Goal: Communication & Community: Answer question/provide support

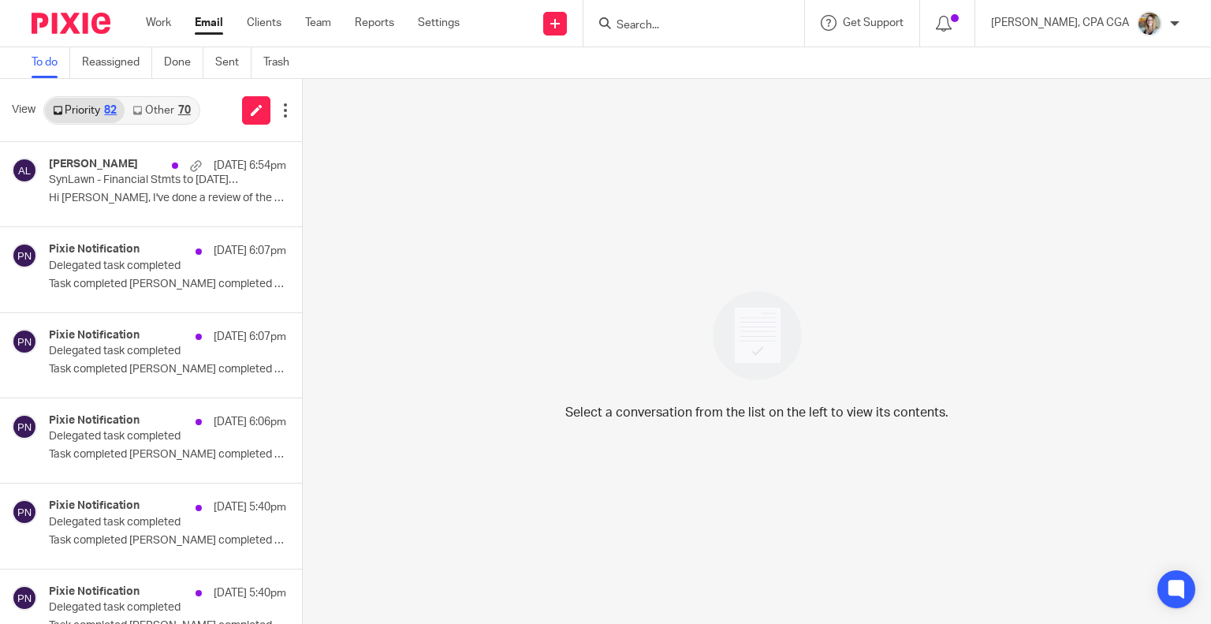
click at [172, 115] on link "Other 70" at bounding box center [161, 110] width 73 height 25
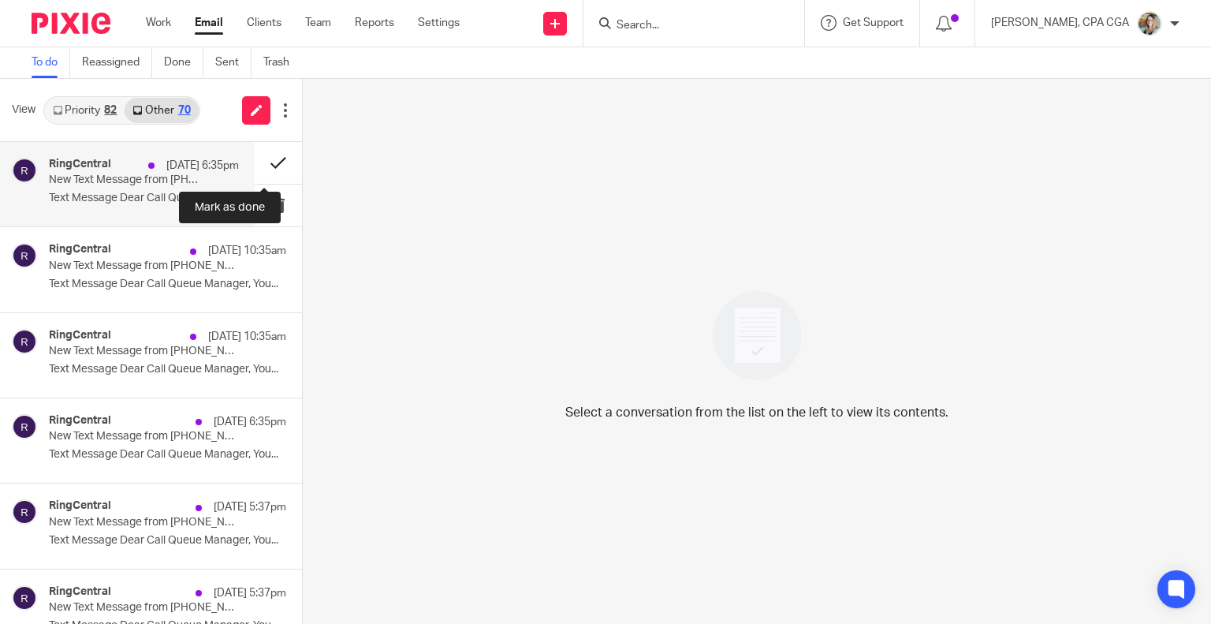
click at [270, 157] on button at bounding box center [278, 163] width 47 height 42
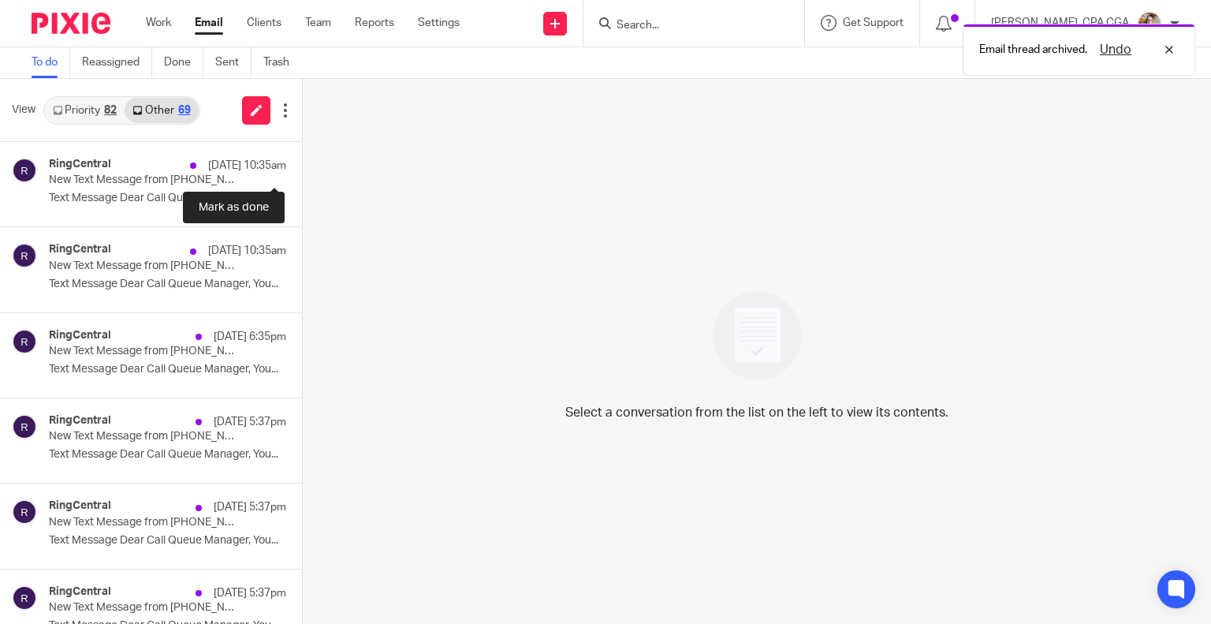
click at [302, 158] on button at bounding box center [308, 163] width 13 height 42
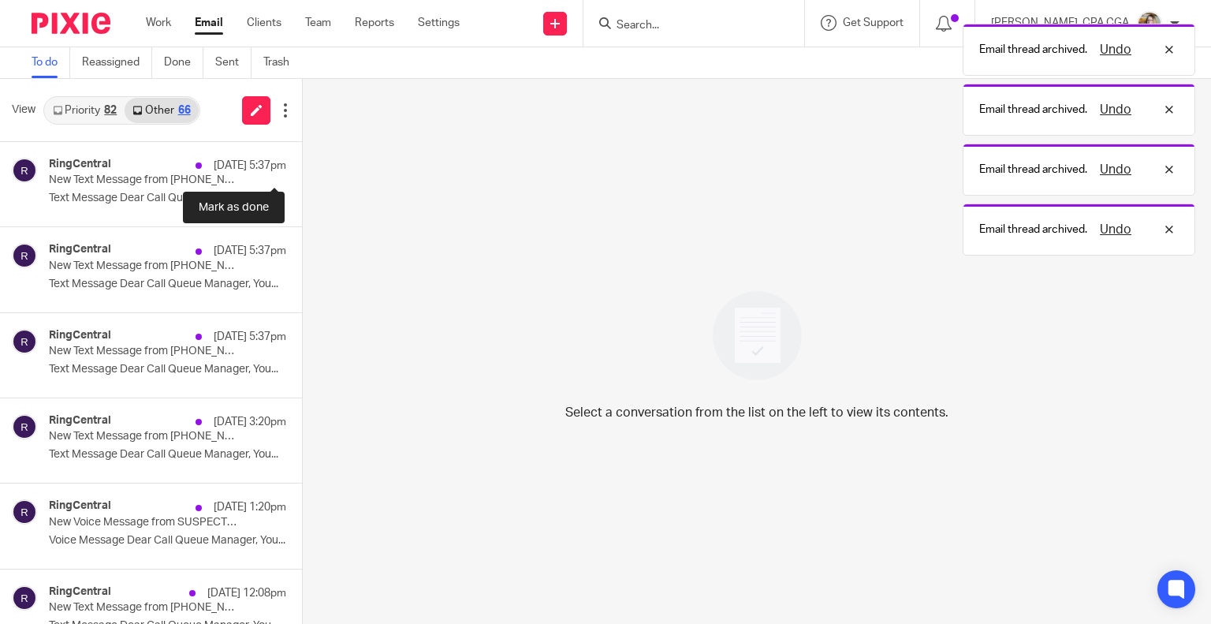
click at [302, 158] on button at bounding box center [308, 163] width 13 height 42
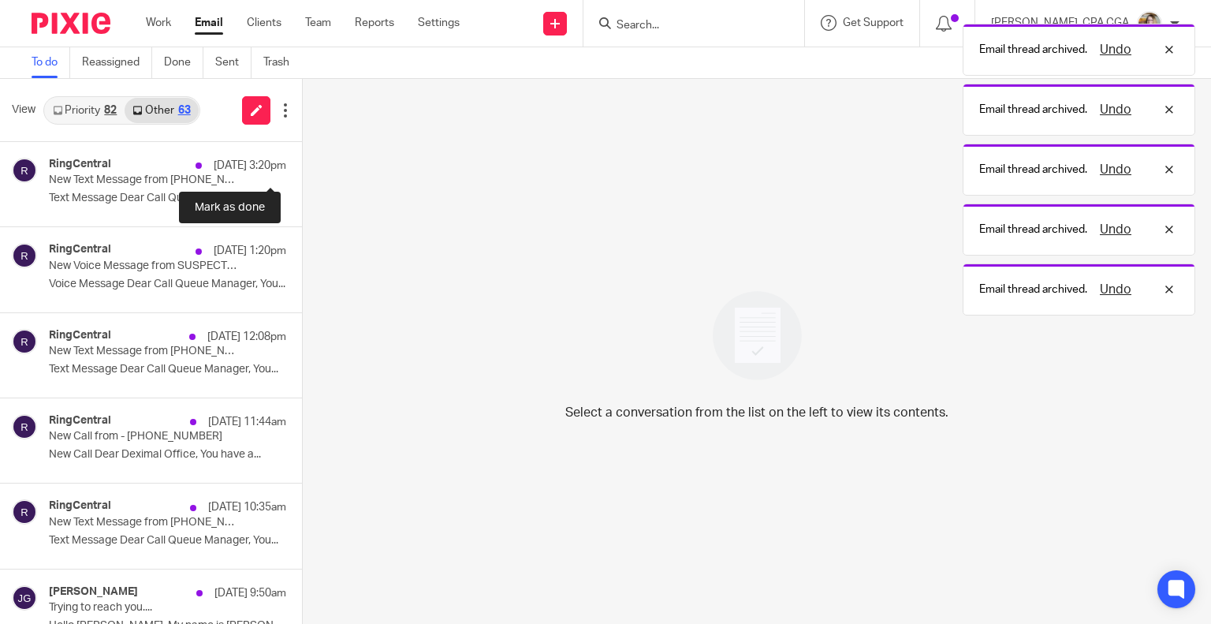
click at [302, 158] on button at bounding box center [308, 163] width 13 height 42
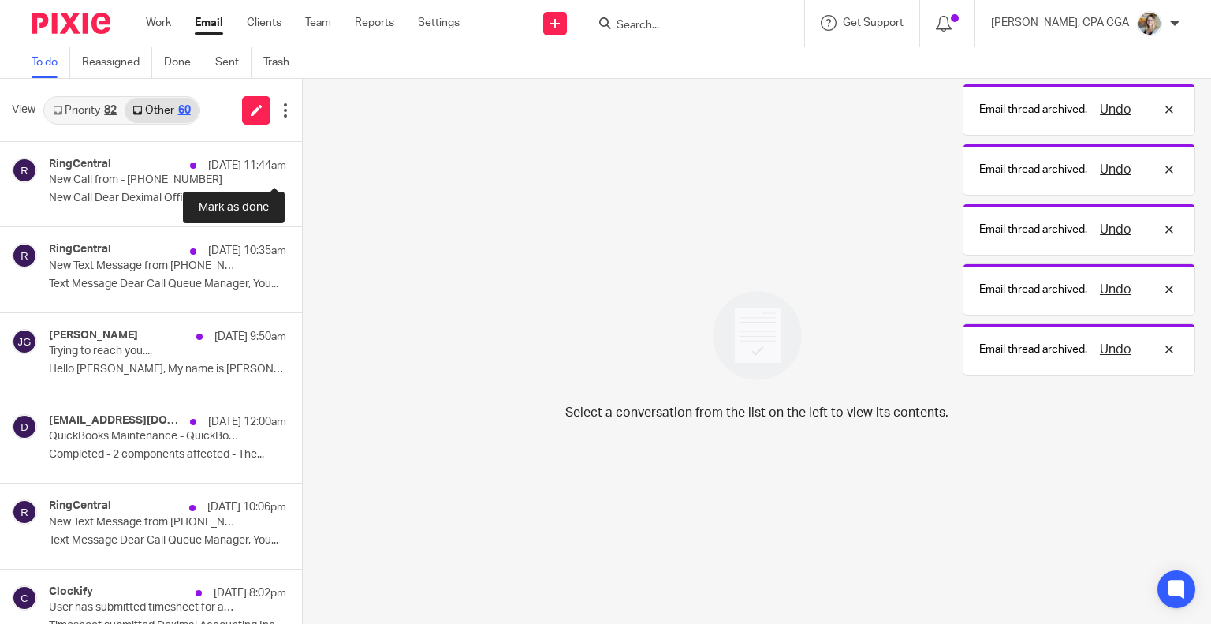
click at [302, 158] on button at bounding box center [308, 163] width 13 height 42
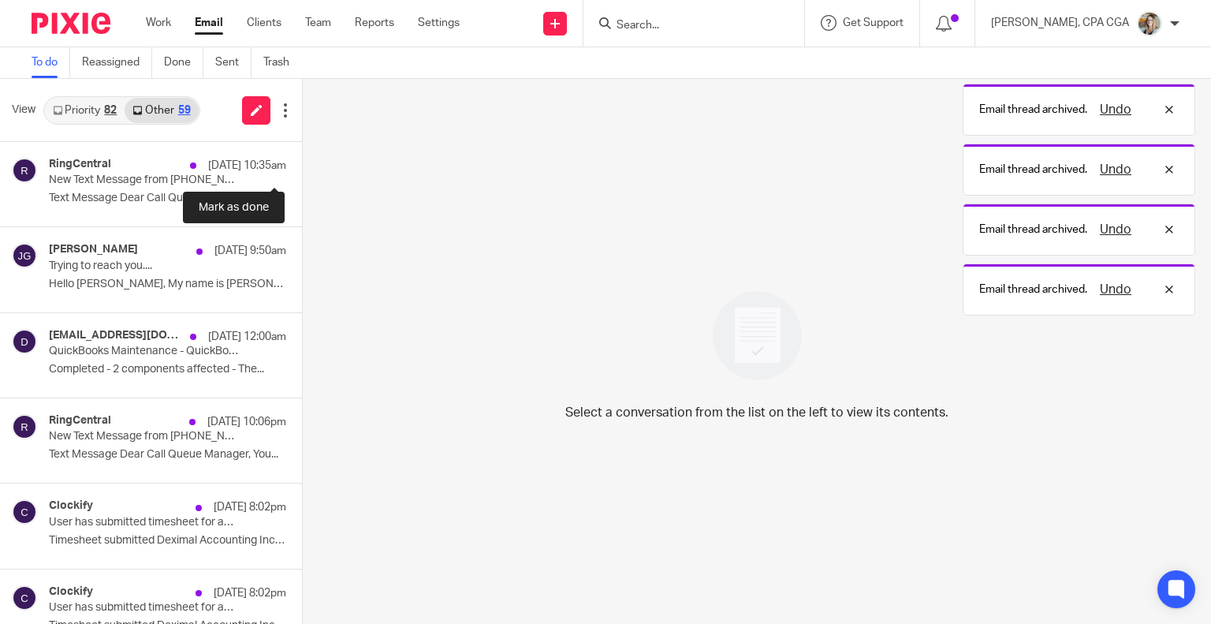
click at [302, 158] on button at bounding box center [308, 163] width 13 height 42
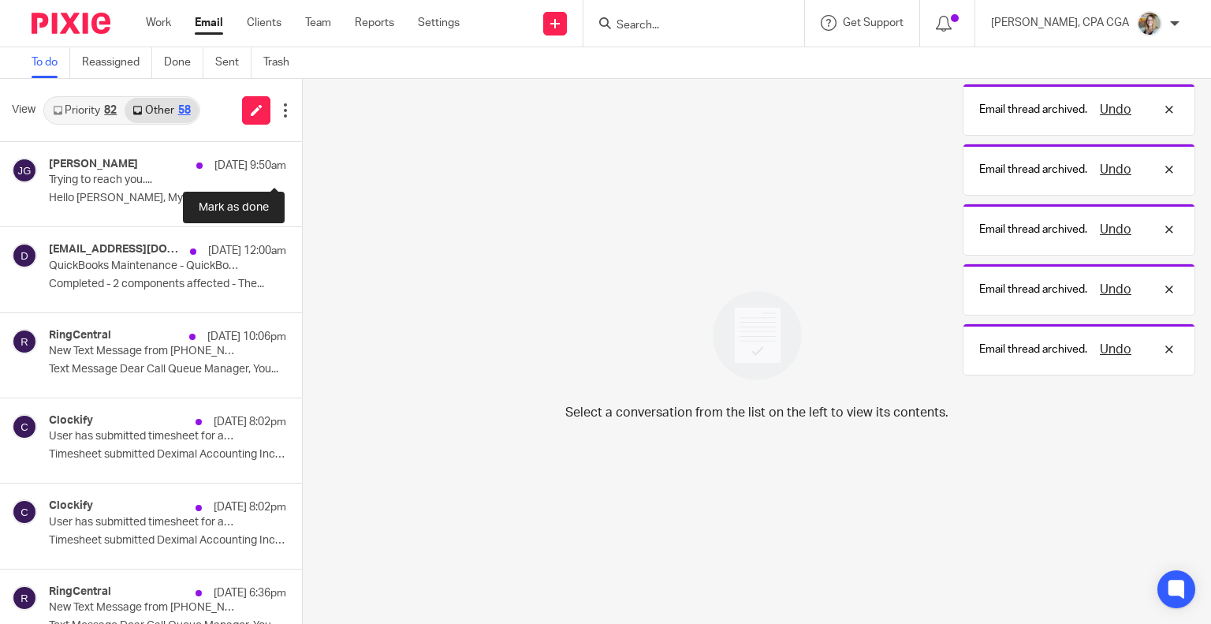
click at [302, 158] on button at bounding box center [308, 163] width 13 height 42
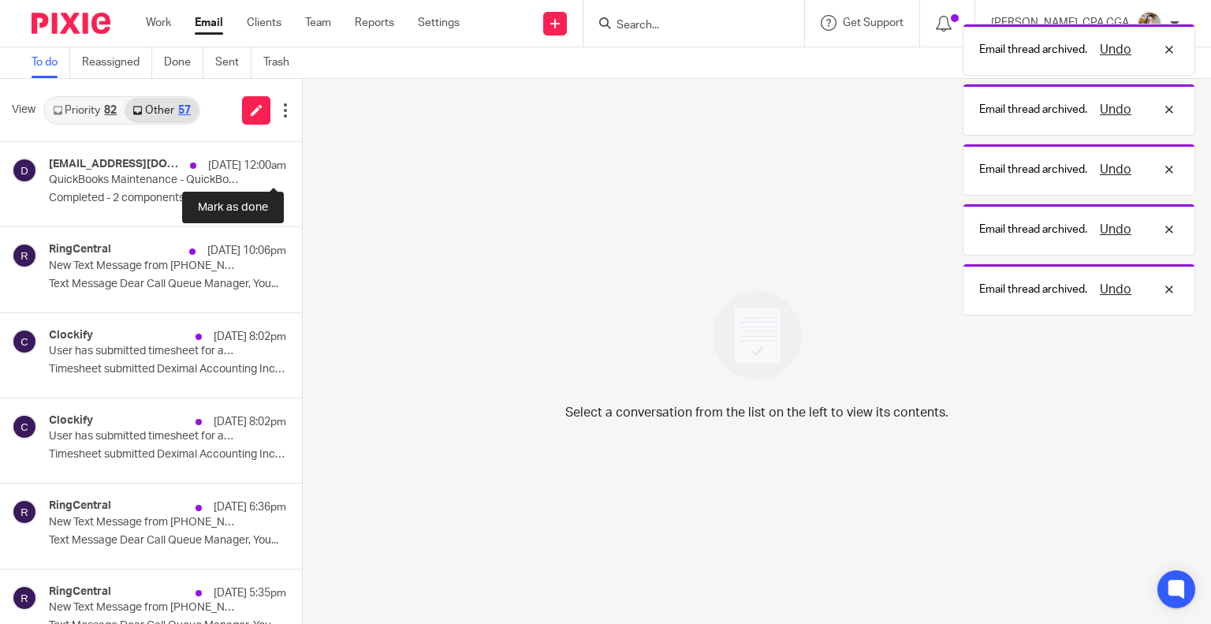
click at [302, 158] on button at bounding box center [308, 163] width 13 height 42
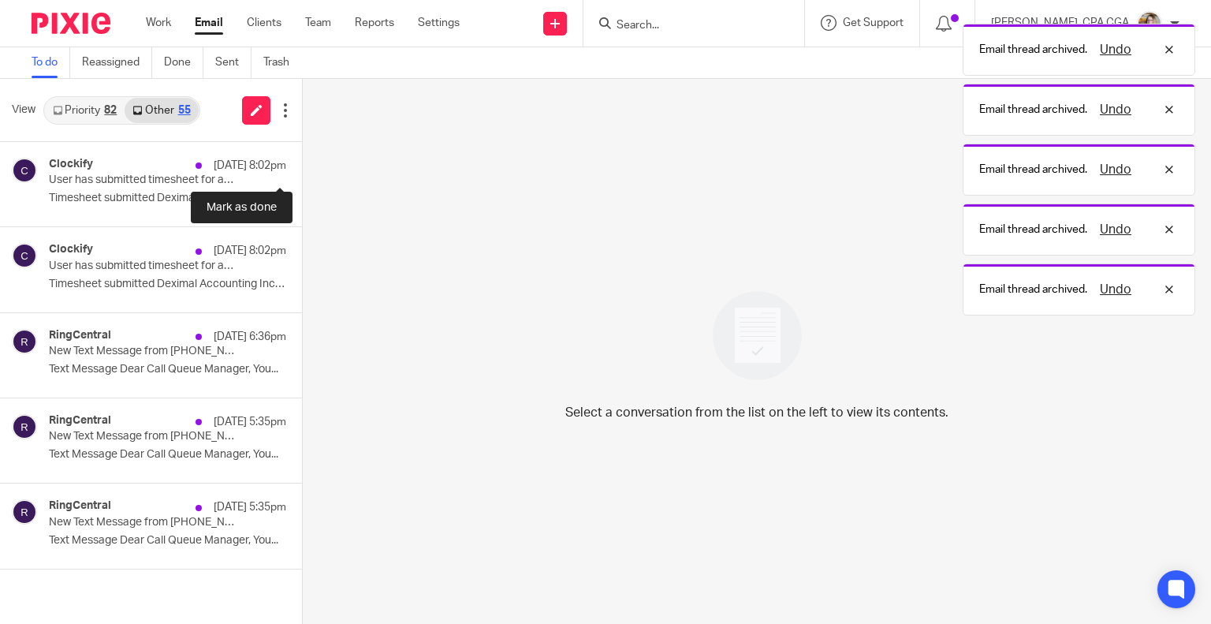
click at [302, 158] on button at bounding box center [308, 163] width 13 height 42
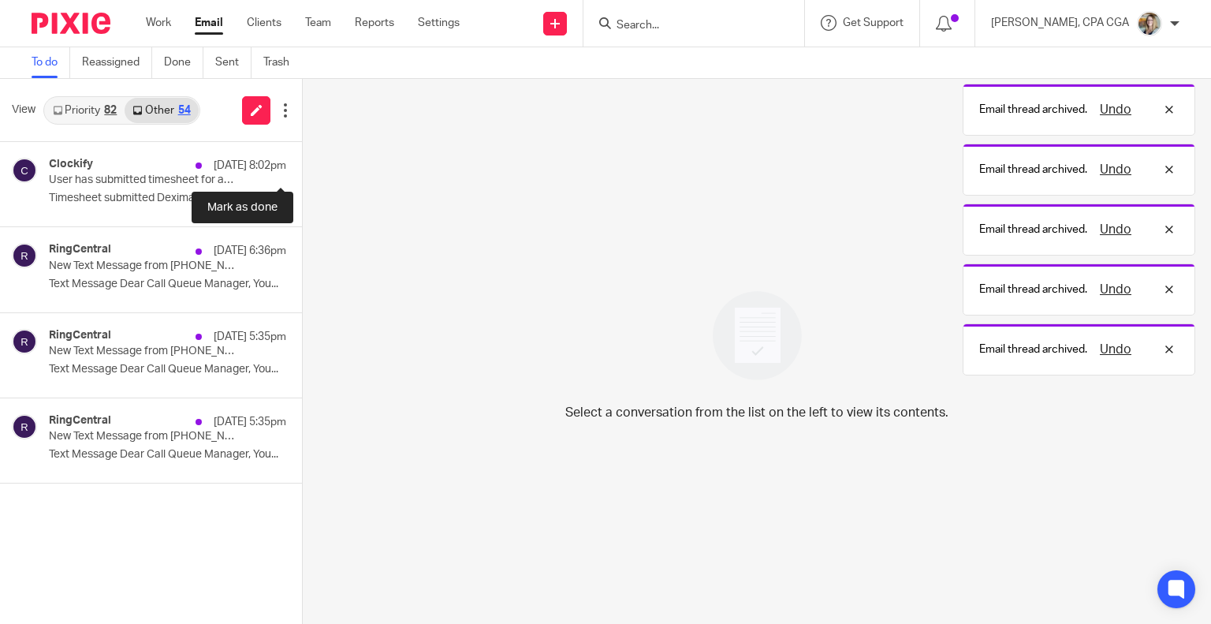
click at [302, 158] on button at bounding box center [308, 163] width 13 height 42
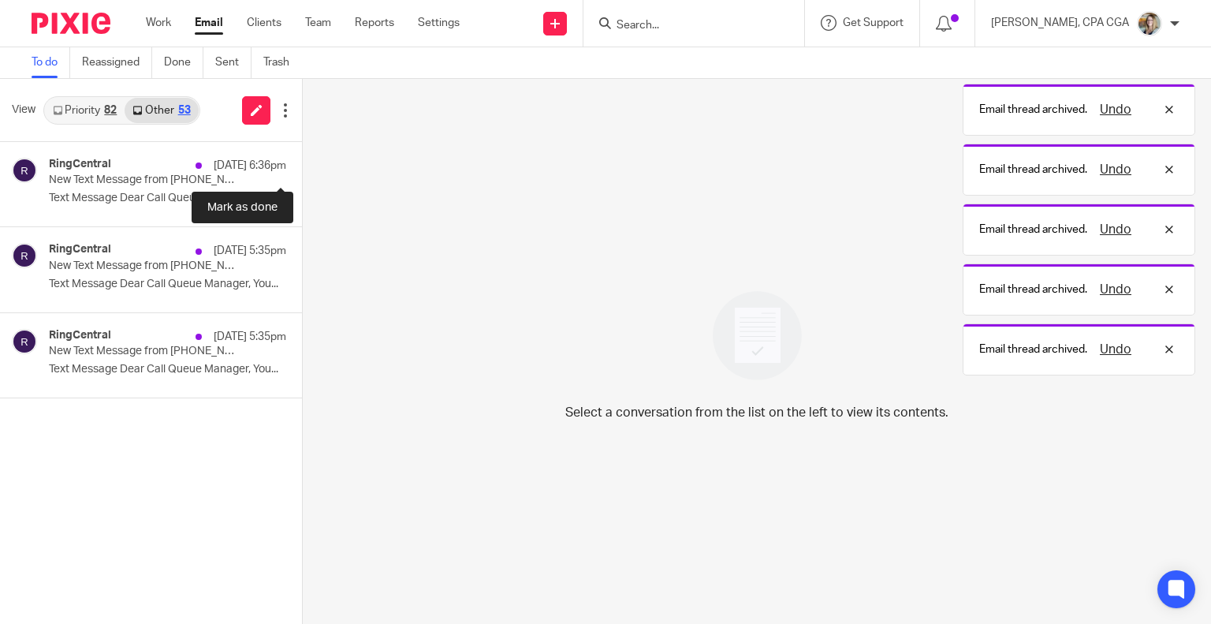
click at [302, 158] on button at bounding box center [308, 163] width 13 height 42
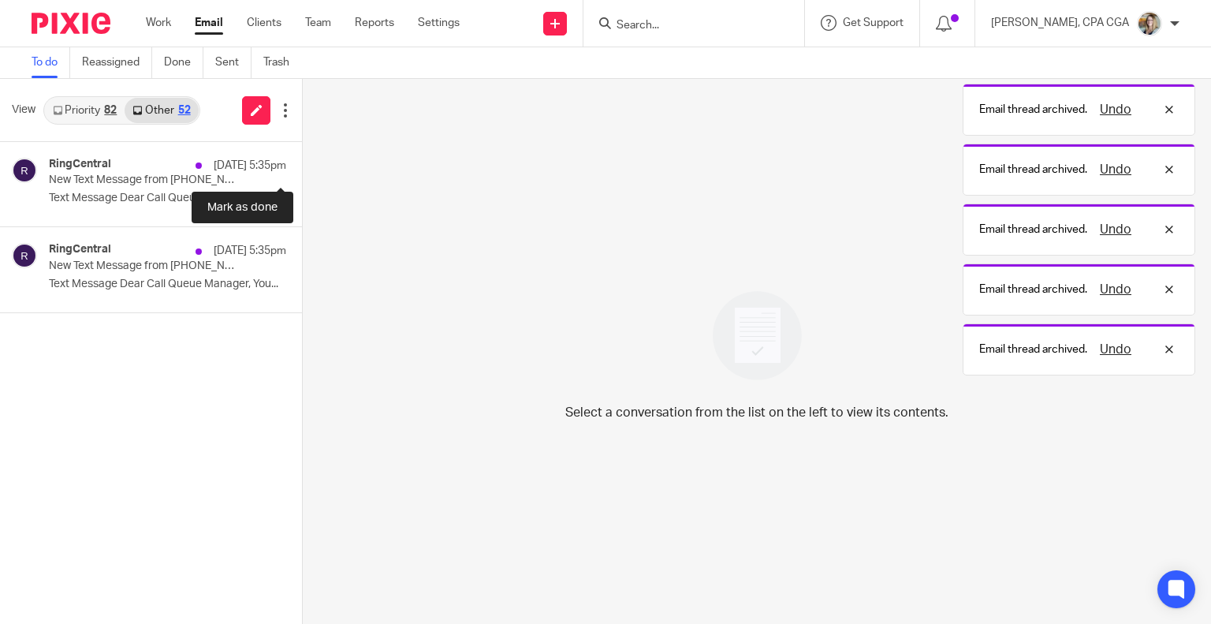
click at [302, 158] on button at bounding box center [308, 163] width 13 height 42
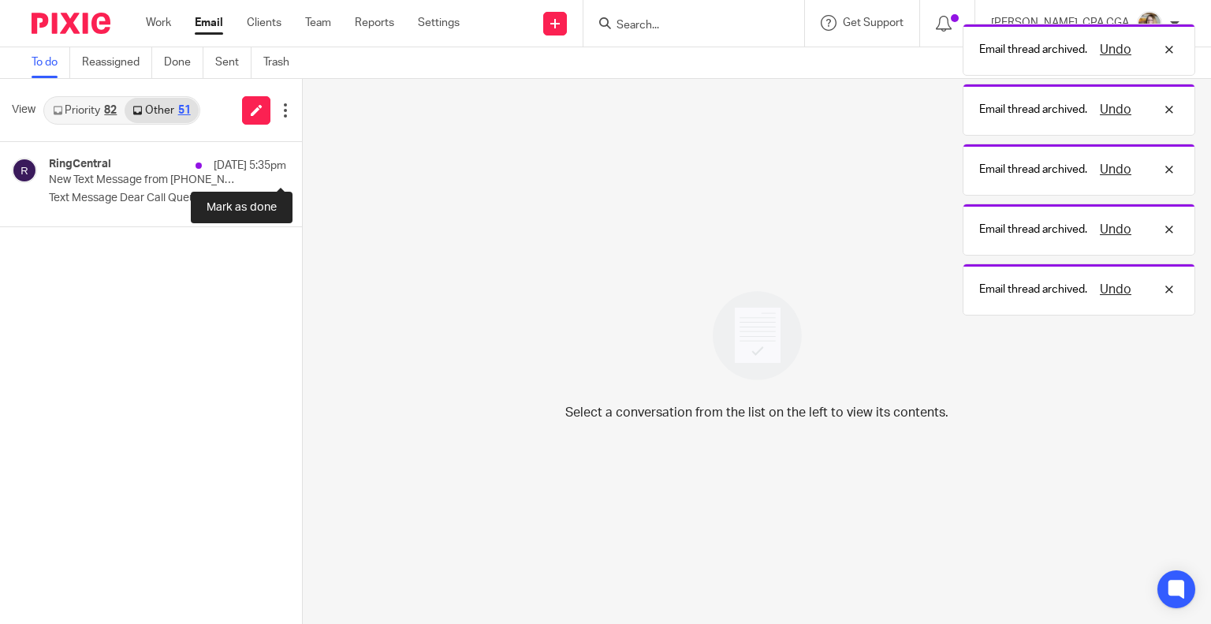
click at [302, 158] on button at bounding box center [308, 163] width 13 height 42
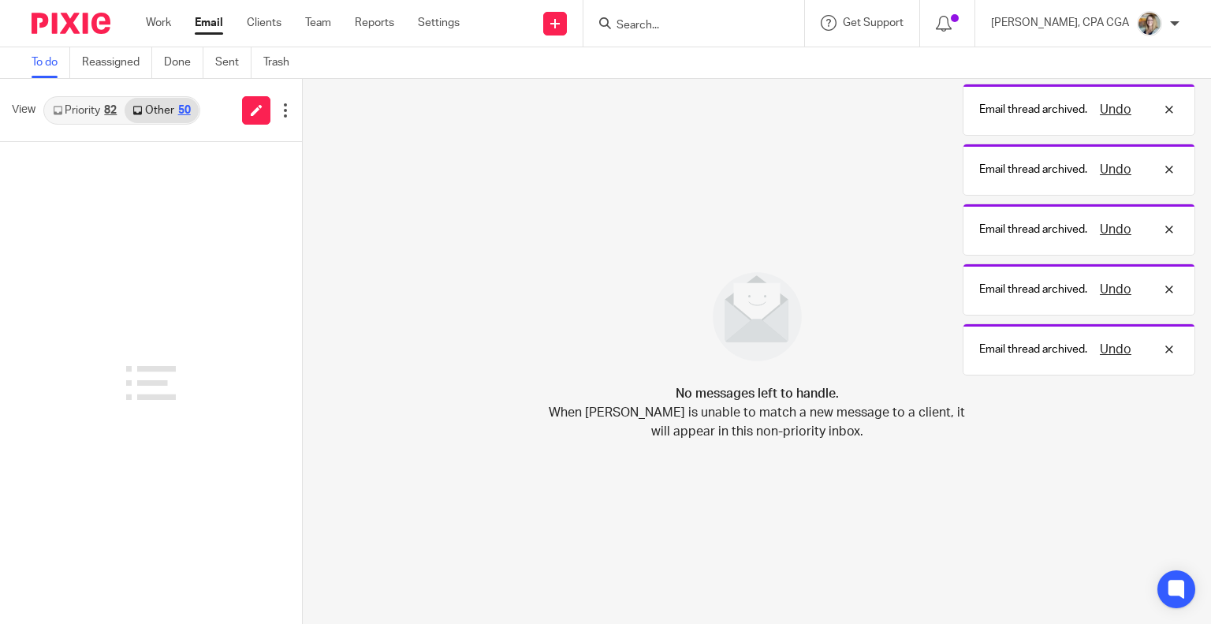
click at [76, 106] on link "Priority 82" at bounding box center [85, 110] width 80 height 25
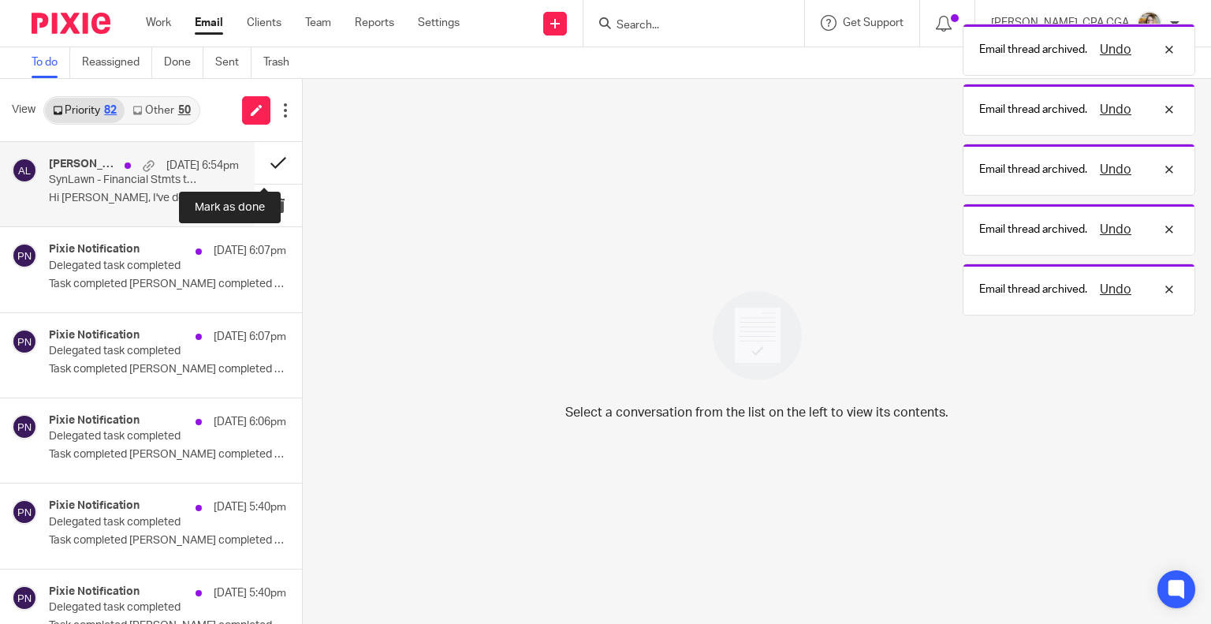
click at [269, 160] on button at bounding box center [278, 163] width 47 height 42
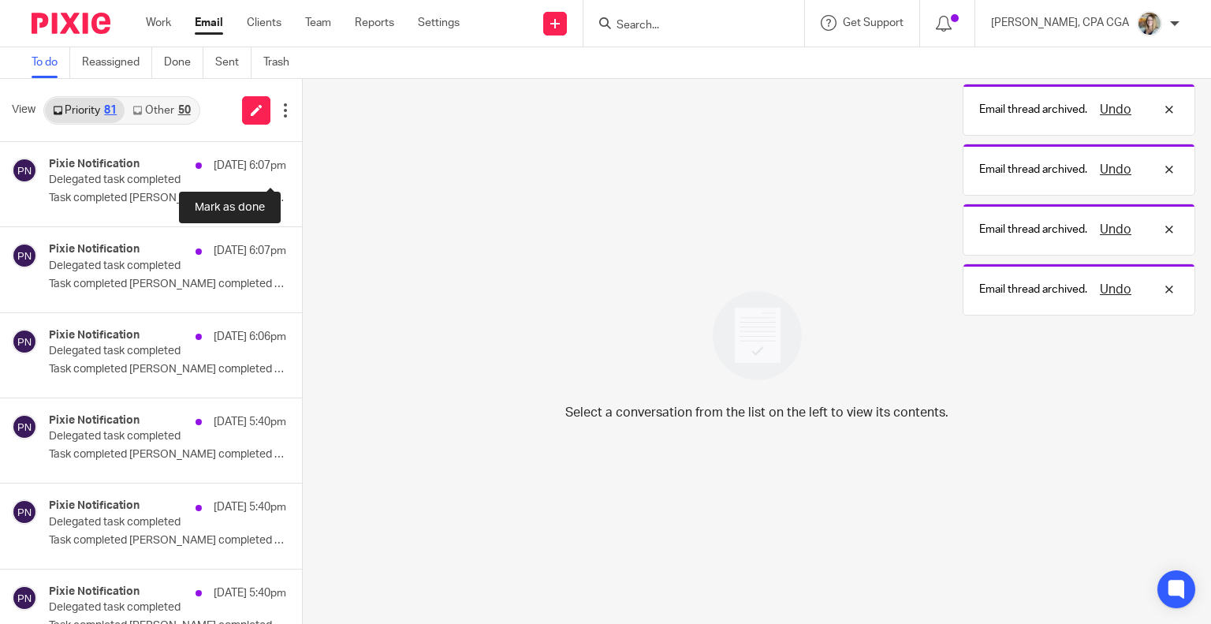
click at [302, 160] on button at bounding box center [308, 163] width 13 height 42
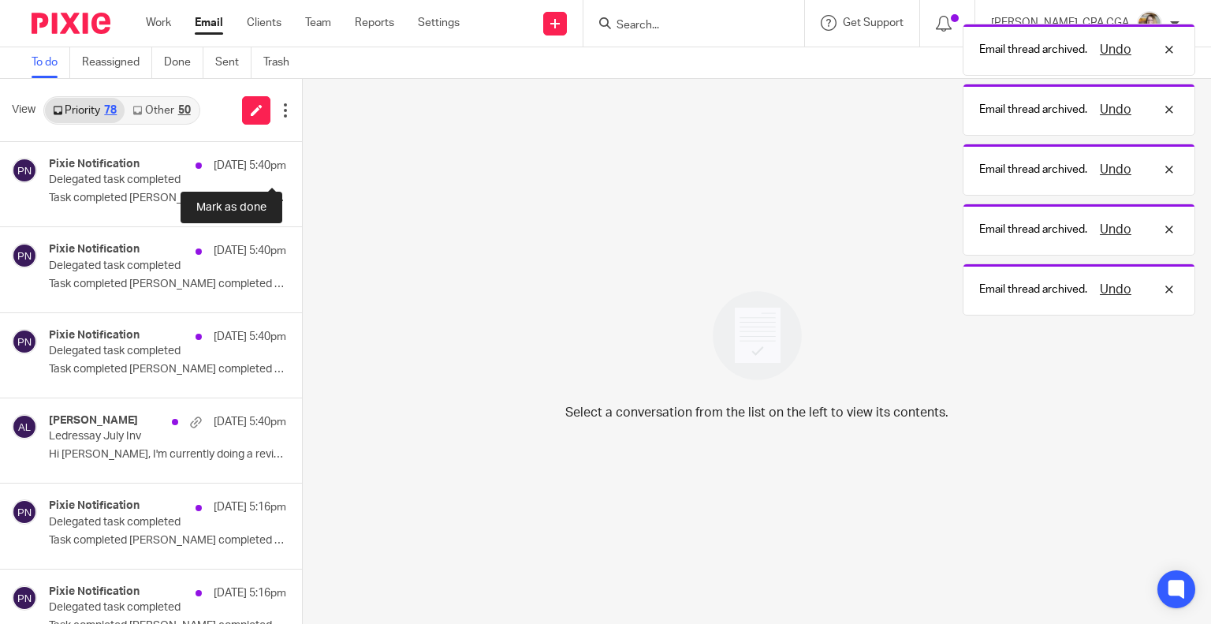
click at [302, 160] on button at bounding box center [308, 163] width 13 height 42
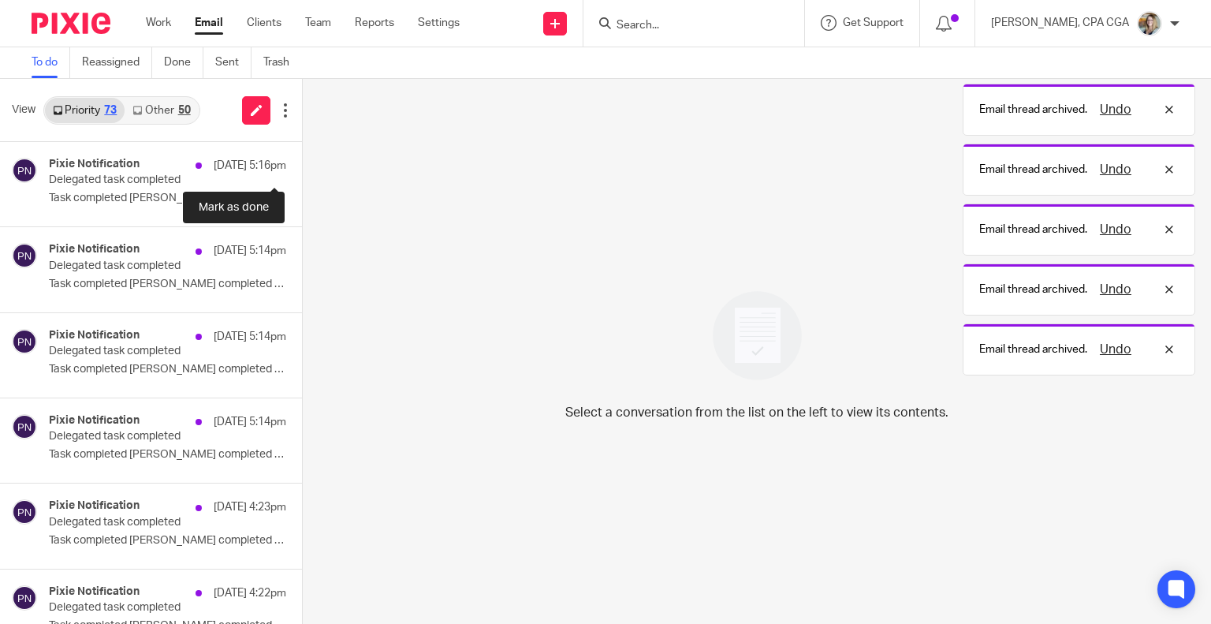
click at [302, 160] on button at bounding box center [308, 163] width 13 height 42
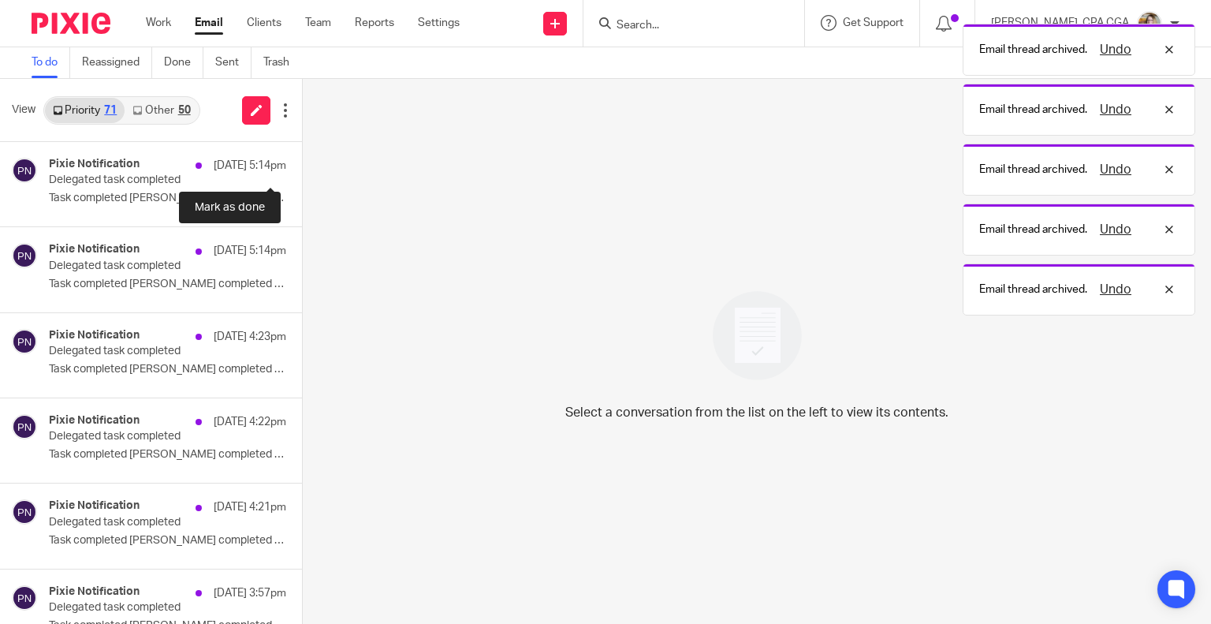
click at [302, 160] on button at bounding box center [308, 163] width 13 height 42
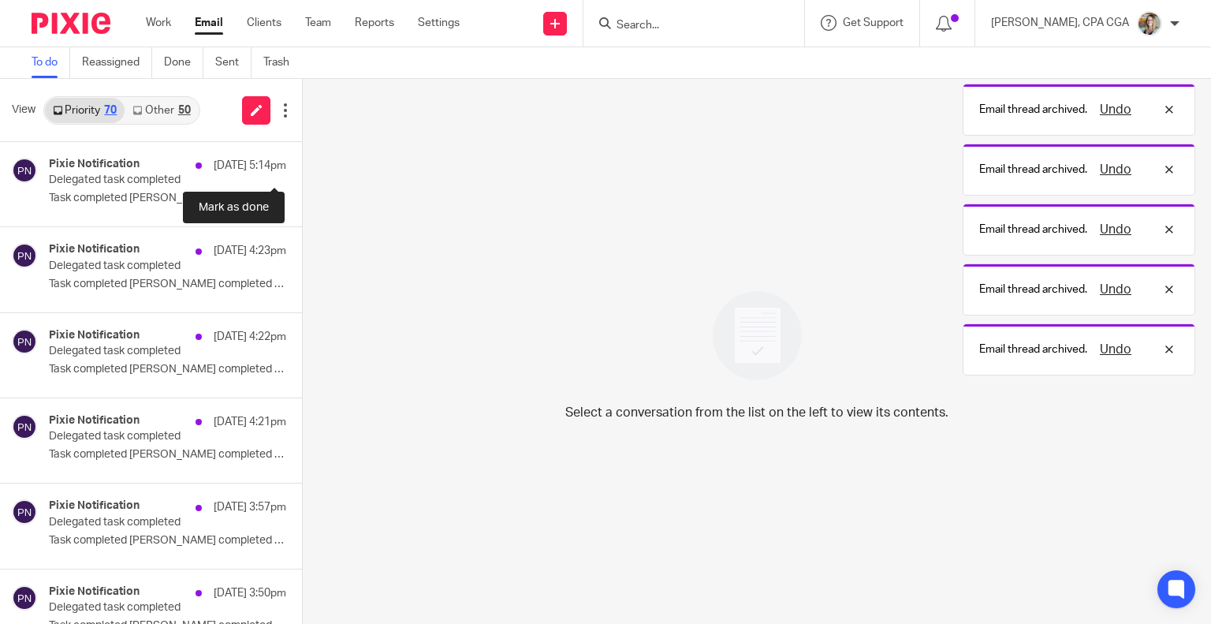
click at [302, 160] on button at bounding box center [308, 163] width 13 height 42
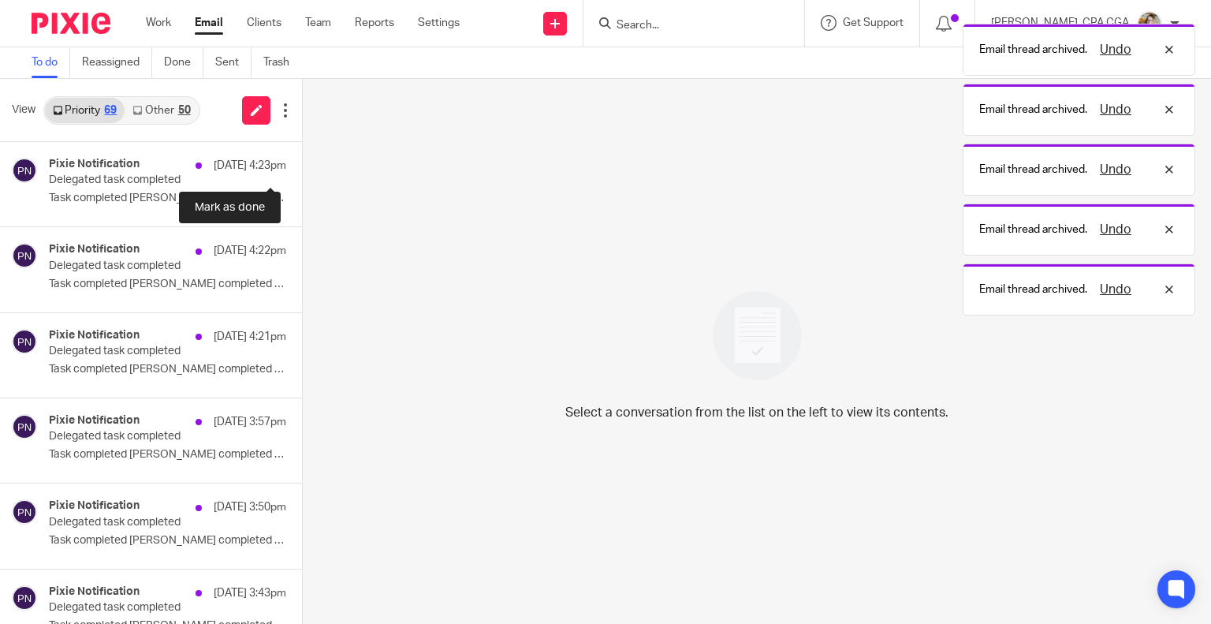
click at [302, 160] on button at bounding box center [308, 163] width 13 height 42
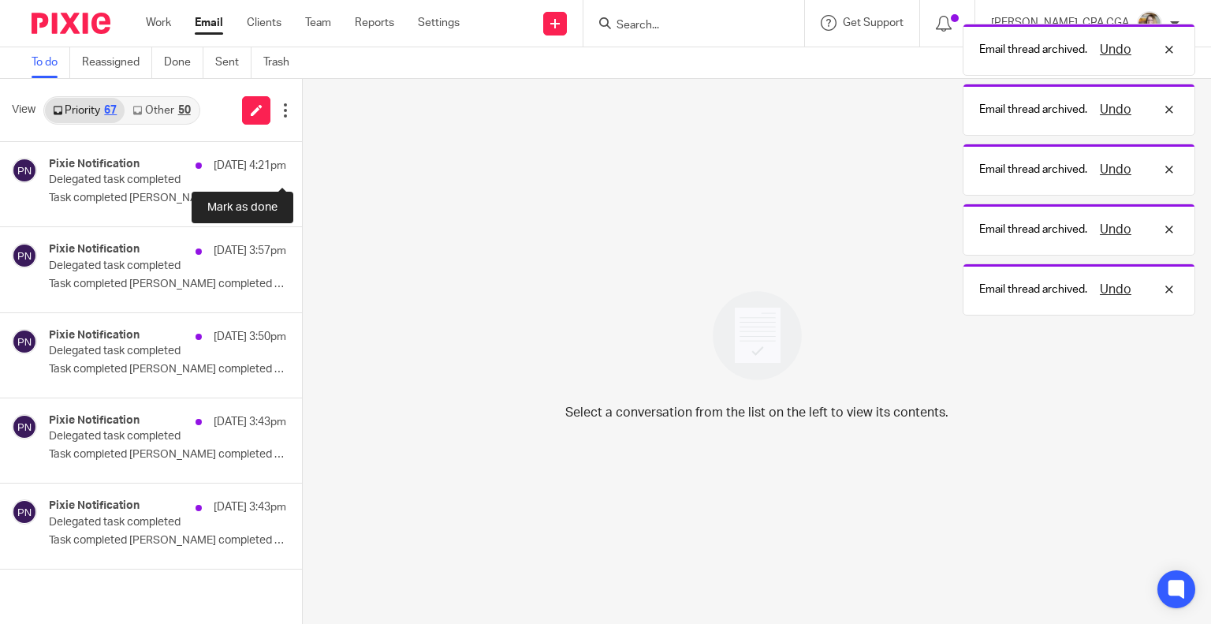
click at [302, 160] on button at bounding box center [308, 163] width 13 height 42
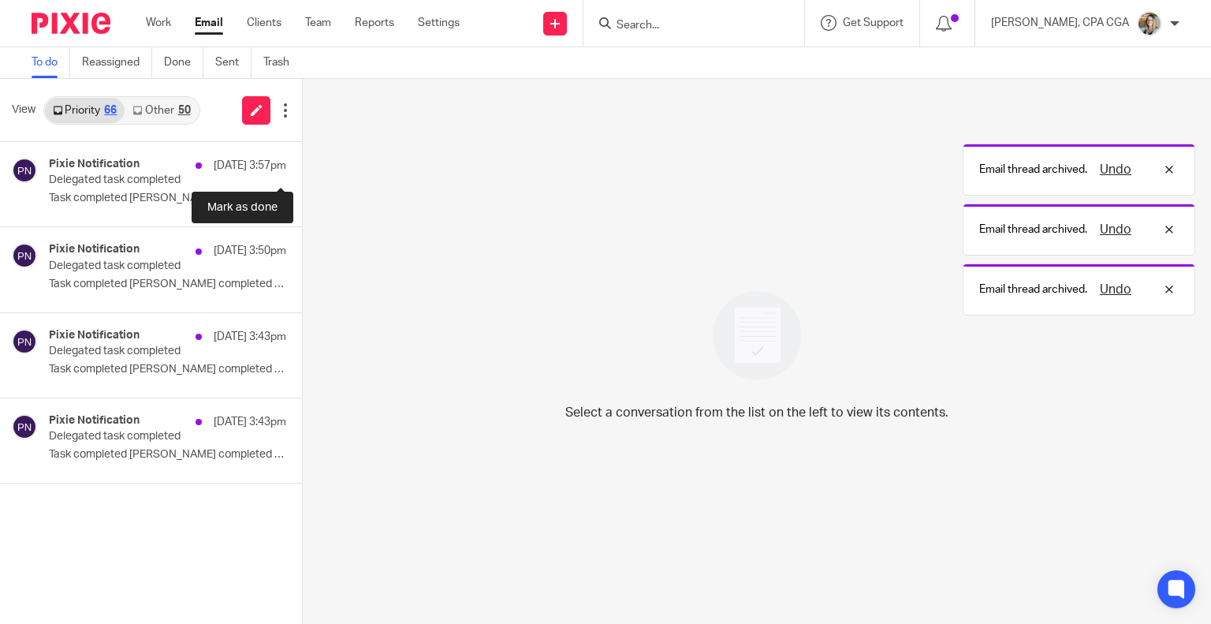
click at [302, 160] on button at bounding box center [308, 163] width 13 height 42
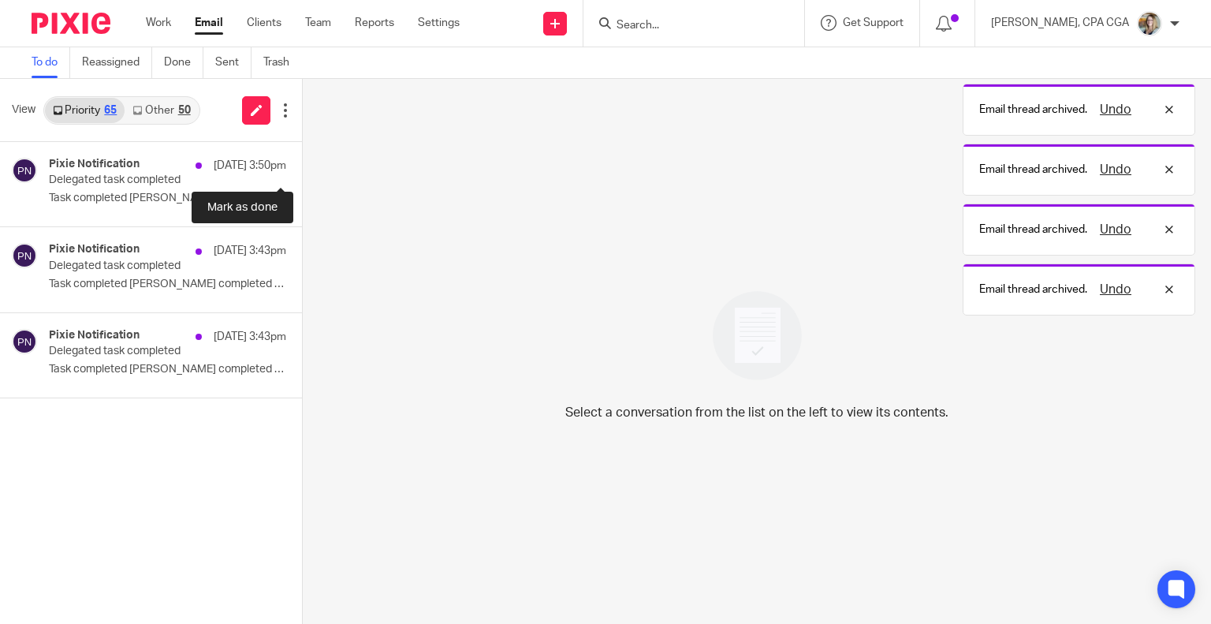
click at [302, 160] on button at bounding box center [308, 163] width 13 height 42
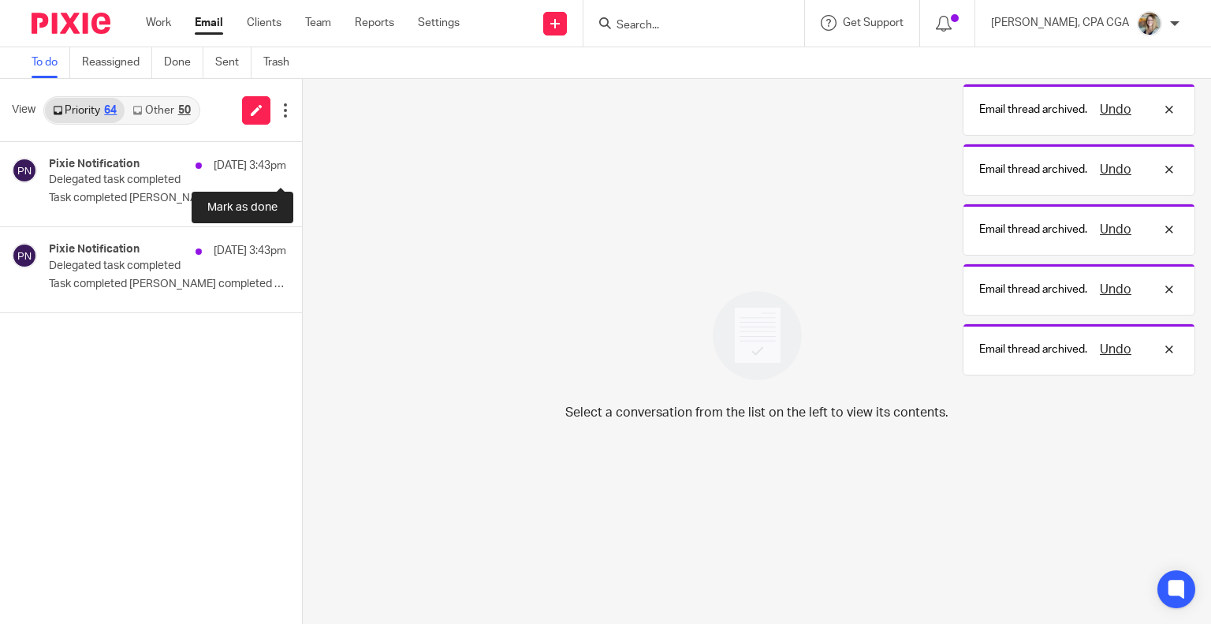
click at [302, 160] on button at bounding box center [308, 163] width 13 height 42
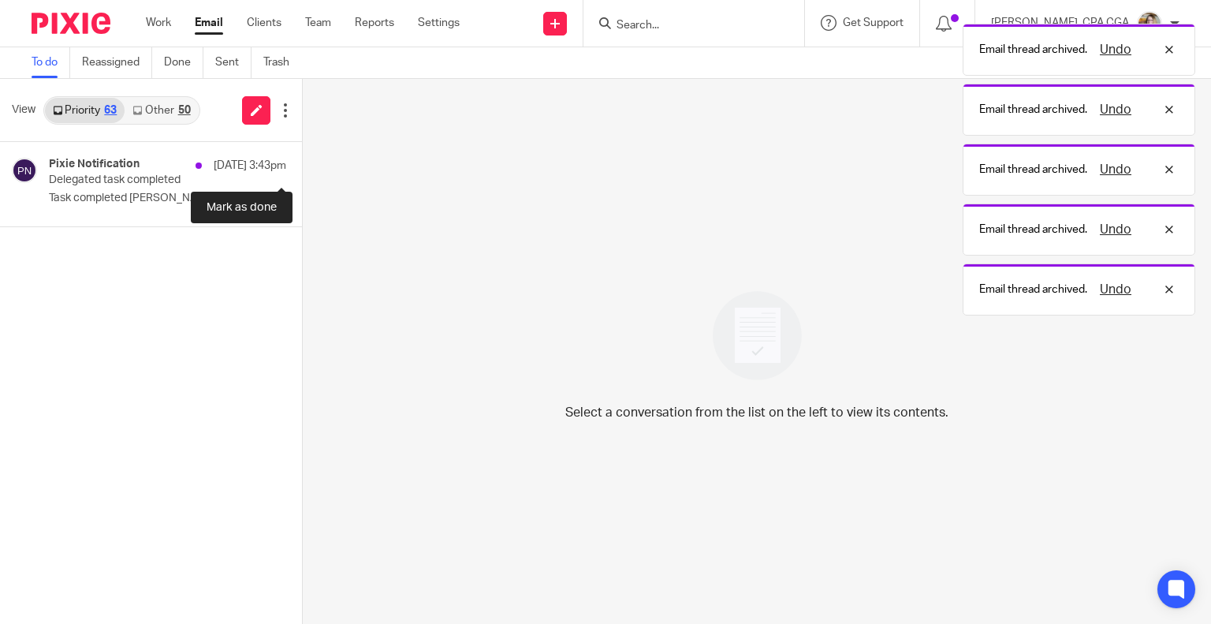
click at [302, 160] on button at bounding box center [308, 163] width 13 height 42
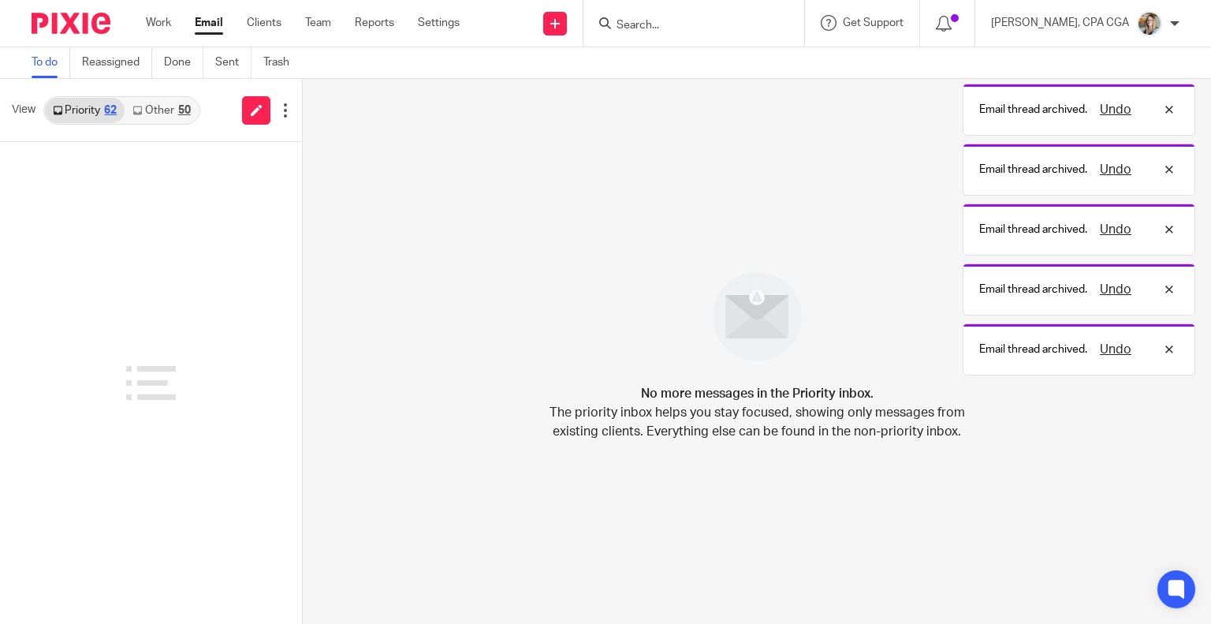
click at [162, 113] on link "Other 50" at bounding box center [161, 110] width 73 height 25
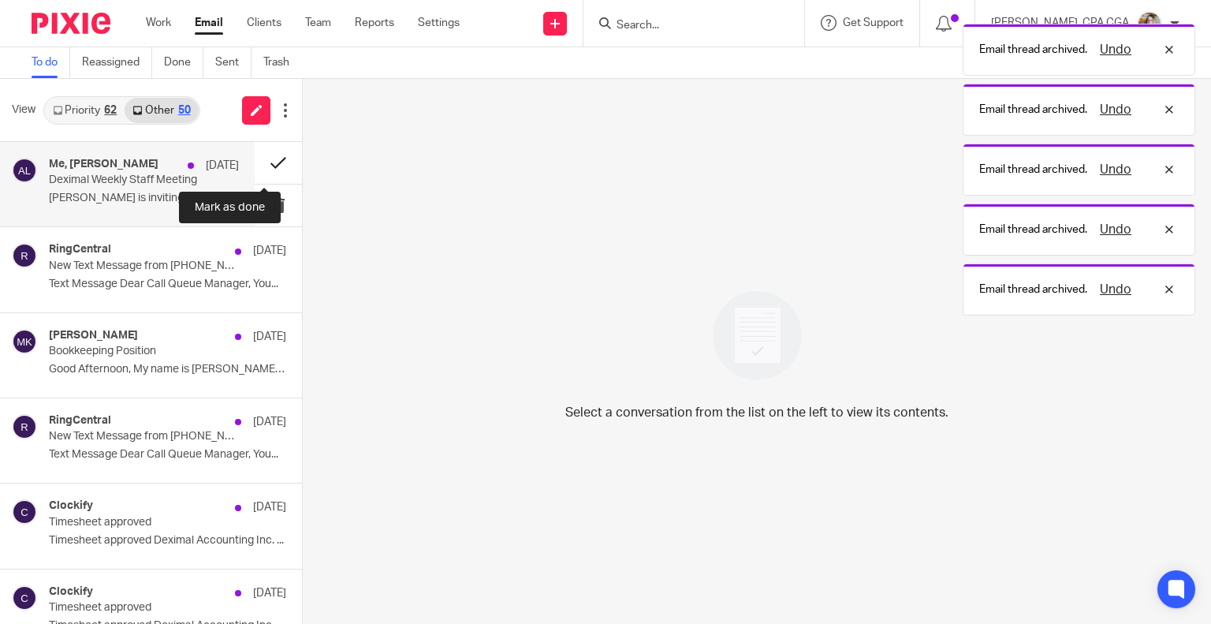
click at [259, 159] on button at bounding box center [278, 163] width 47 height 42
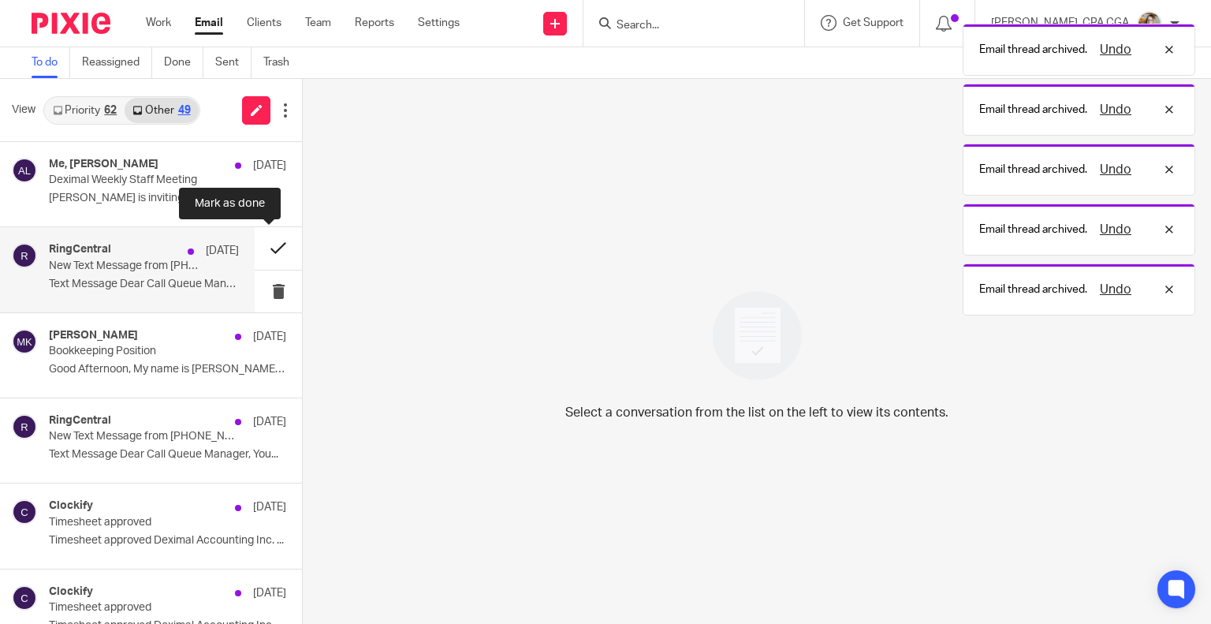
click at [259, 246] on button at bounding box center [278, 248] width 47 height 42
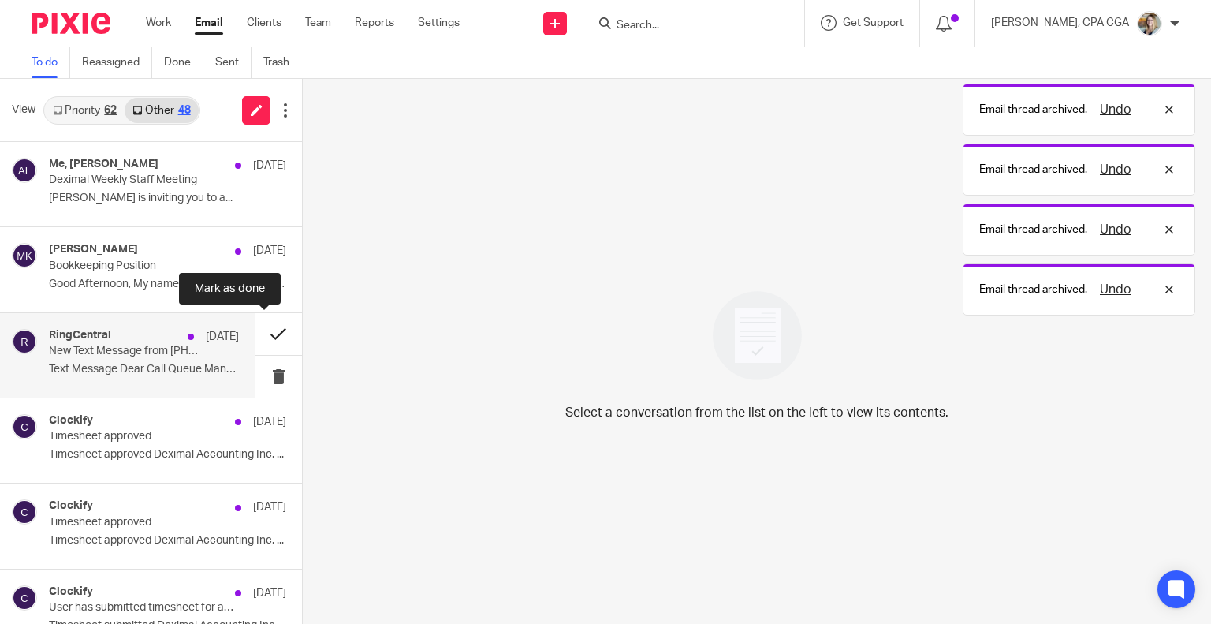
click at [267, 330] on button at bounding box center [278, 334] width 47 height 42
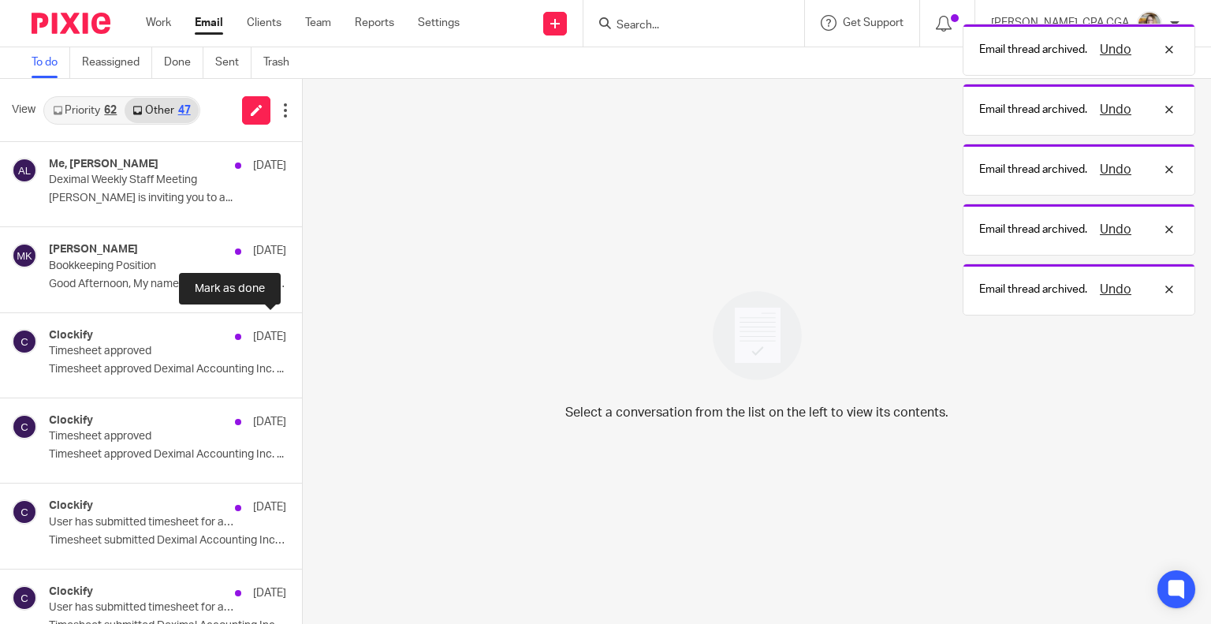
click at [302, 330] on button at bounding box center [308, 334] width 13 height 42
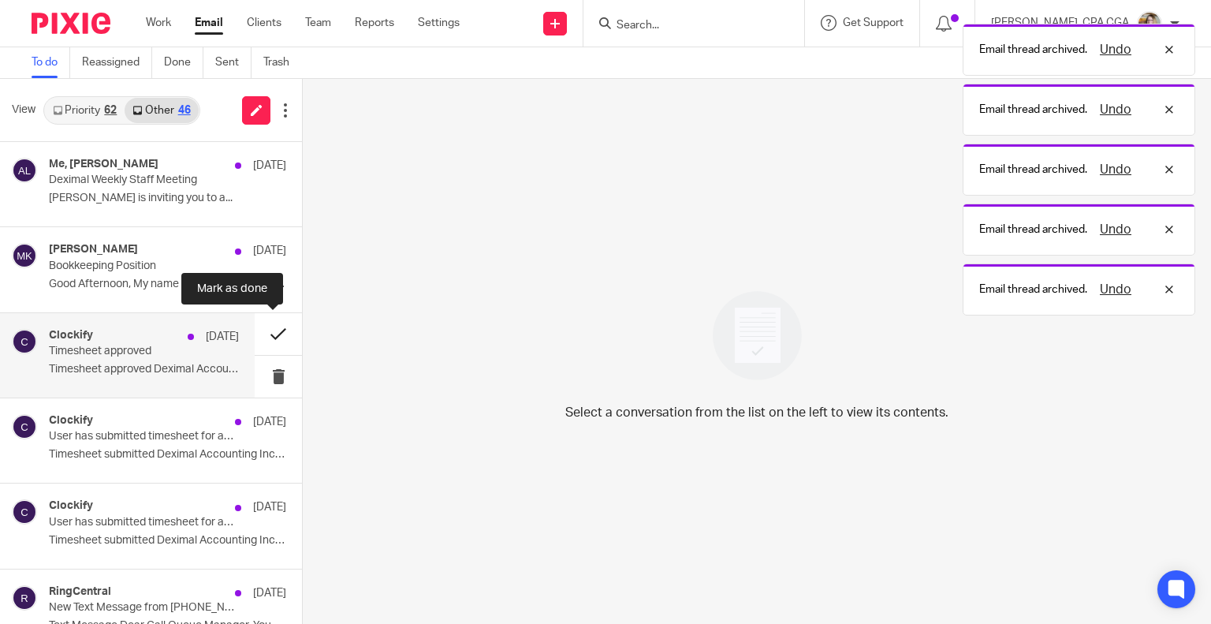
click at [267, 330] on button at bounding box center [278, 334] width 47 height 42
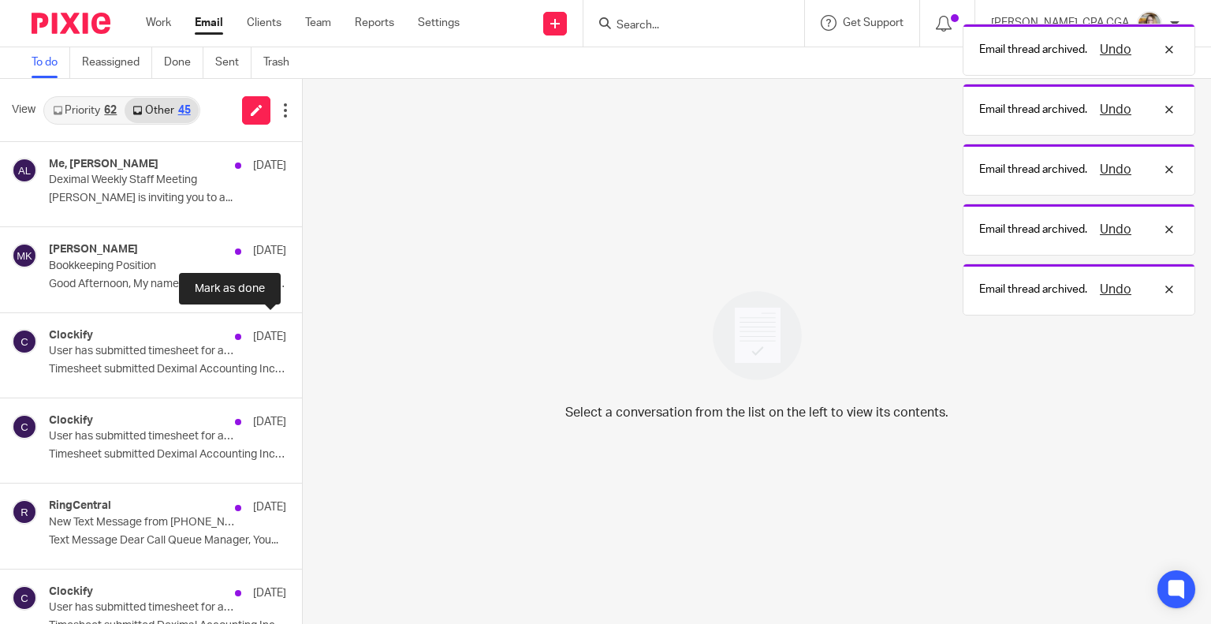
click at [302, 330] on button at bounding box center [308, 334] width 13 height 42
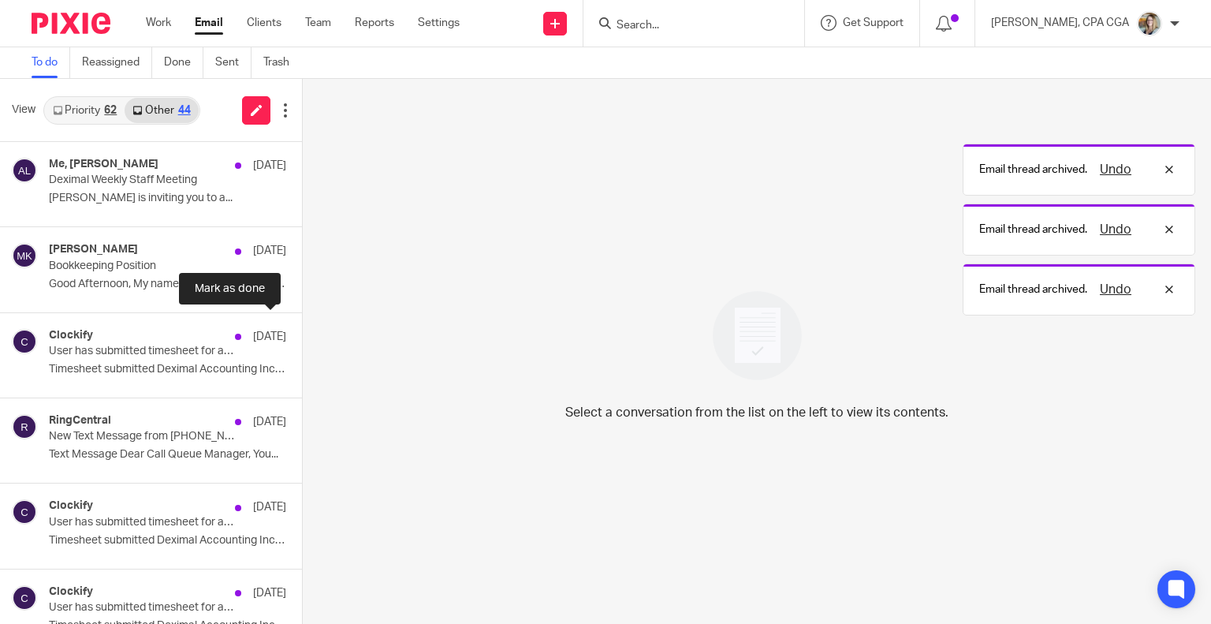
click at [302, 330] on button at bounding box center [308, 334] width 13 height 42
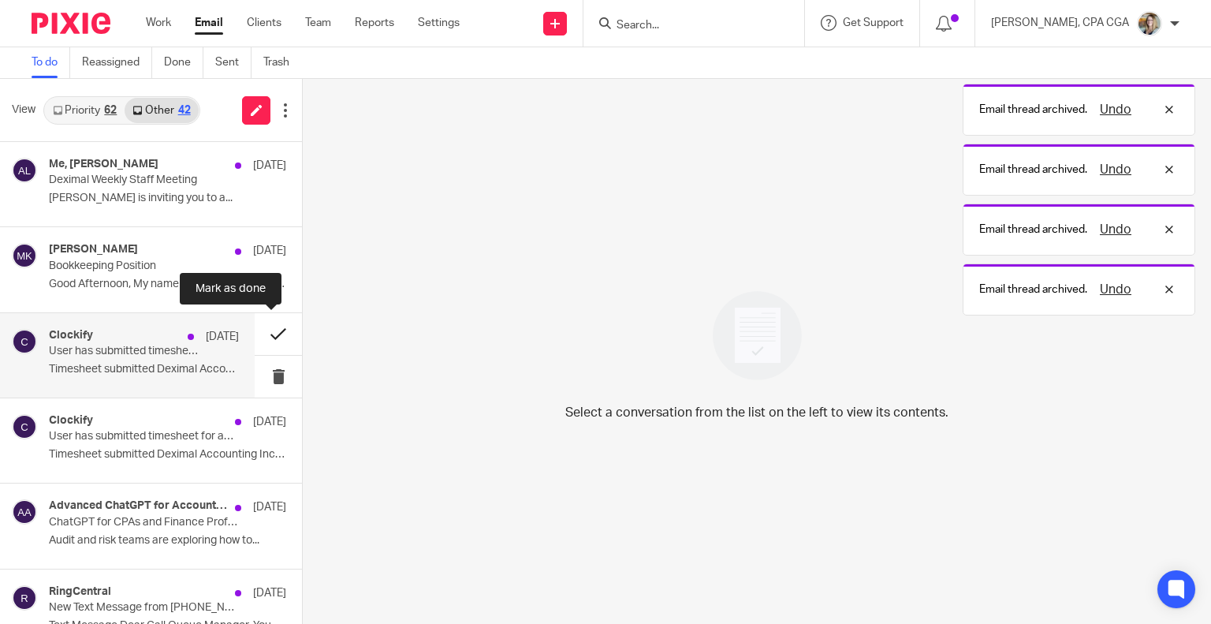
click at [262, 331] on button at bounding box center [278, 334] width 47 height 42
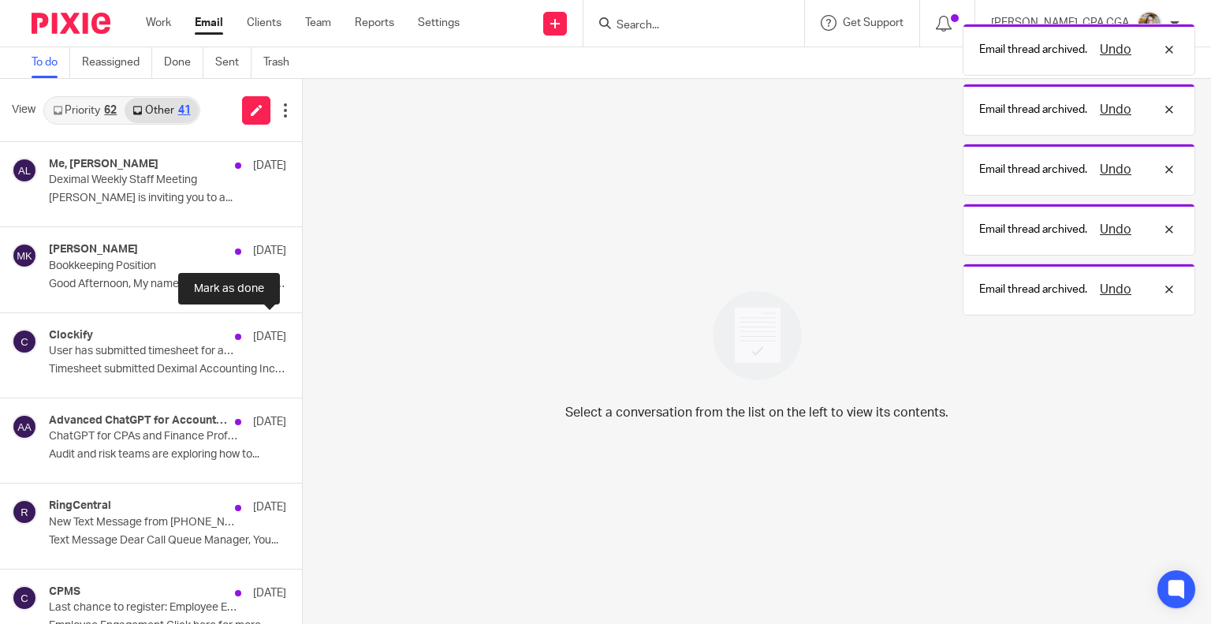
click at [302, 331] on button at bounding box center [308, 334] width 13 height 42
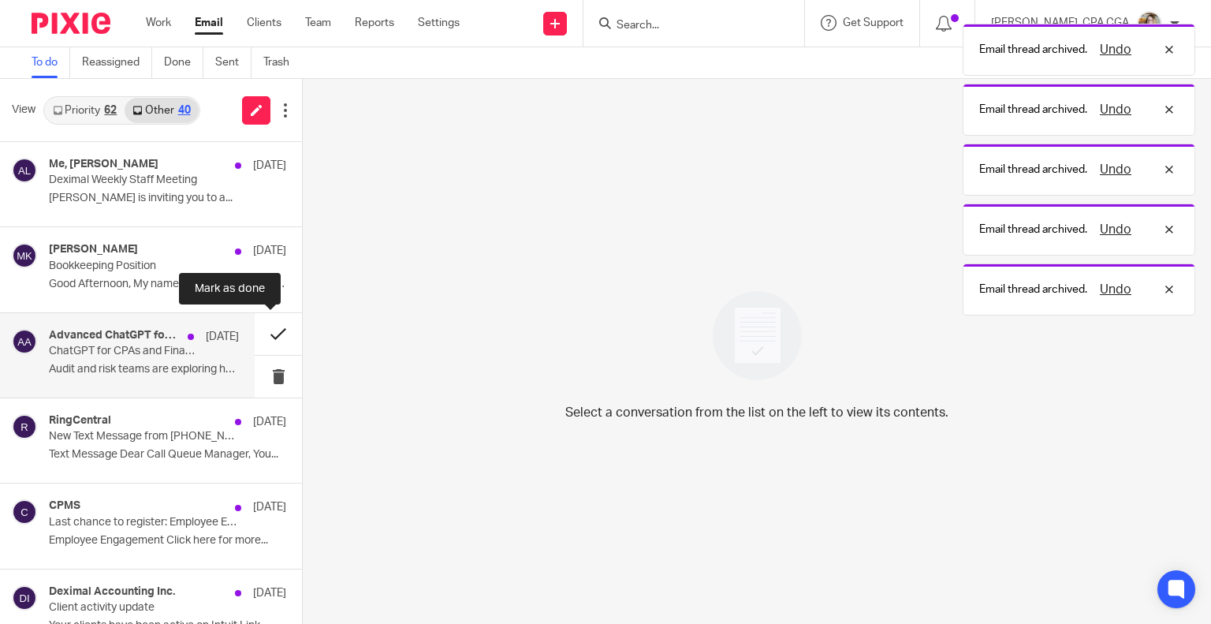
click at [264, 332] on button at bounding box center [278, 334] width 47 height 42
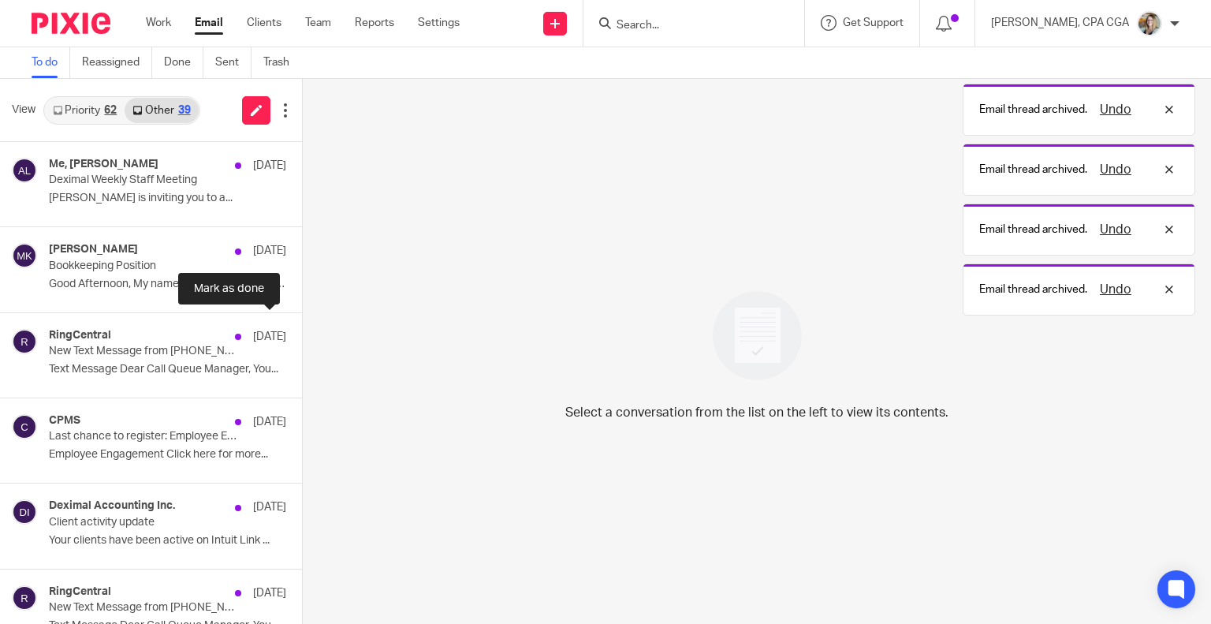
click at [302, 332] on button at bounding box center [308, 334] width 13 height 42
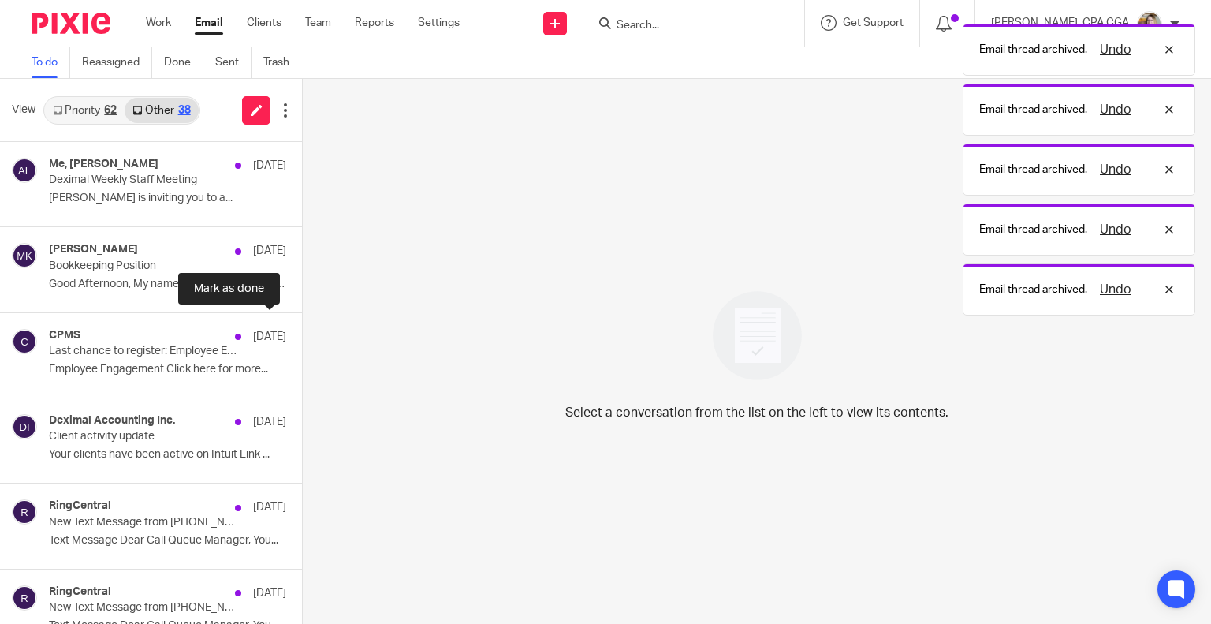
click at [302, 332] on button at bounding box center [308, 334] width 13 height 42
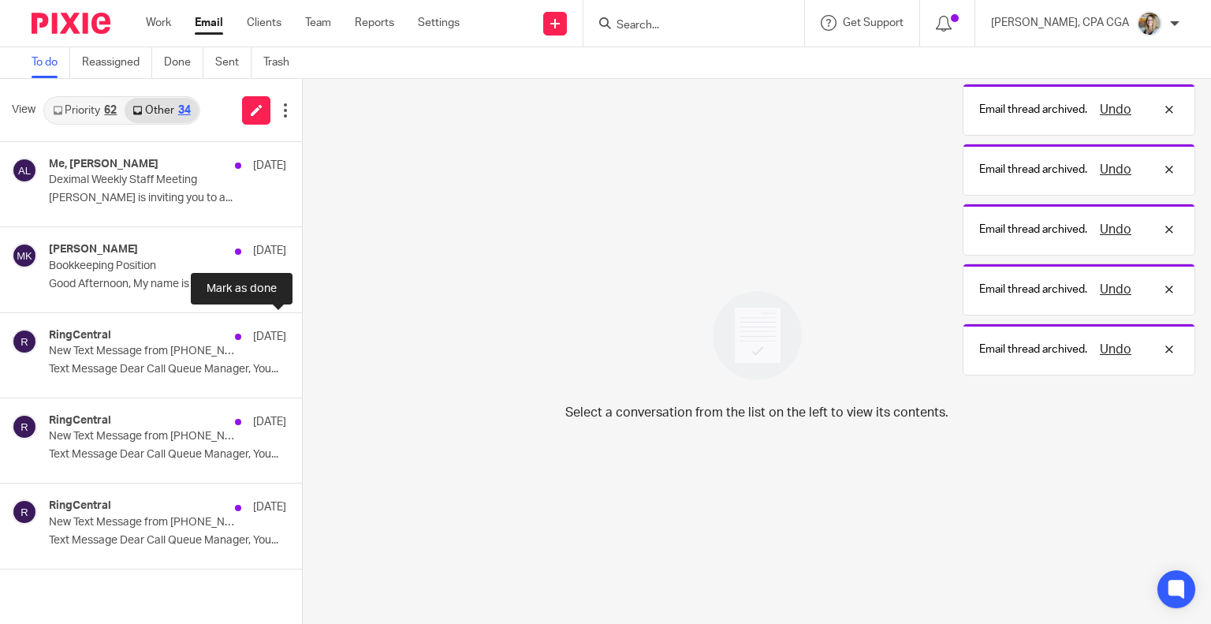
click at [302, 332] on button at bounding box center [308, 334] width 13 height 42
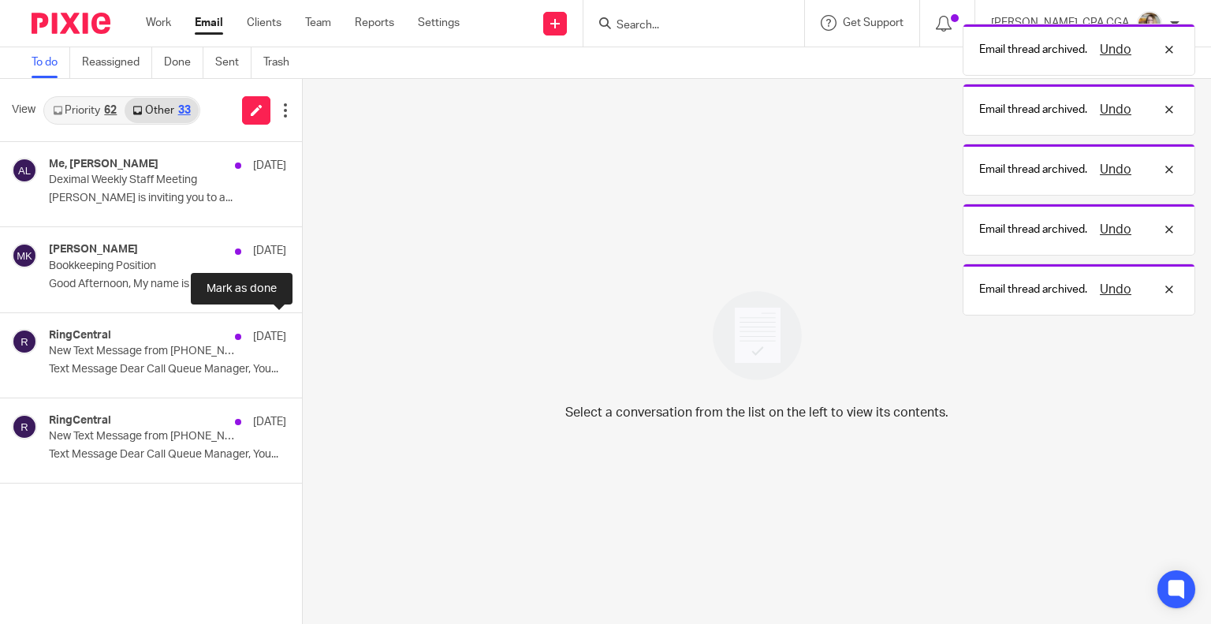
click at [302, 332] on button at bounding box center [308, 334] width 13 height 42
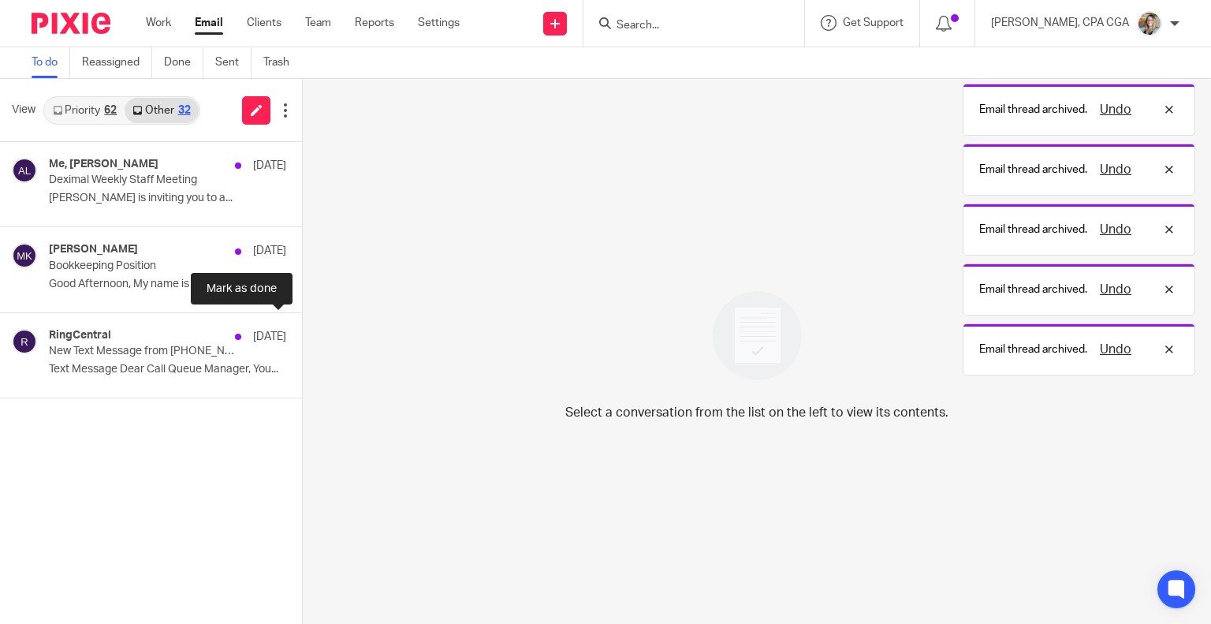
click at [302, 332] on button at bounding box center [308, 334] width 13 height 42
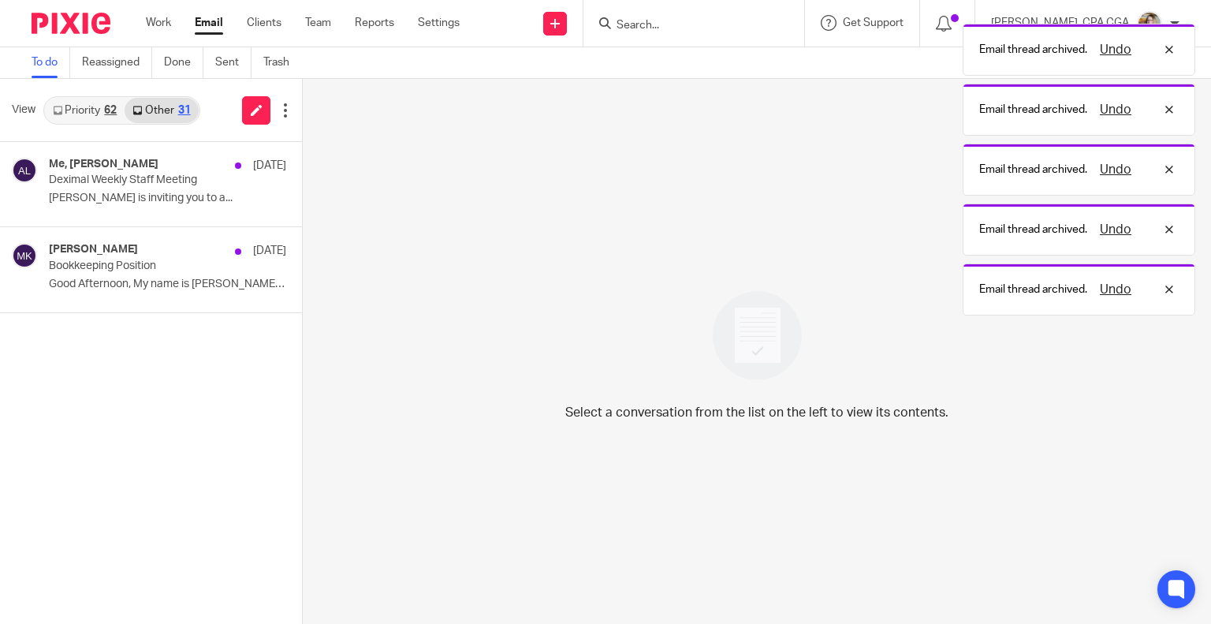
click at [86, 104] on link "Priority 62" at bounding box center [85, 110] width 80 height 25
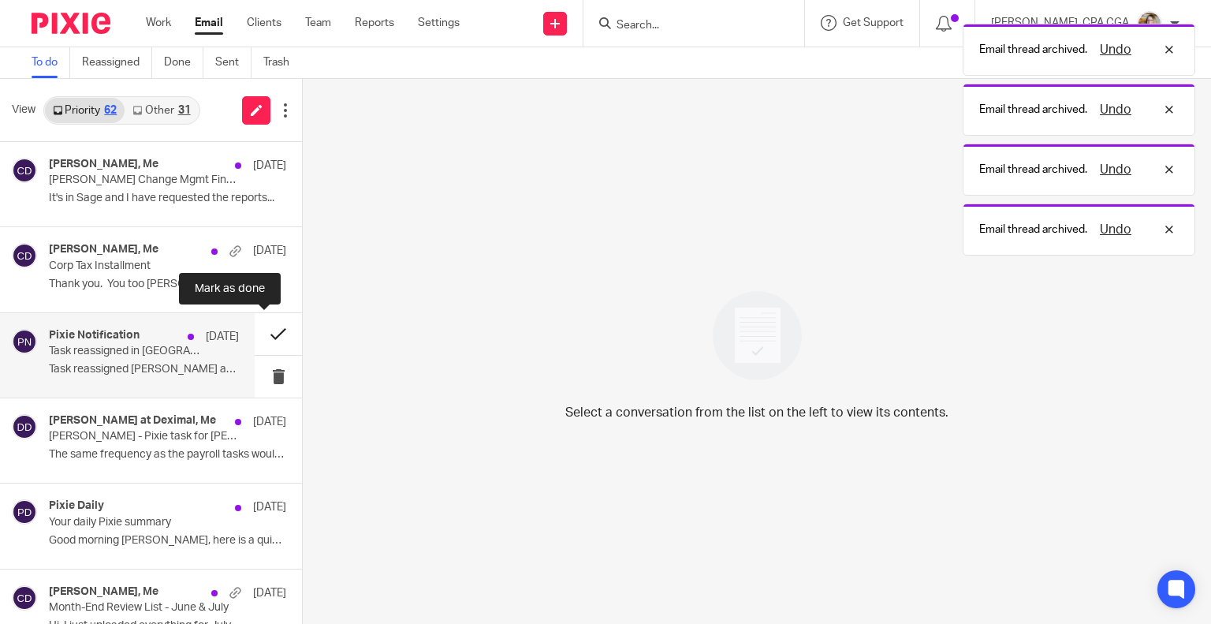
click at [265, 334] on button at bounding box center [278, 334] width 47 height 42
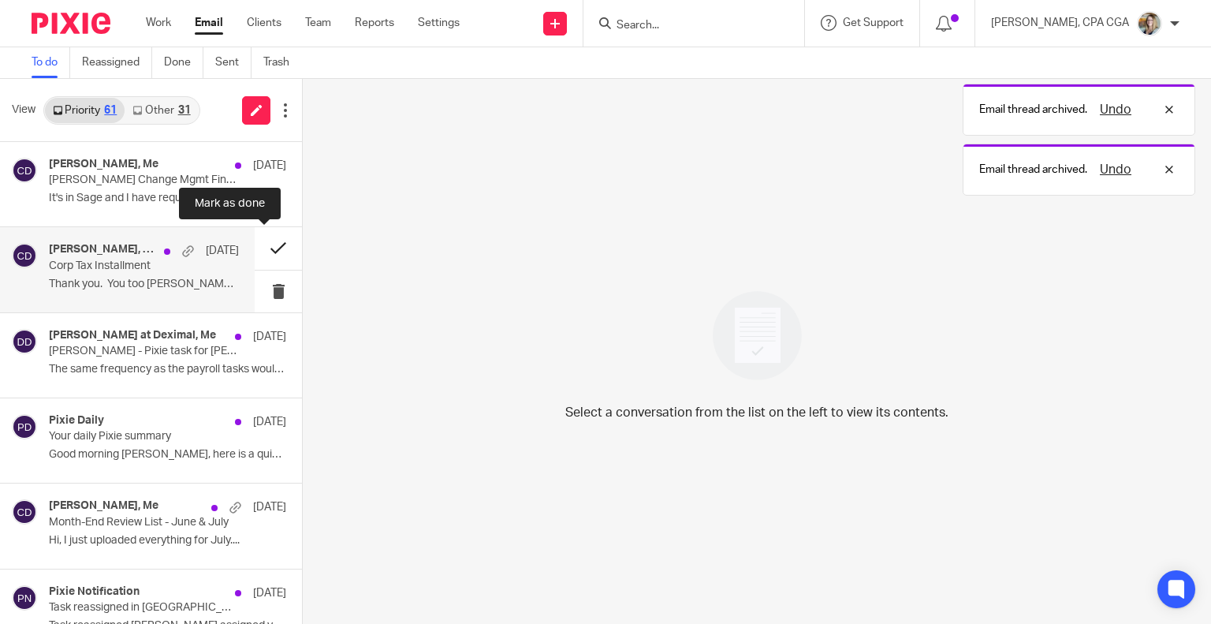
click at [265, 251] on button at bounding box center [278, 248] width 47 height 42
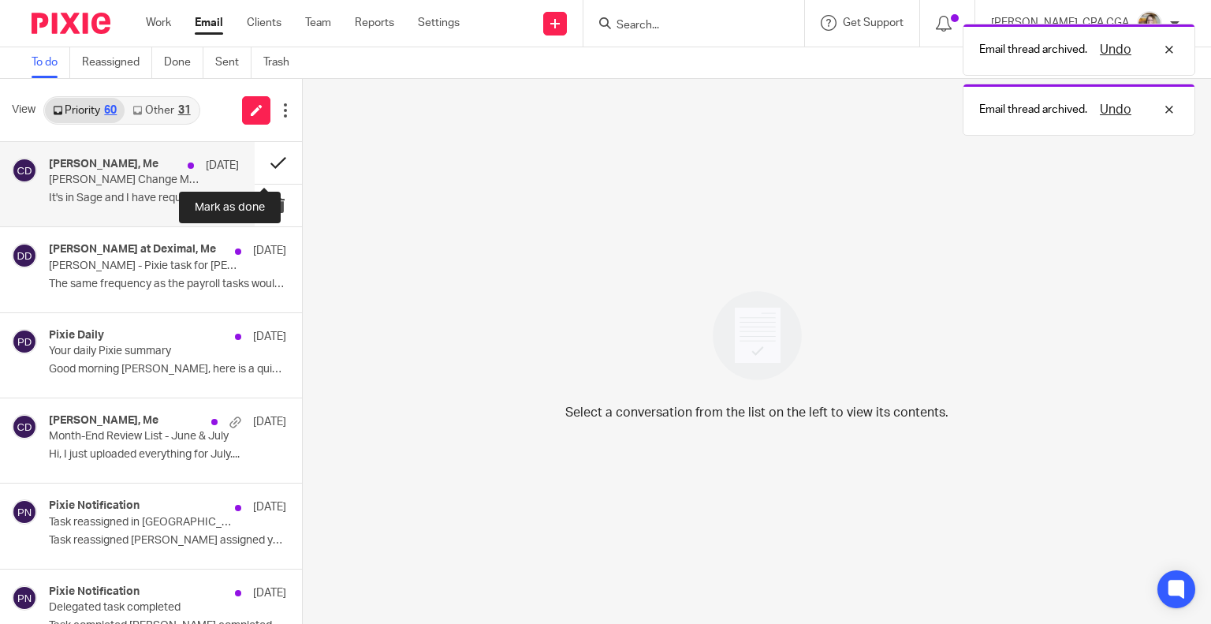
click at [265, 159] on button at bounding box center [278, 163] width 47 height 42
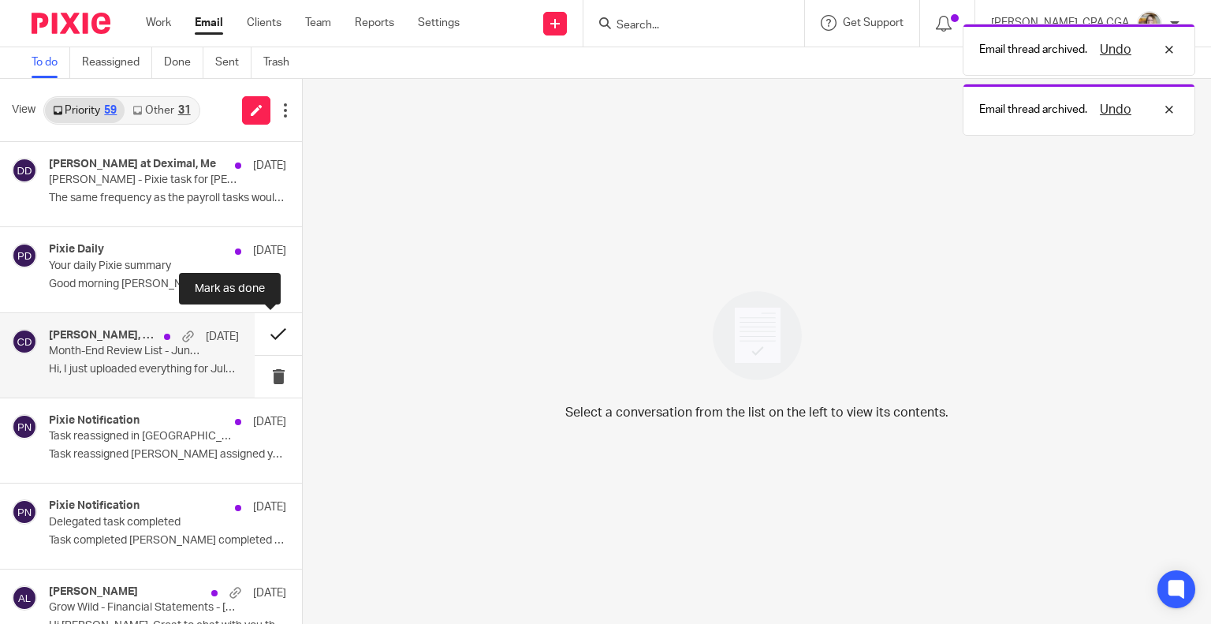
click at [259, 335] on button at bounding box center [278, 334] width 47 height 42
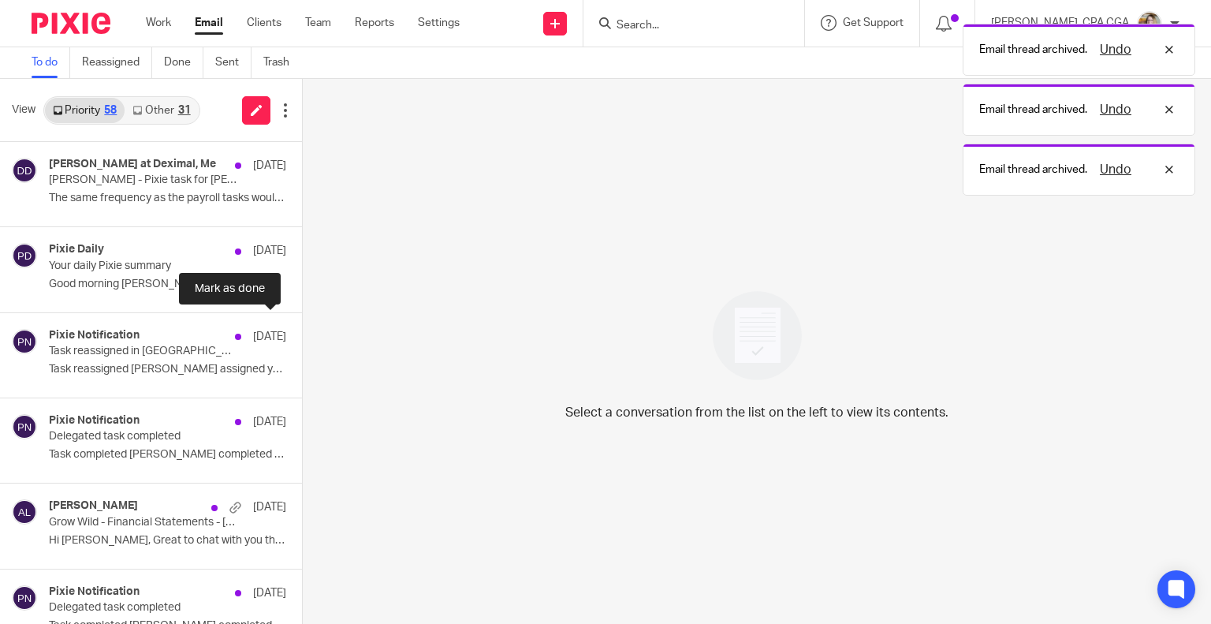
click at [302, 336] on button at bounding box center [308, 334] width 13 height 42
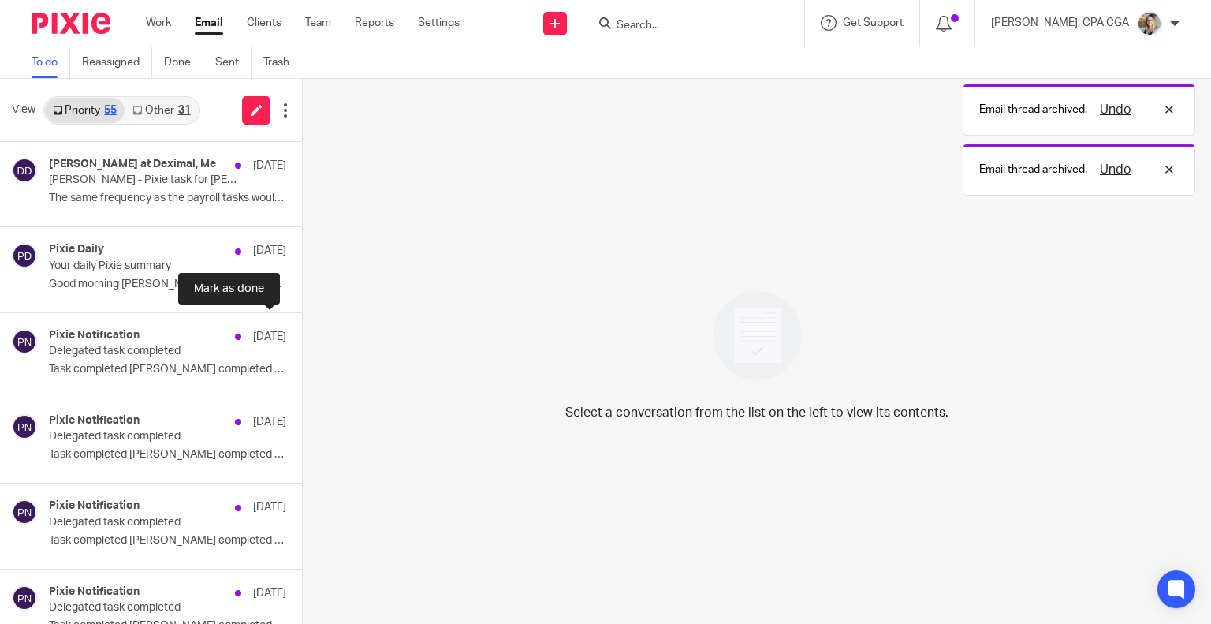
click at [302, 336] on button at bounding box center [308, 334] width 13 height 42
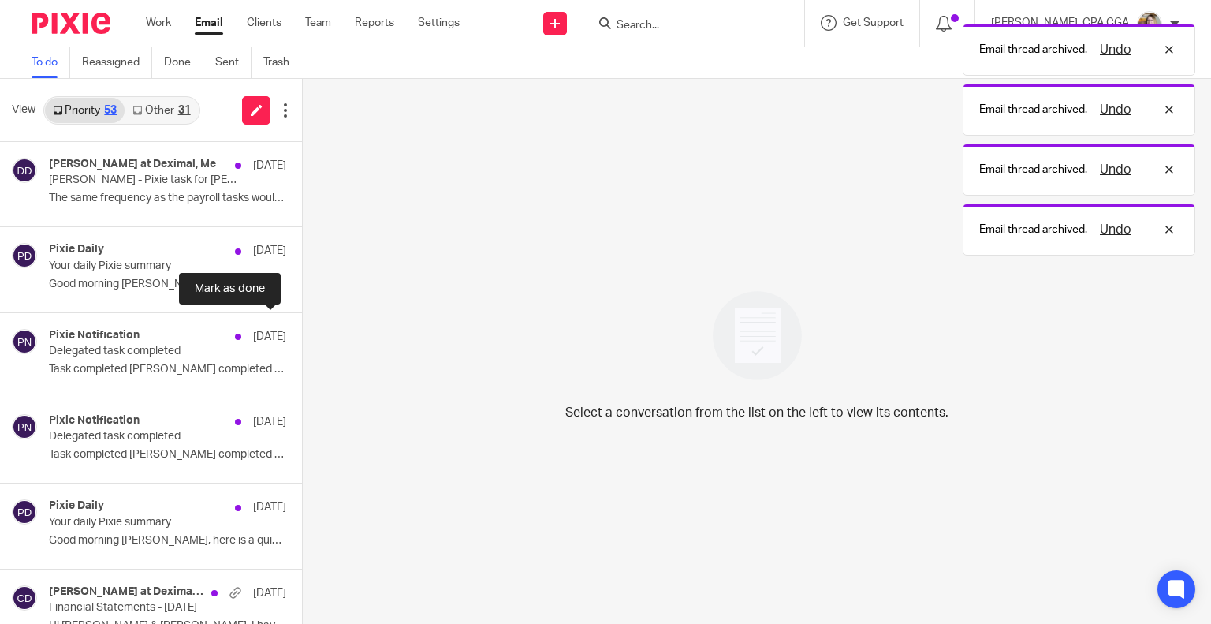
click at [302, 336] on button at bounding box center [308, 334] width 13 height 42
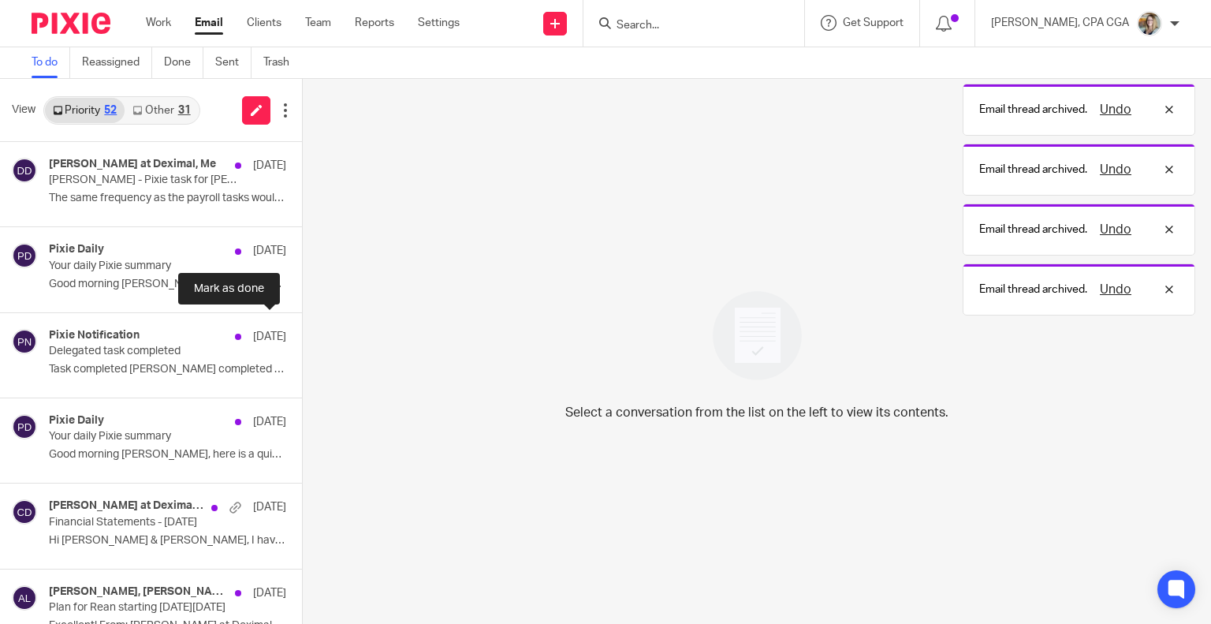
click at [302, 336] on button at bounding box center [308, 334] width 13 height 42
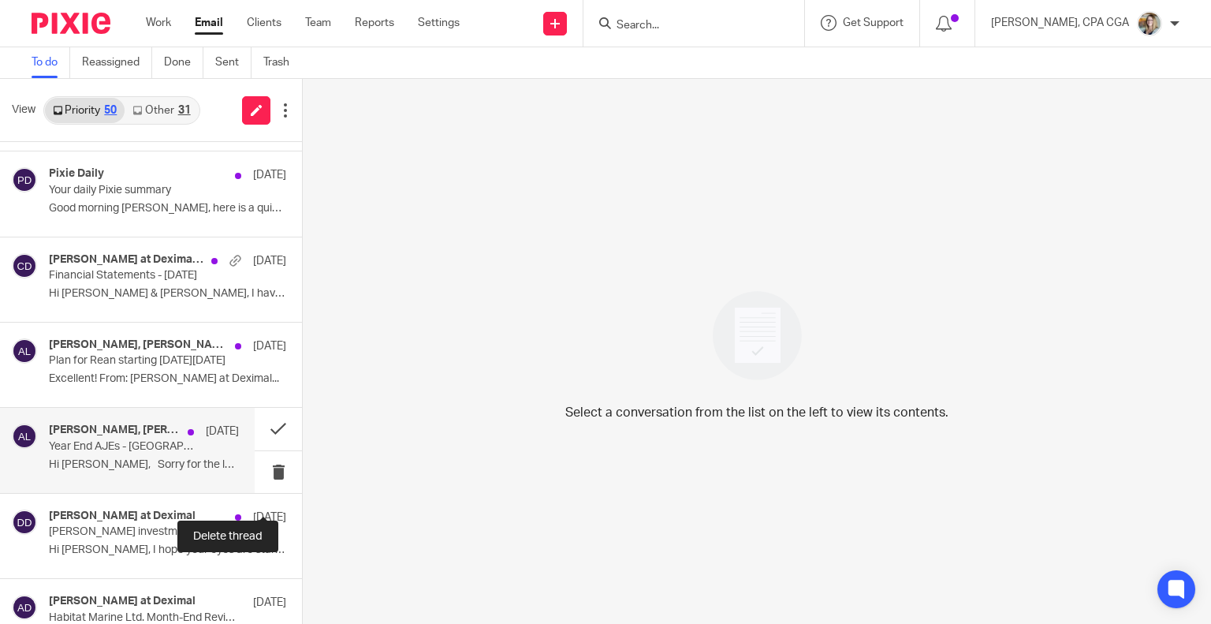
scroll to position [79, 0]
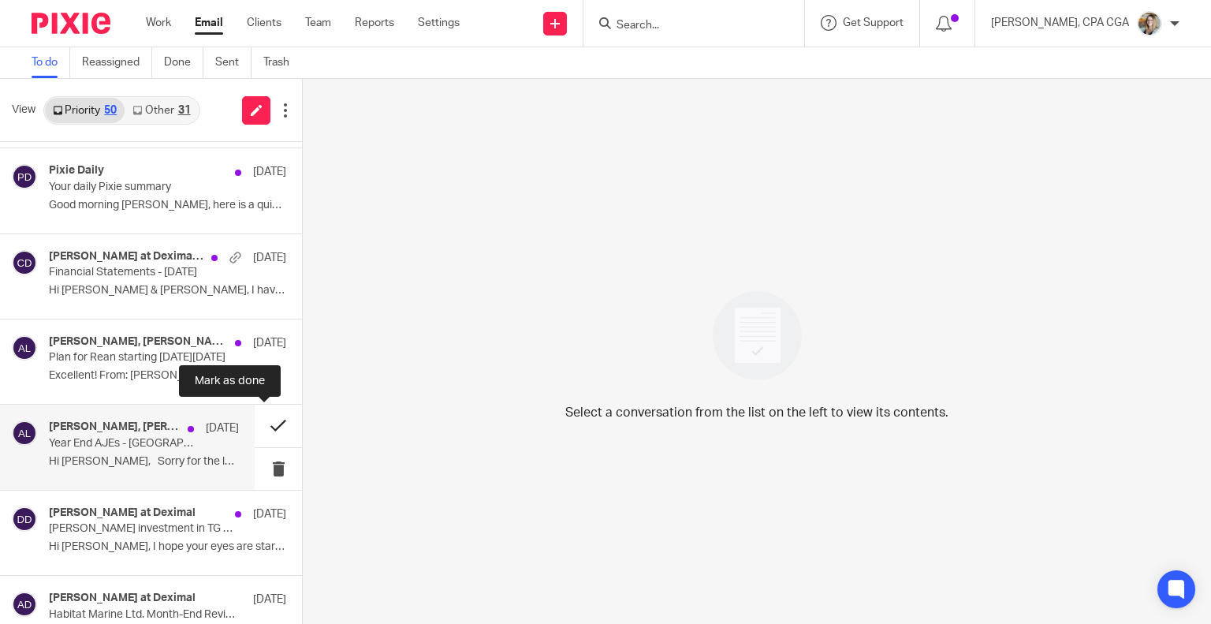
click at [265, 425] on button at bounding box center [278, 426] width 47 height 42
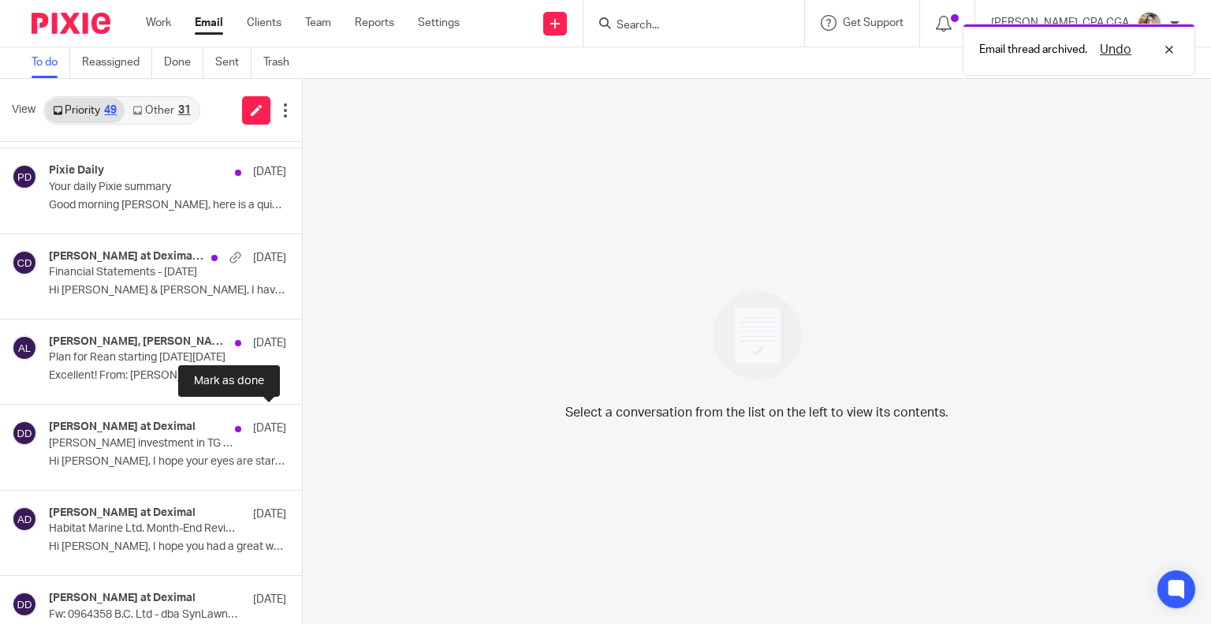
scroll to position [158, 0]
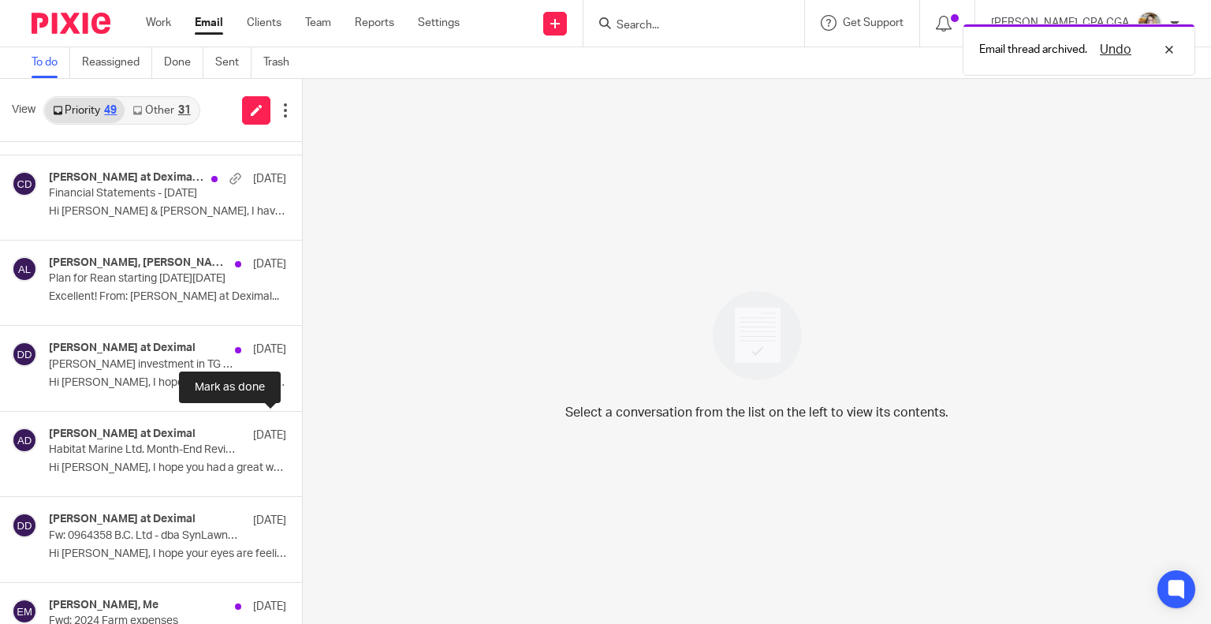
click at [302, 425] on button at bounding box center [308, 433] width 13 height 42
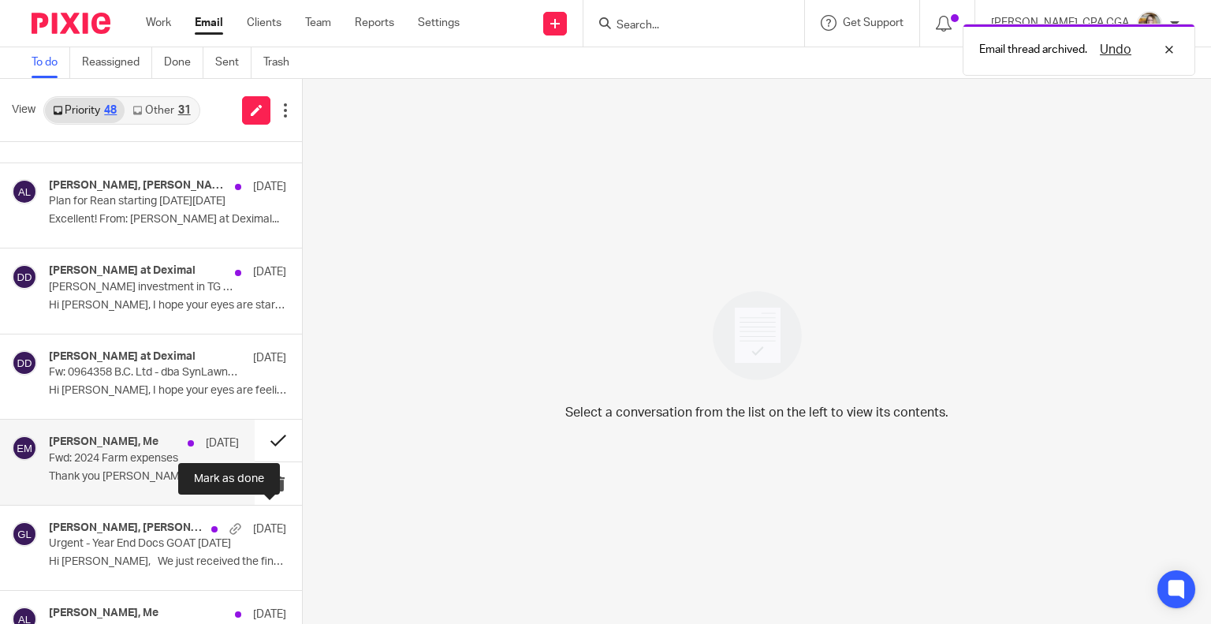
scroll to position [237, 0]
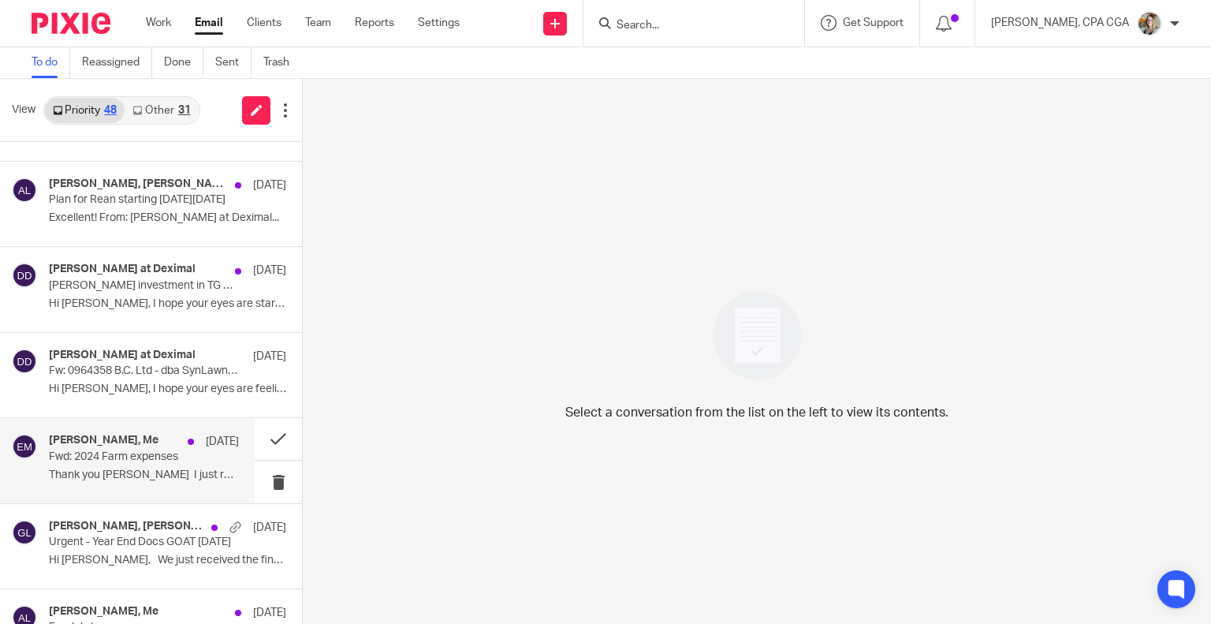
click at [158, 476] on p "Thank you [PERSON_NAME] I just realized I..." at bounding box center [144, 474] width 190 height 13
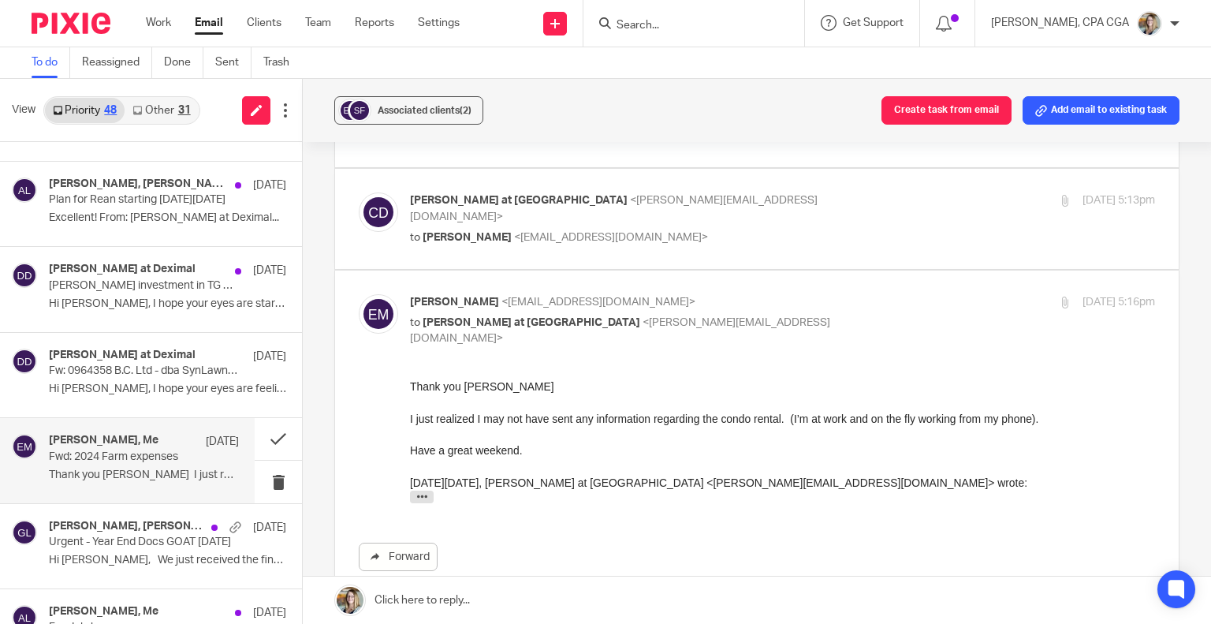
scroll to position [0, 0]
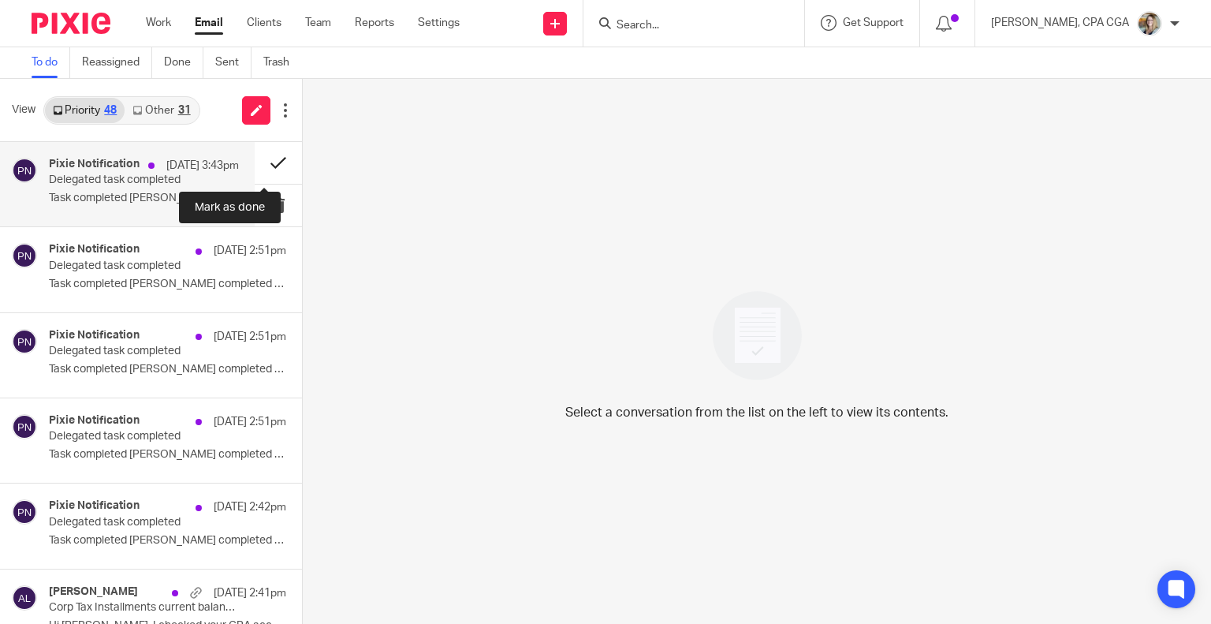
click at [268, 163] on button at bounding box center [278, 163] width 47 height 42
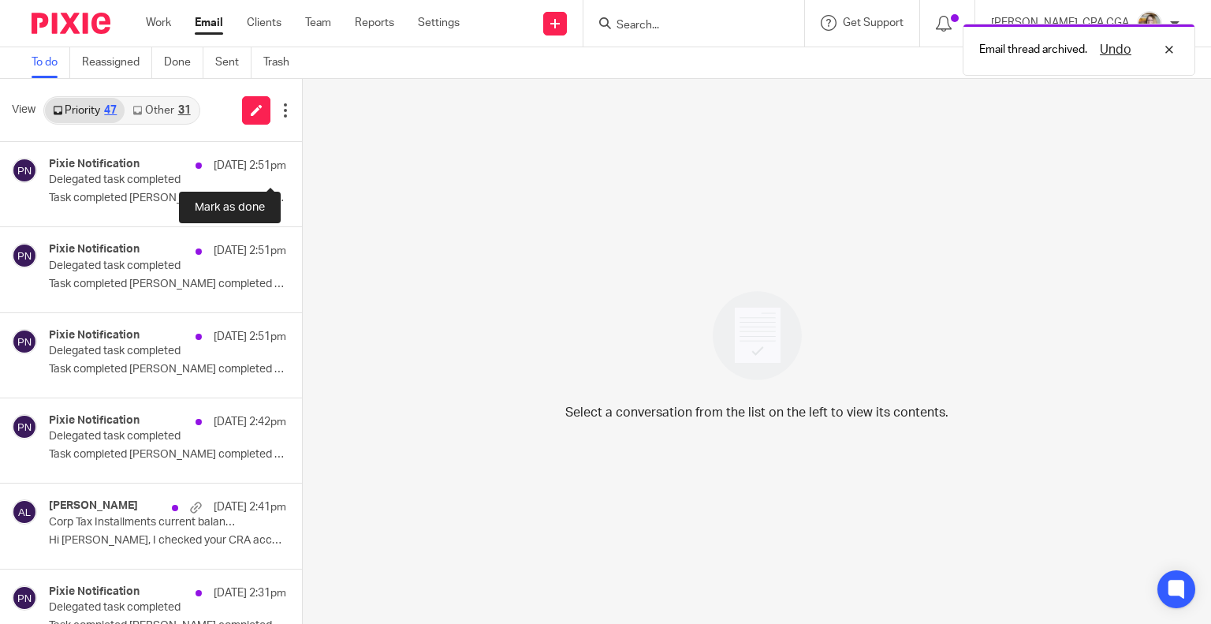
click at [302, 164] on button at bounding box center [308, 163] width 13 height 42
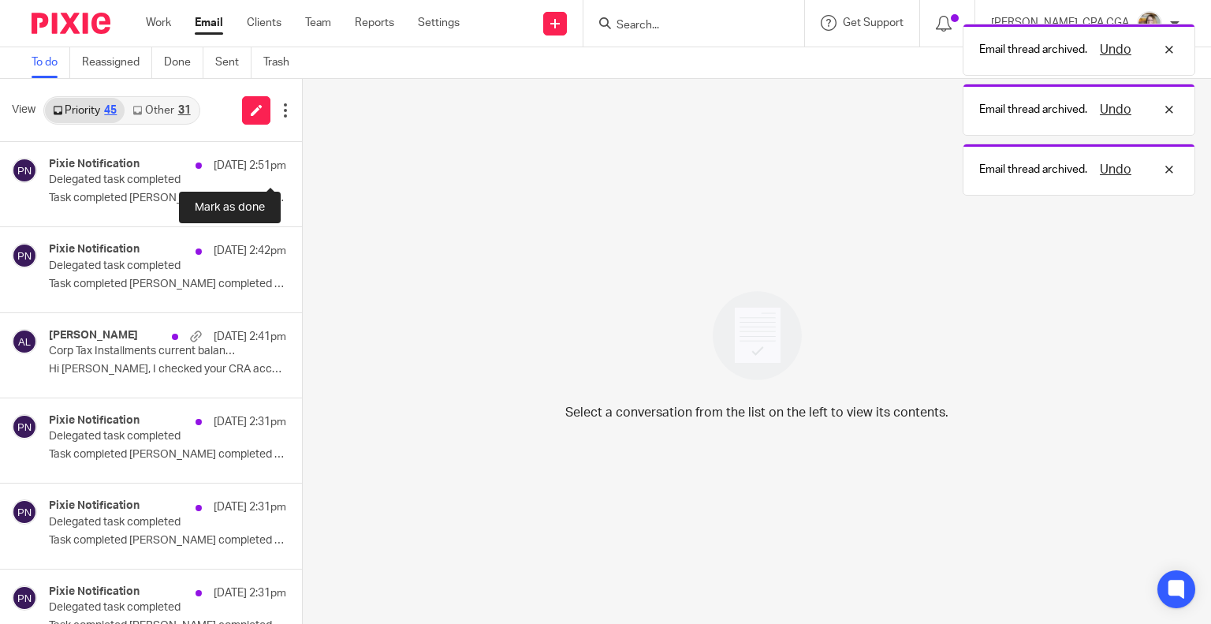
click at [302, 164] on button at bounding box center [308, 163] width 13 height 42
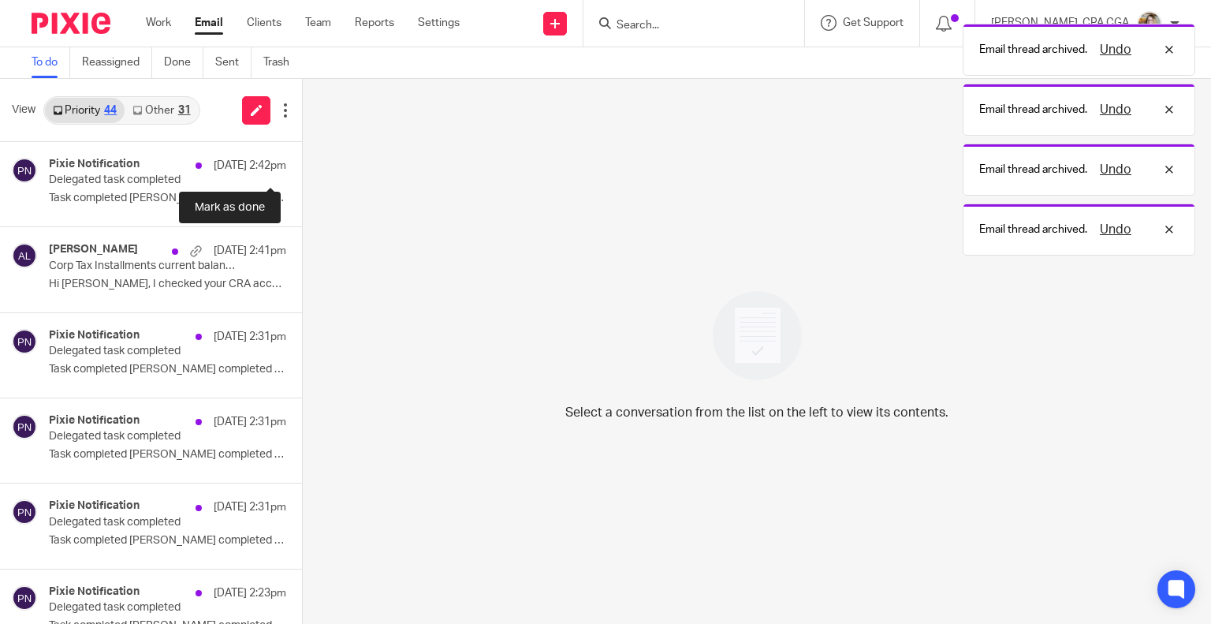
click at [302, 164] on button at bounding box center [308, 163] width 13 height 42
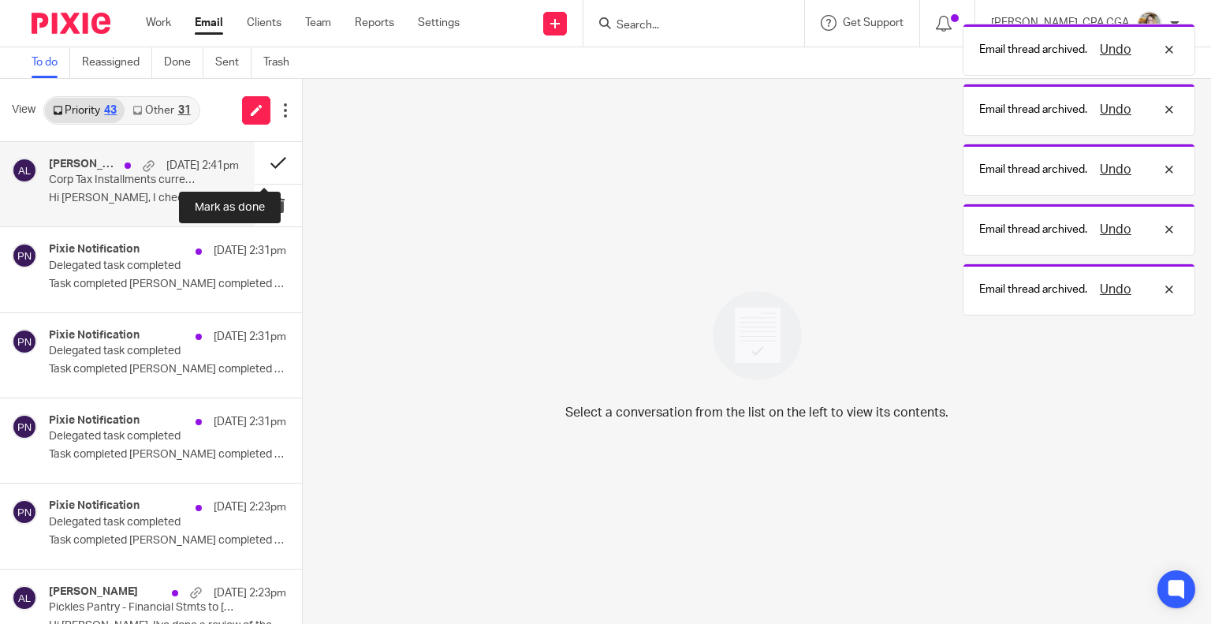
click at [258, 166] on button at bounding box center [278, 163] width 47 height 42
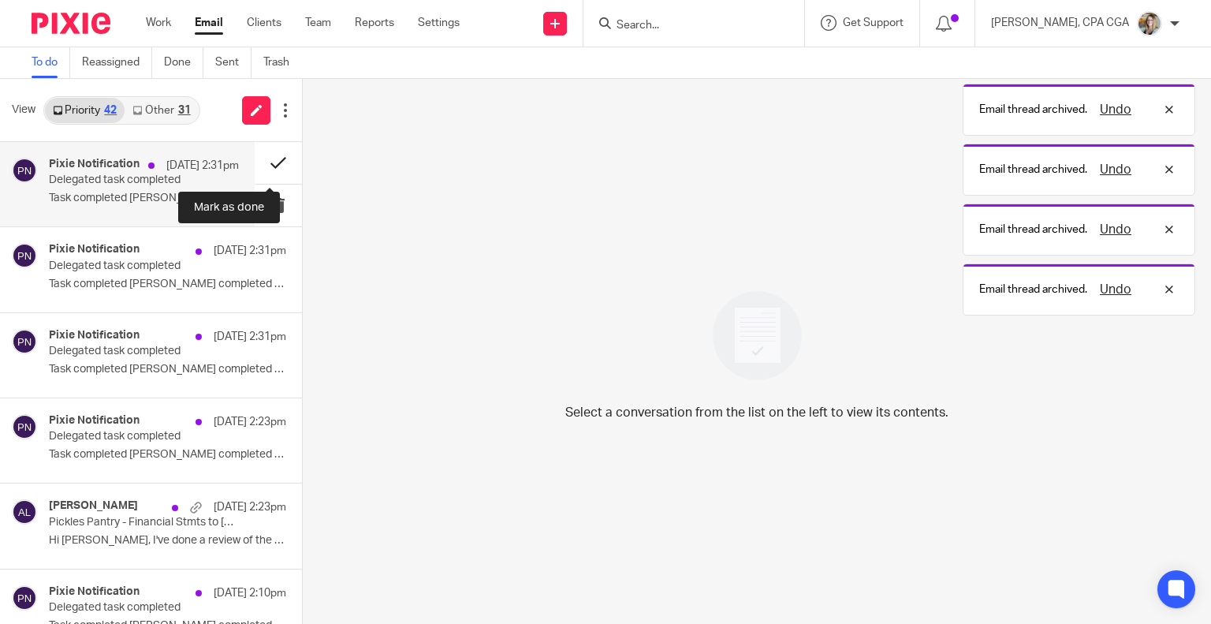
click at [265, 165] on button at bounding box center [278, 163] width 47 height 42
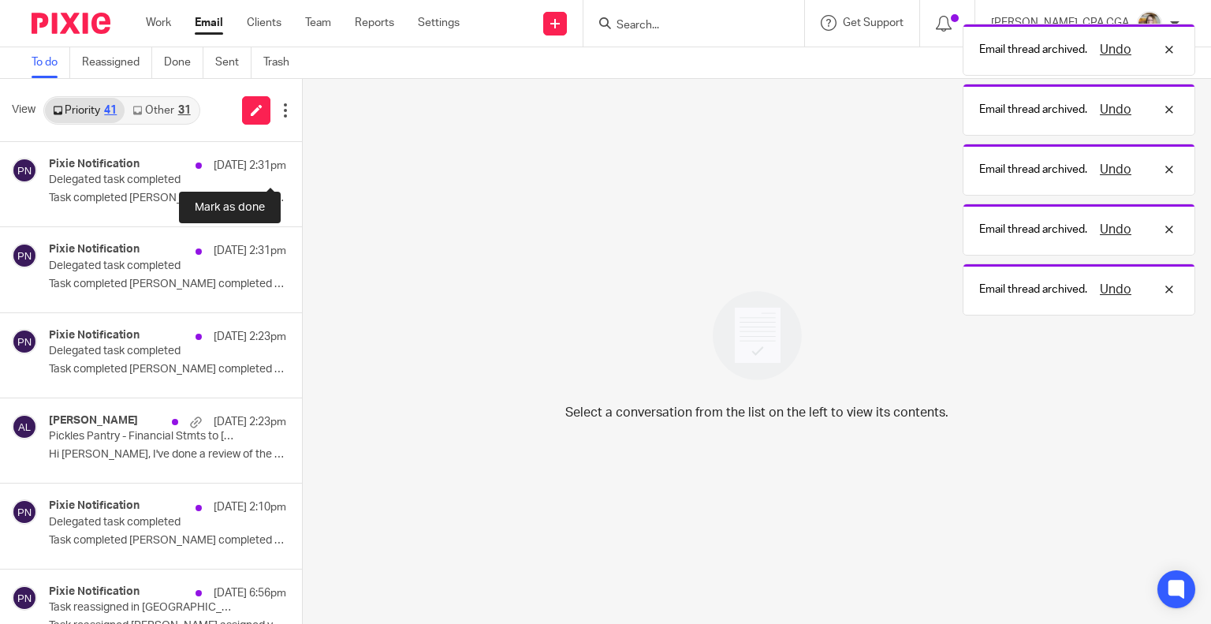
click at [302, 165] on button at bounding box center [308, 163] width 13 height 42
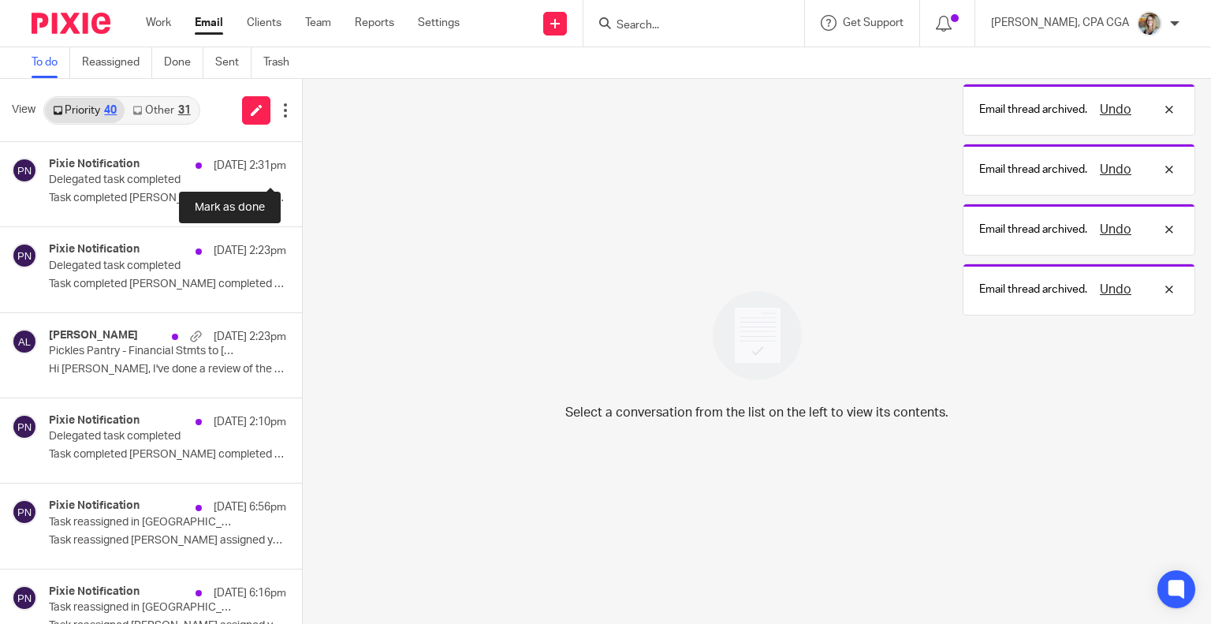
click at [302, 165] on button at bounding box center [308, 163] width 13 height 42
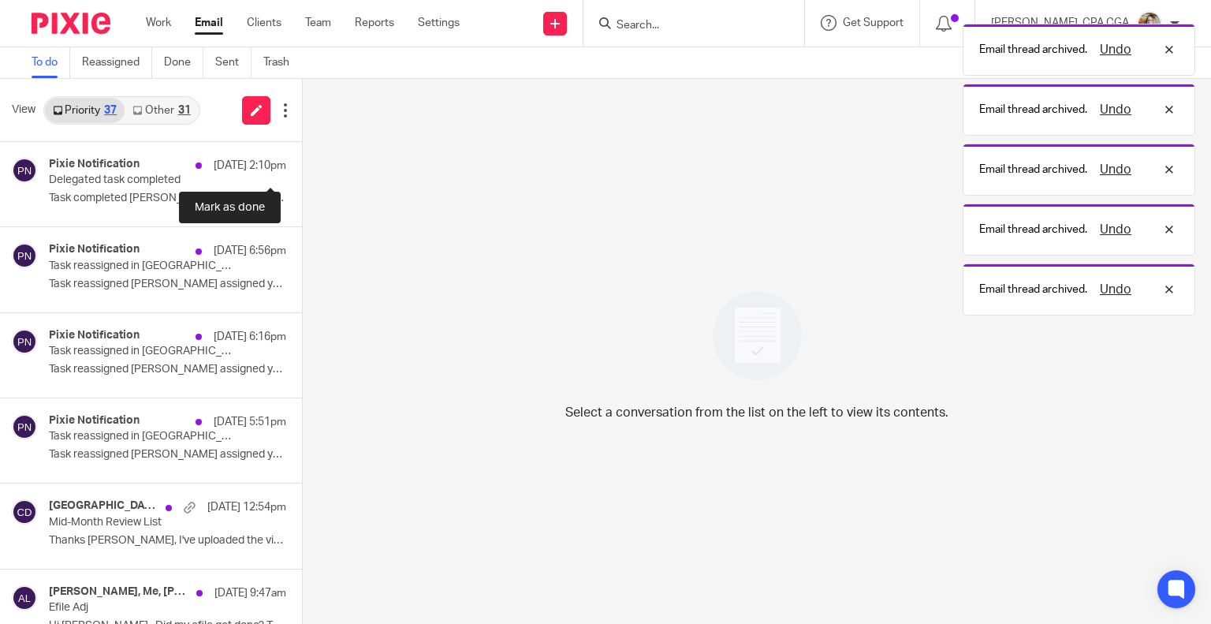
click at [302, 165] on button at bounding box center [308, 163] width 13 height 42
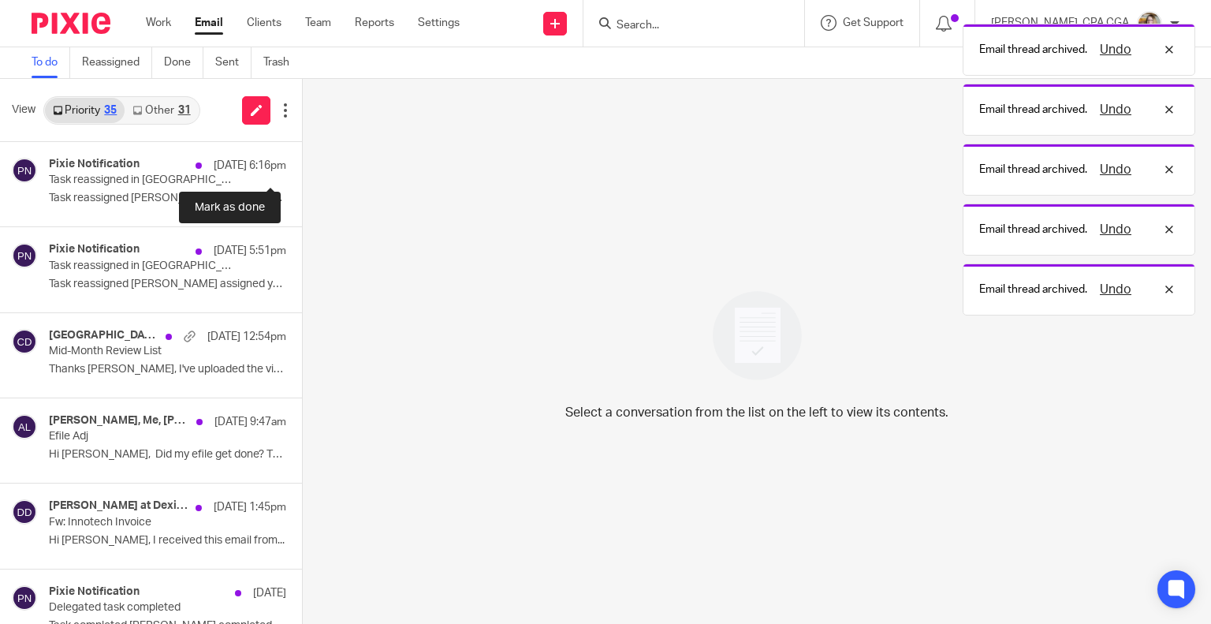
click at [302, 165] on button at bounding box center [308, 163] width 13 height 42
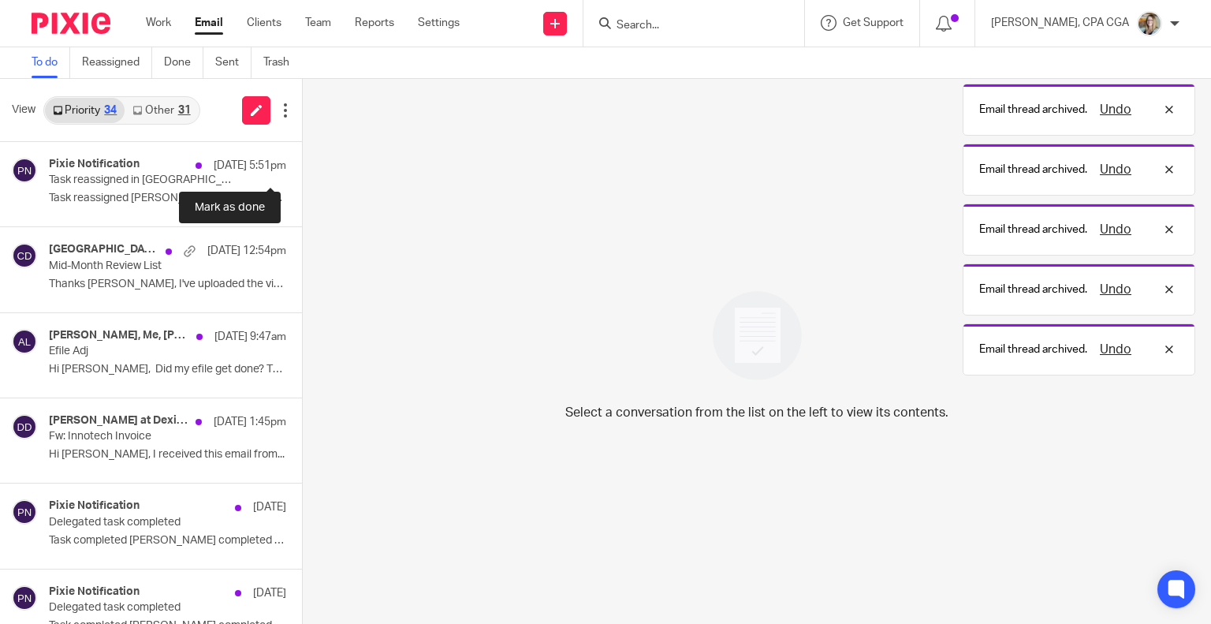
click at [302, 165] on button at bounding box center [308, 163] width 13 height 42
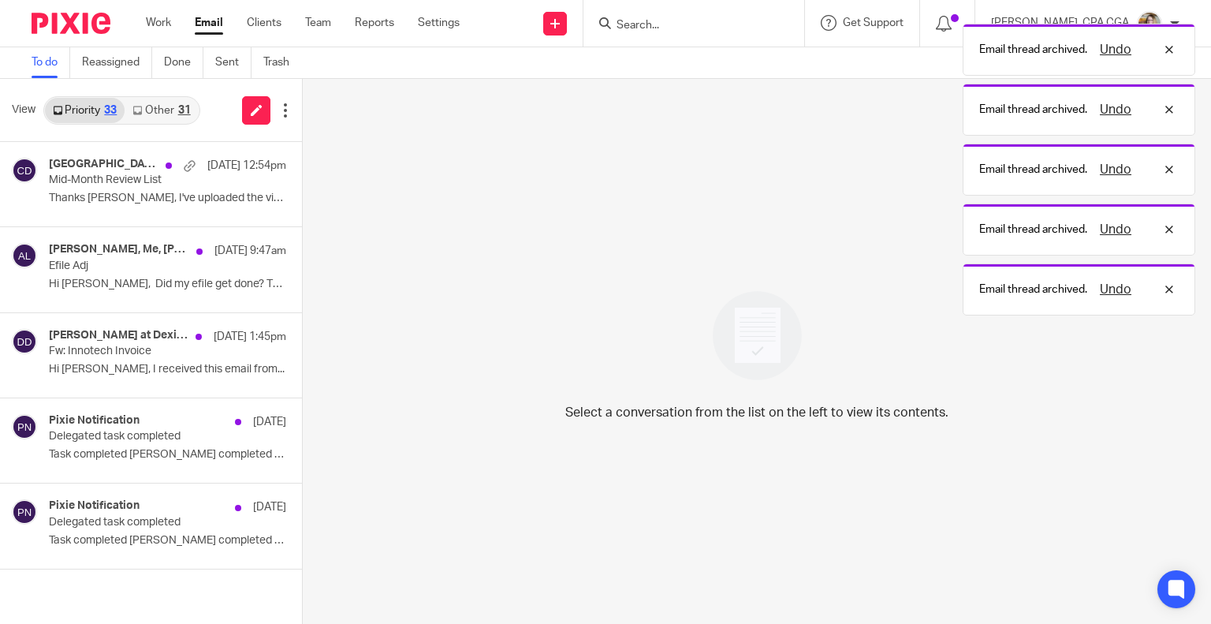
click at [160, 108] on link "Other 31" at bounding box center [161, 110] width 73 height 25
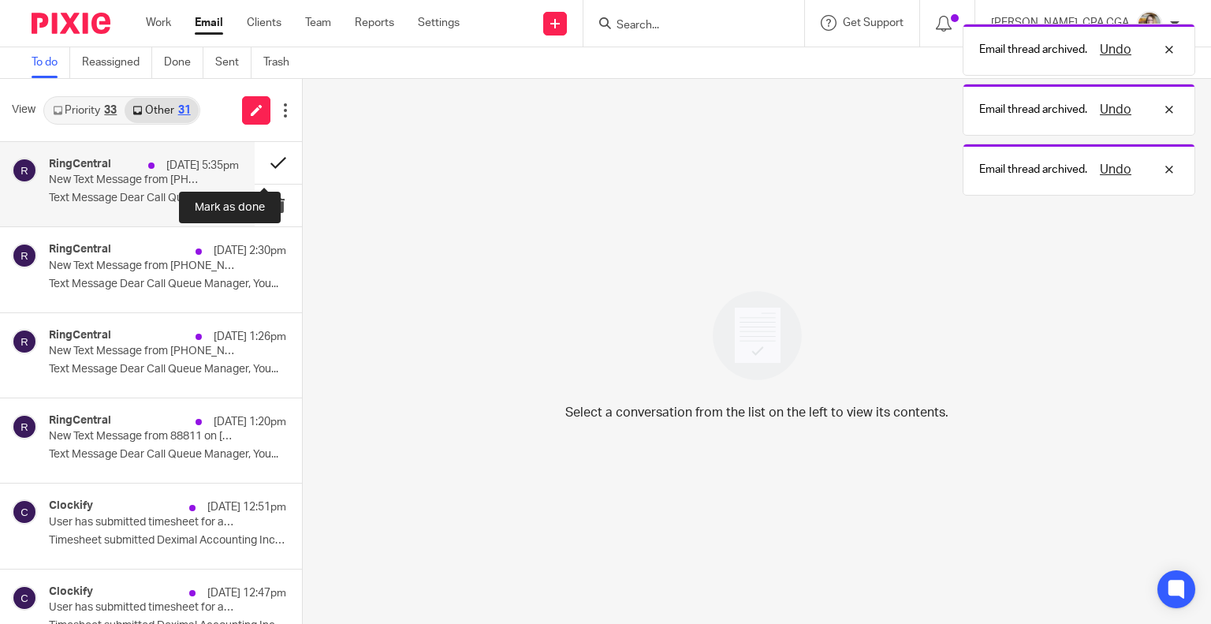
click at [262, 162] on button at bounding box center [278, 163] width 47 height 42
click at [302, 162] on button at bounding box center [308, 163] width 13 height 42
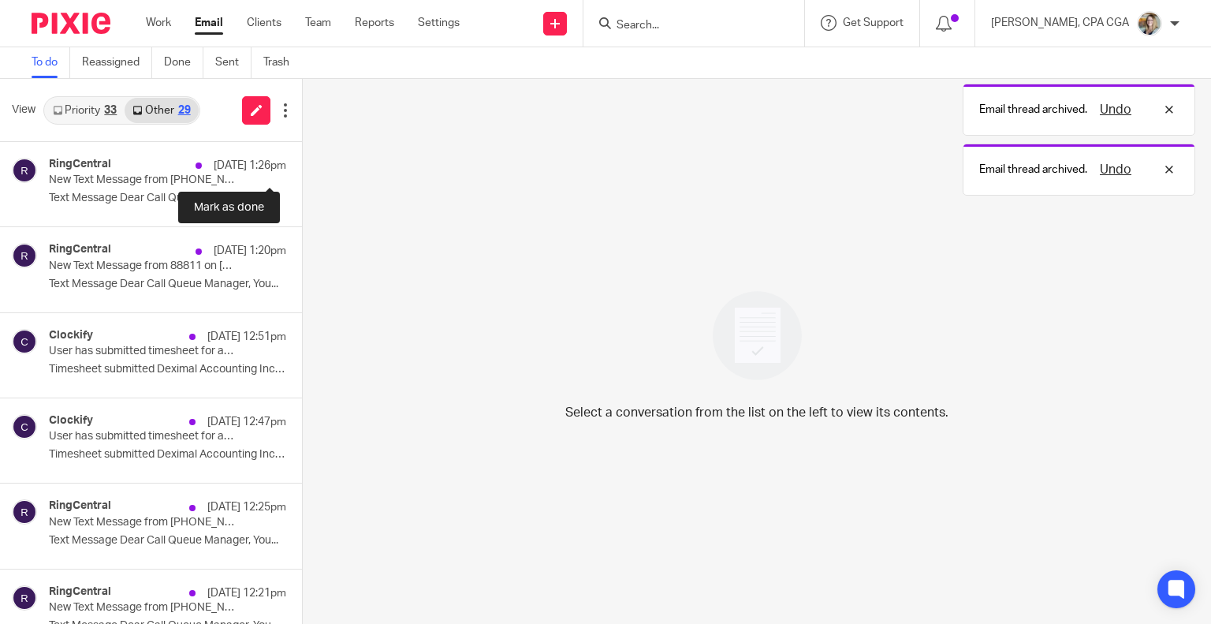
click at [302, 162] on button at bounding box center [308, 163] width 13 height 42
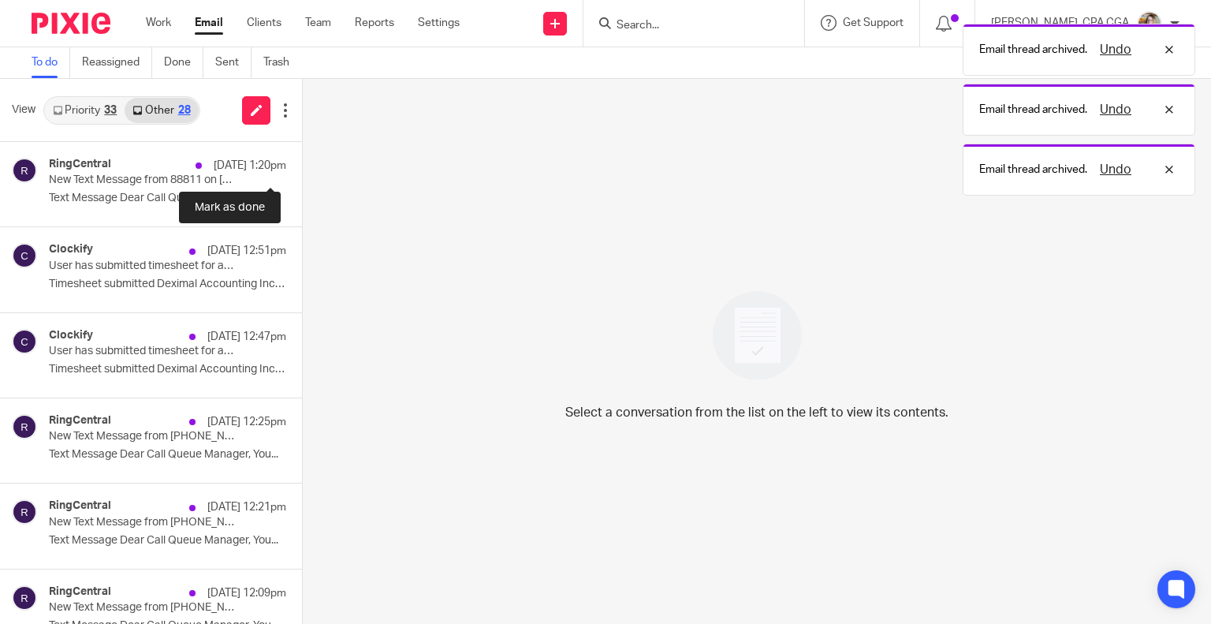
click at [302, 162] on button at bounding box center [308, 163] width 13 height 42
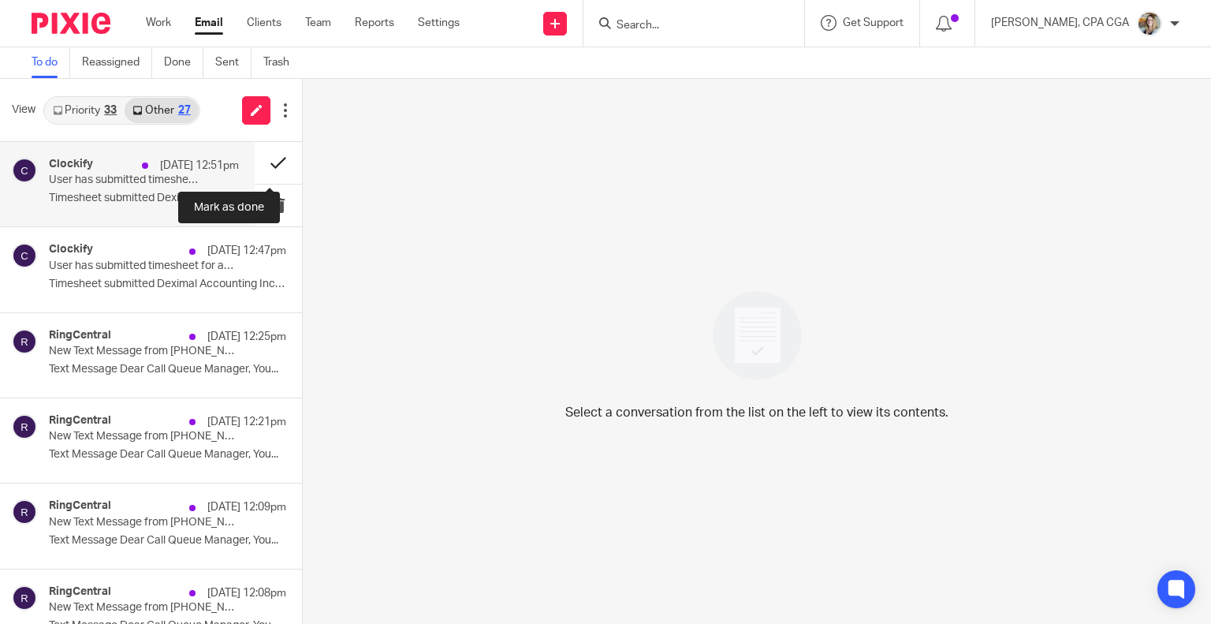
click at [262, 162] on button at bounding box center [278, 163] width 47 height 42
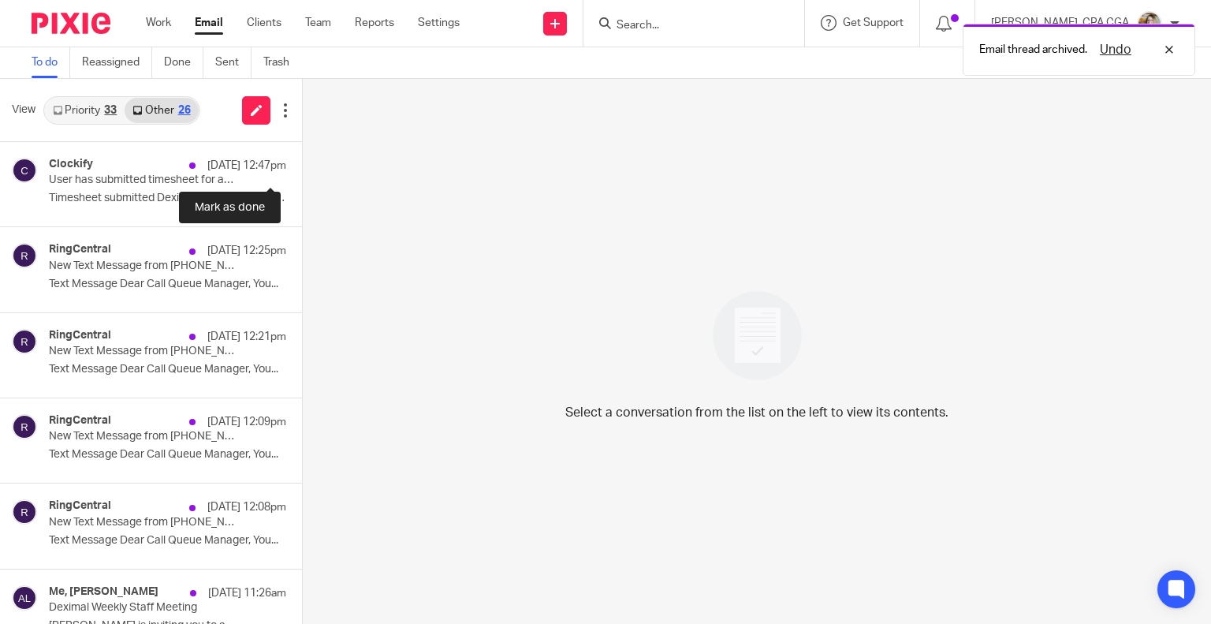
click at [302, 162] on button at bounding box center [308, 163] width 13 height 42
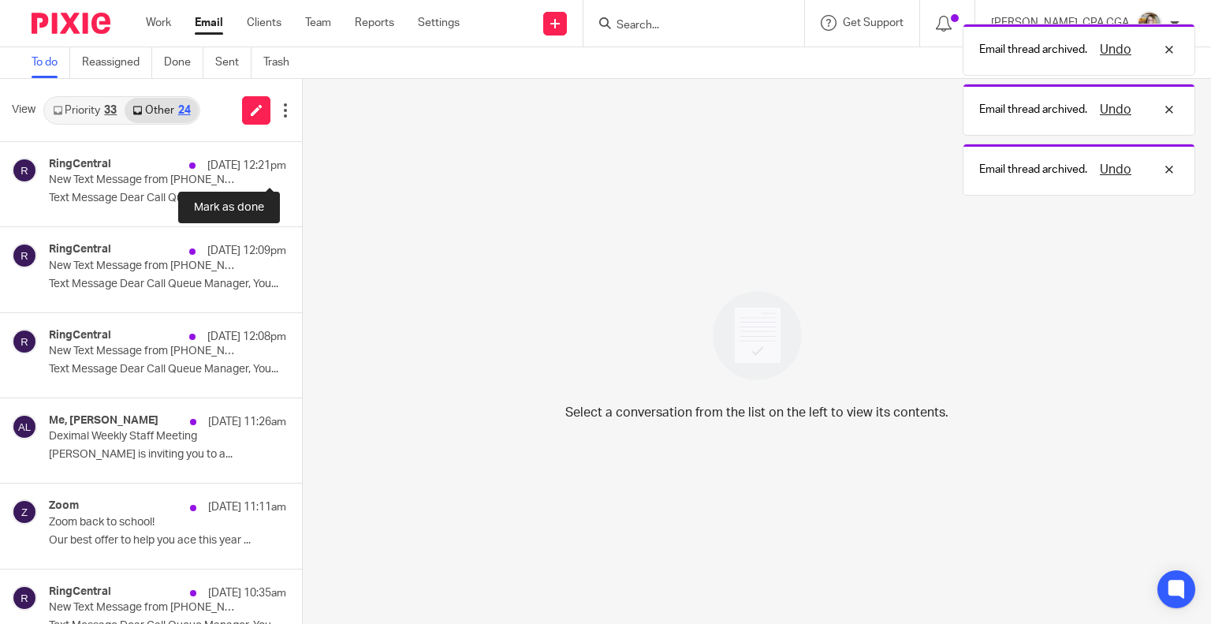
click at [302, 162] on button at bounding box center [308, 163] width 13 height 42
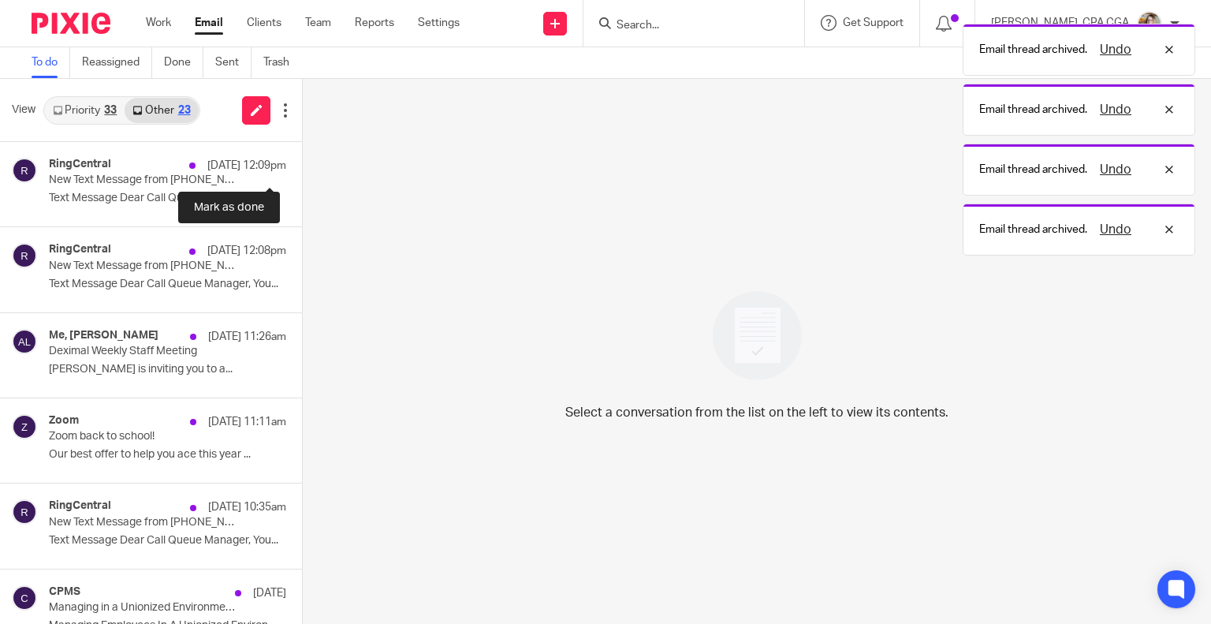
click at [302, 162] on button at bounding box center [308, 163] width 13 height 42
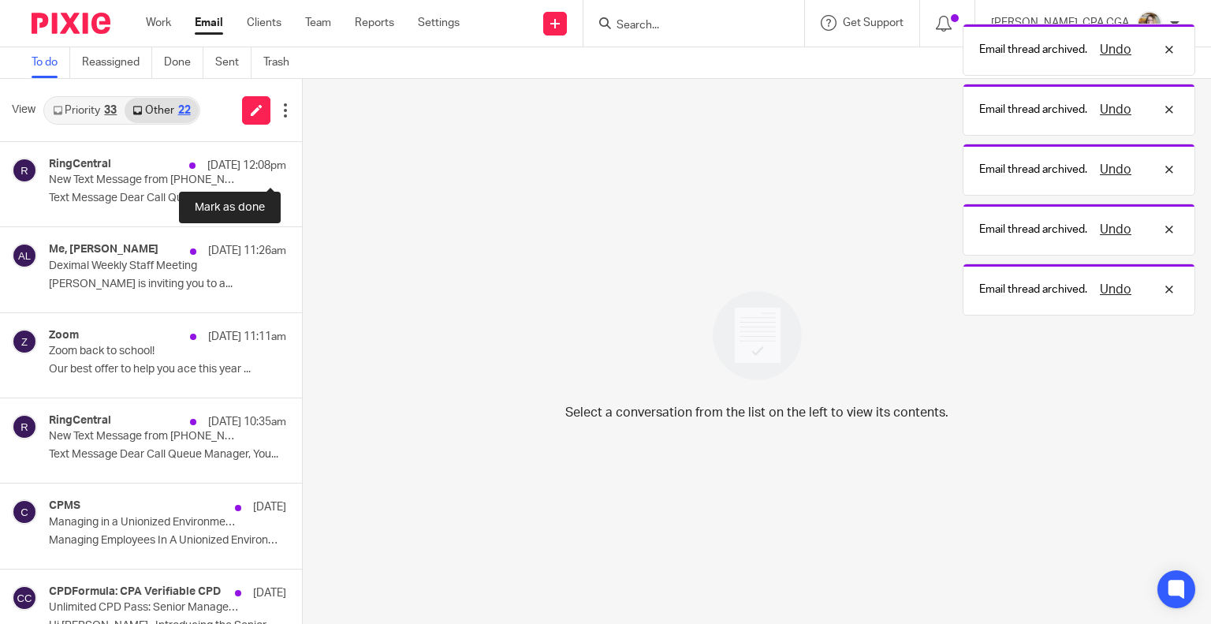
click at [302, 162] on button at bounding box center [308, 163] width 13 height 42
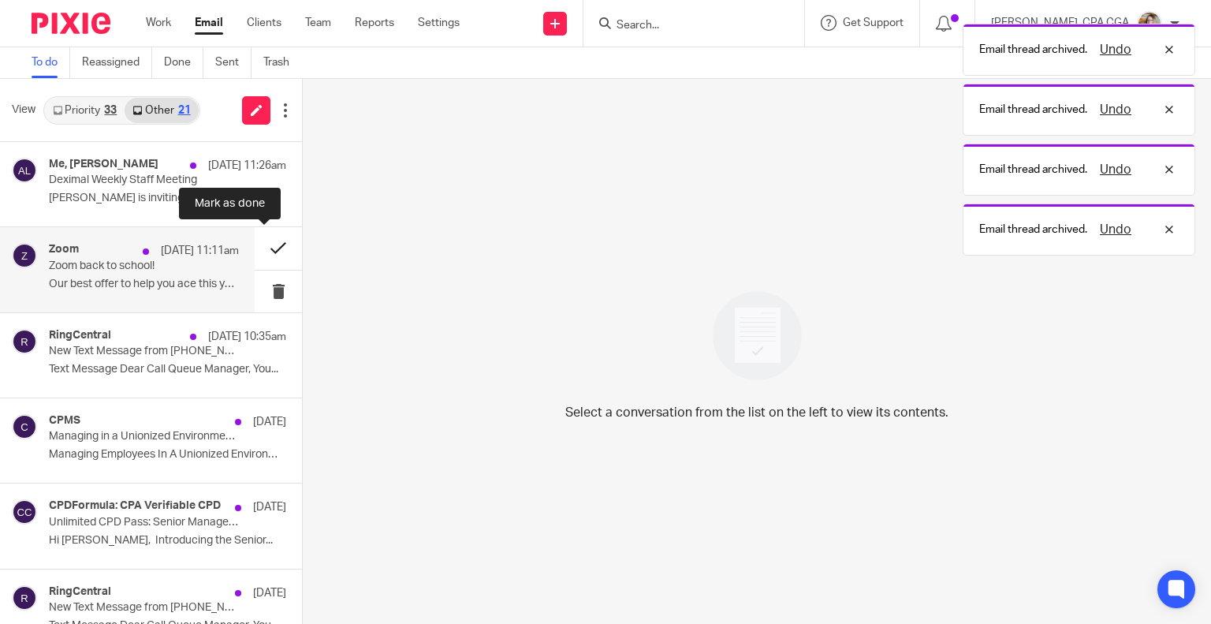
click at [269, 244] on button at bounding box center [278, 248] width 47 height 42
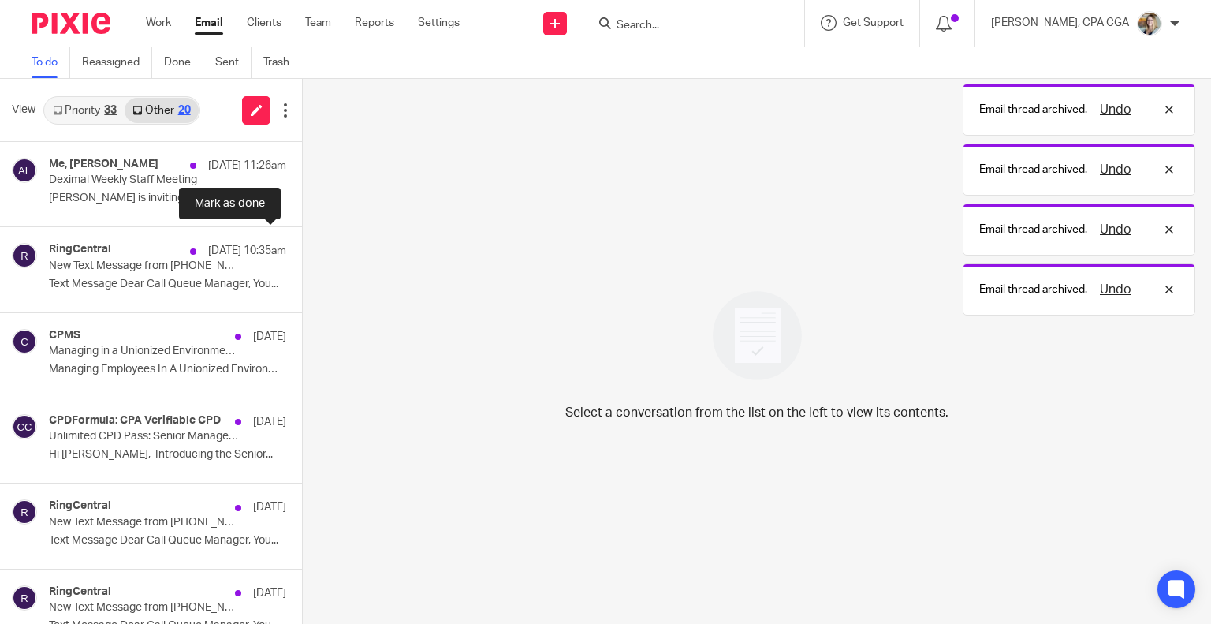
click at [302, 244] on button at bounding box center [308, 248] width 13 height 42
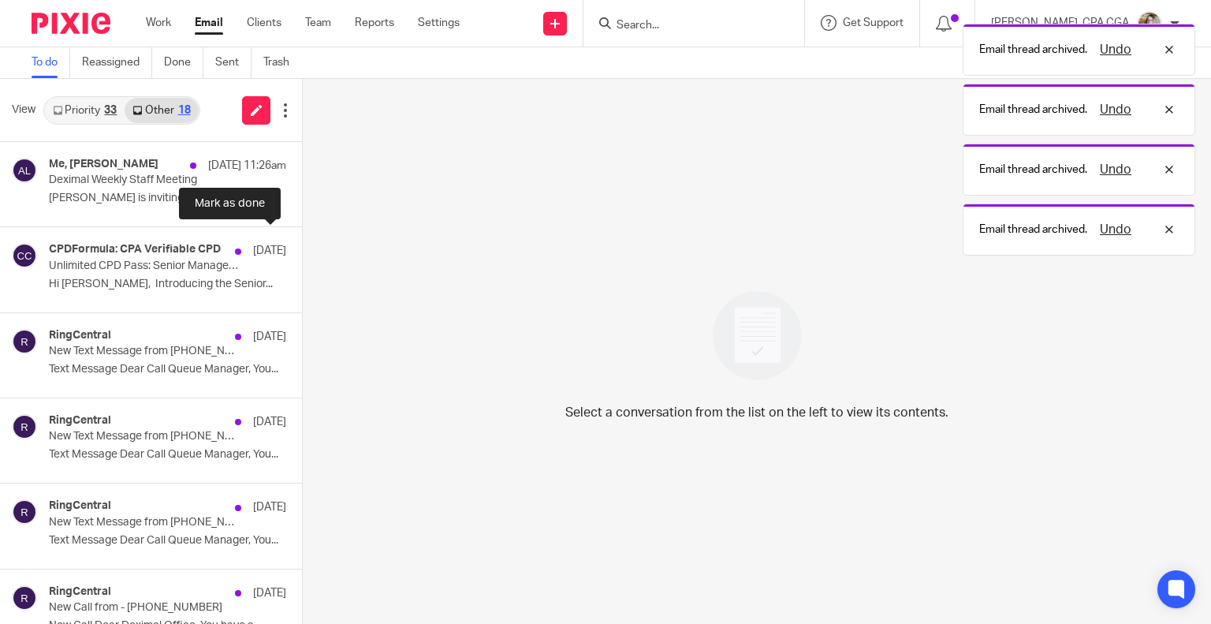
click at [302, 244] on button at bounding box center [308, 248] width 13 height 42
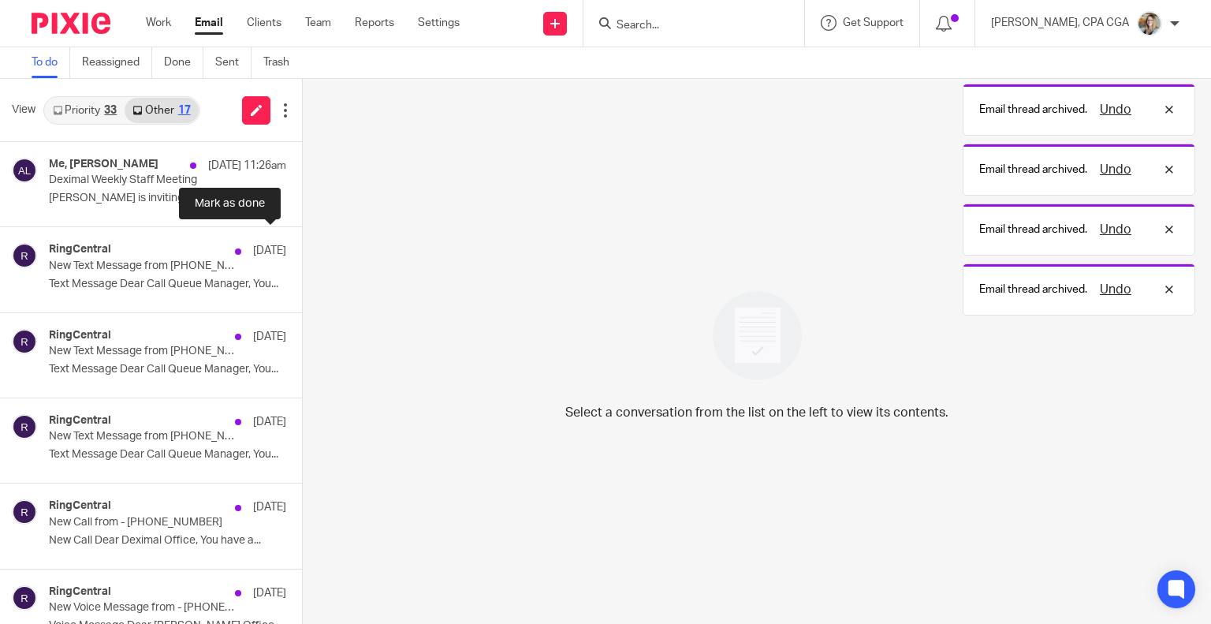
click at [302, 244] on button at bounding box center [308, 248] width 13 height 42
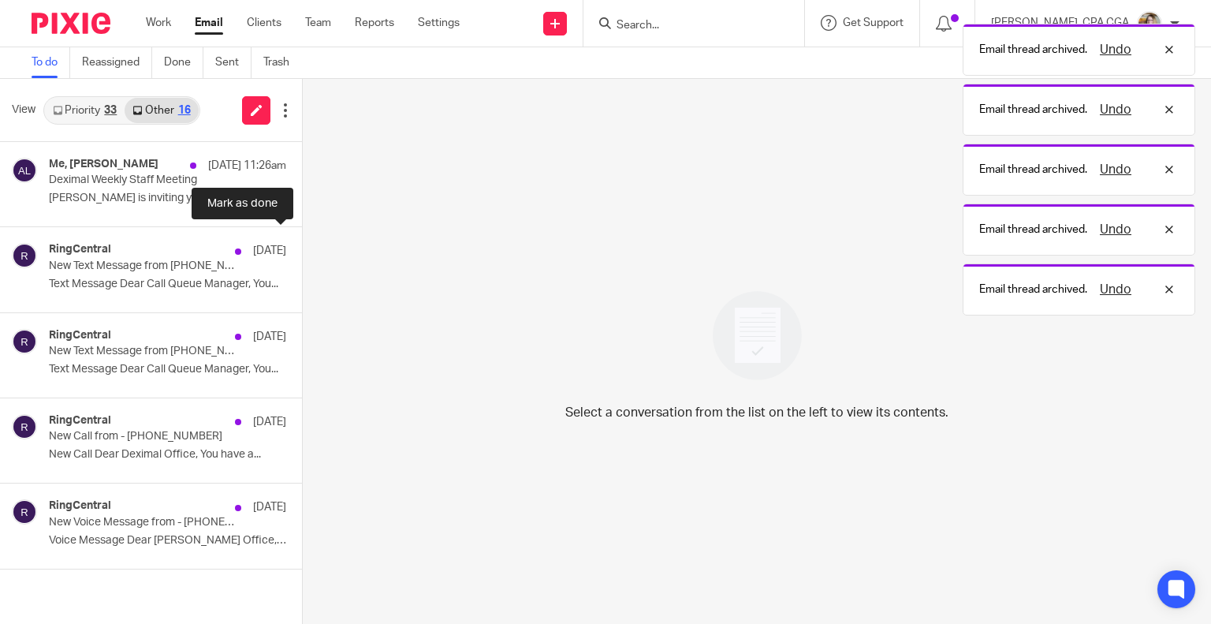
click at [302, 244] on button at bounding box center [308, 248] width 13 height 42
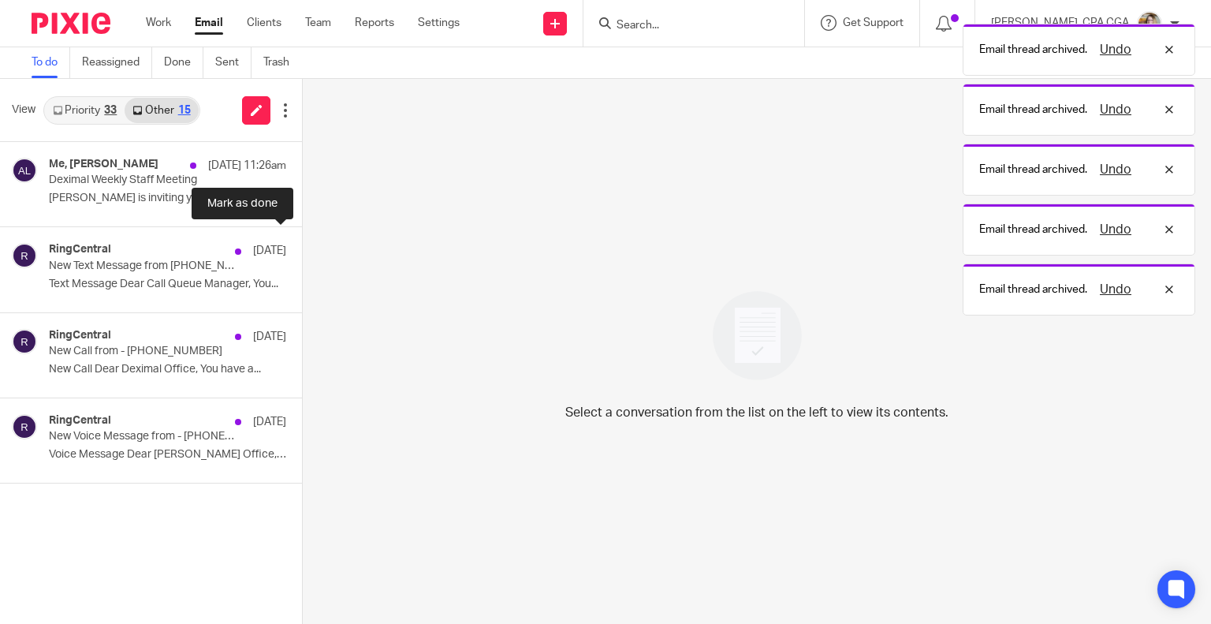
click at [302, 244] on button at bounding box center [308, 248] width 13 height 42
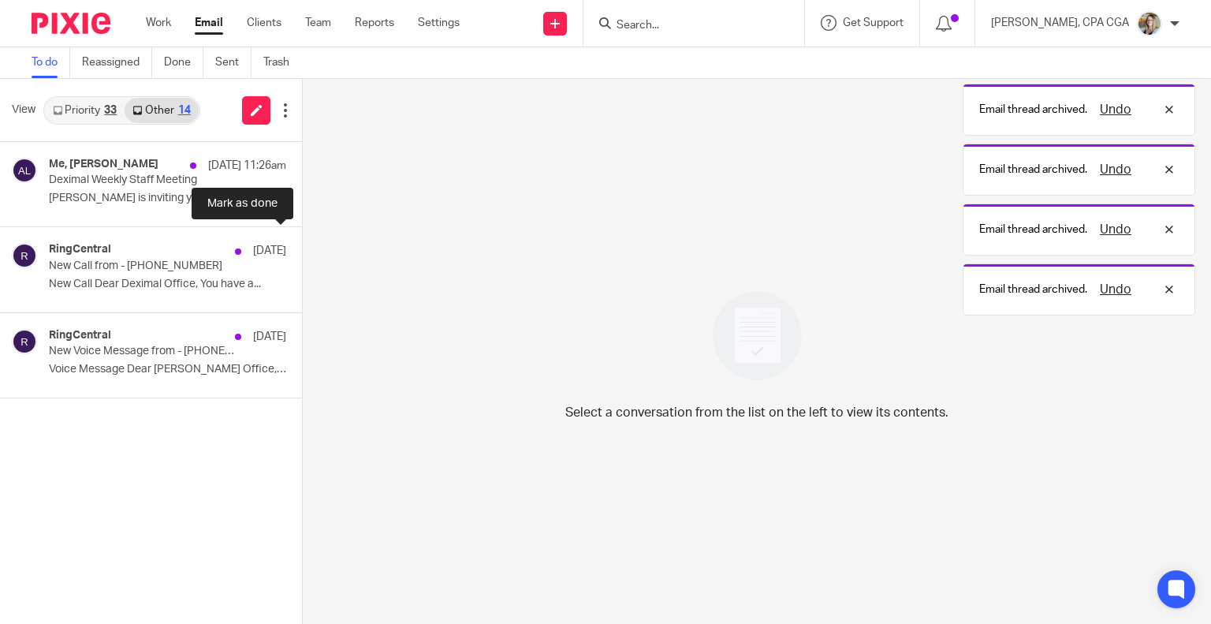
click at [302, 244] on button at bounding box center [308, 248] width 13 height 42
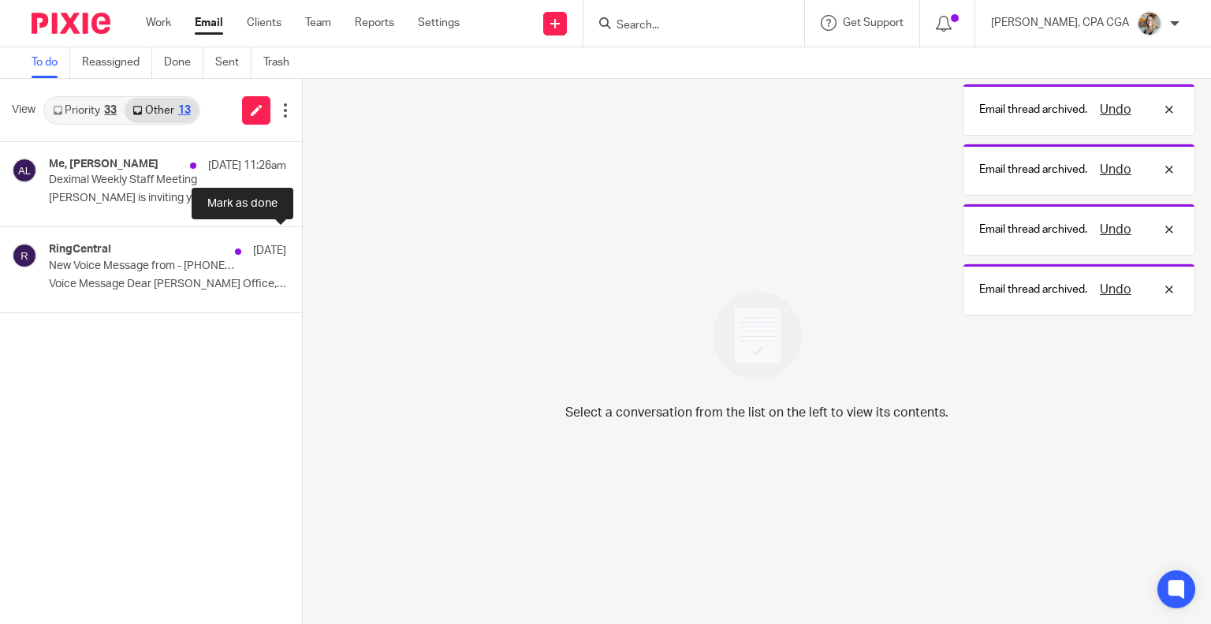
click at [302, 244] on button at bounding box center [308, 248] width 13 height 42
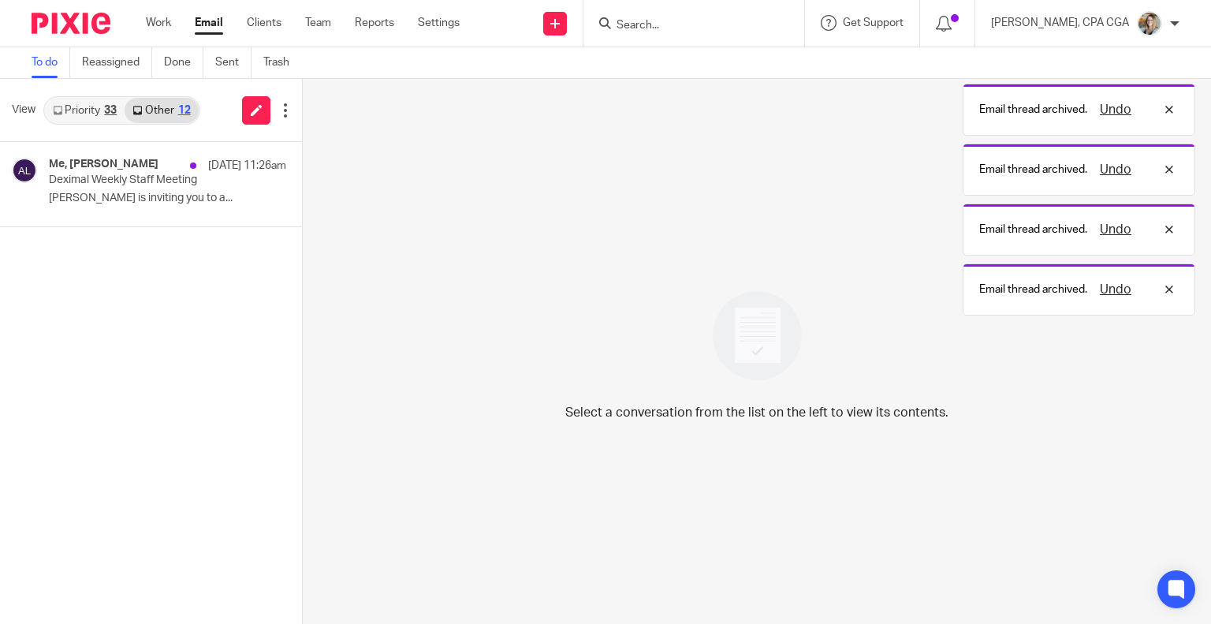
click at [82, 100] on link "Priority 33" at bounding box center [85, 110] width 80 height 25
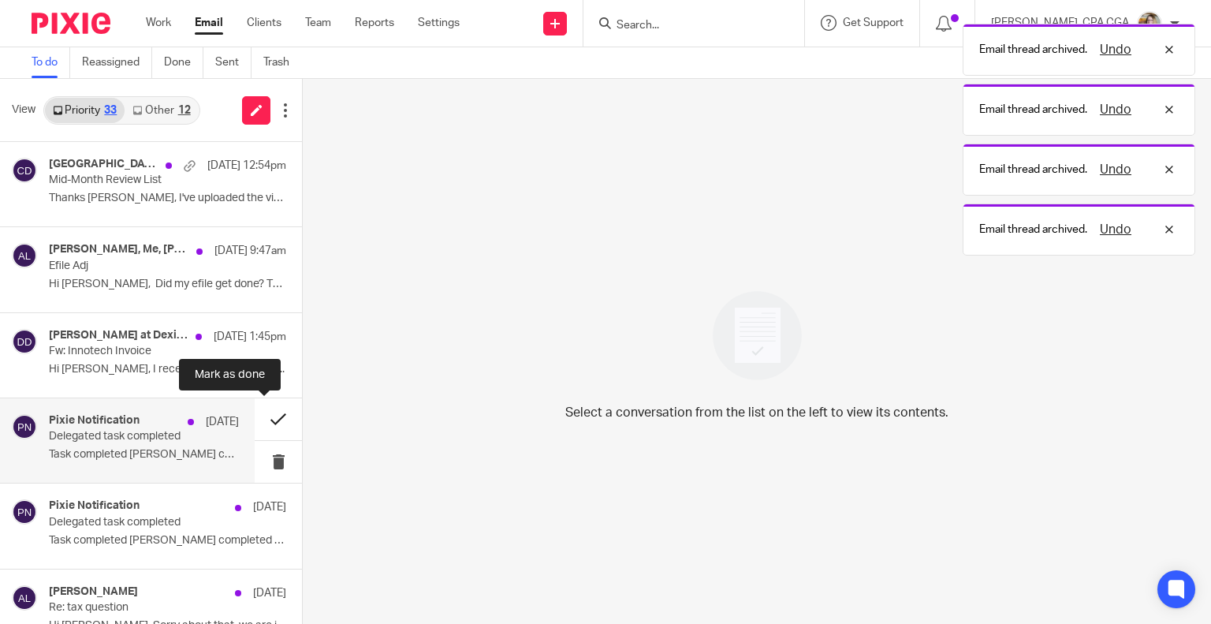
click at [271, 413] on button at bounding box center [278, 419] width 47 height 42
click at [268, 419] on button at bounding box center [278, 419] width 47 height 42
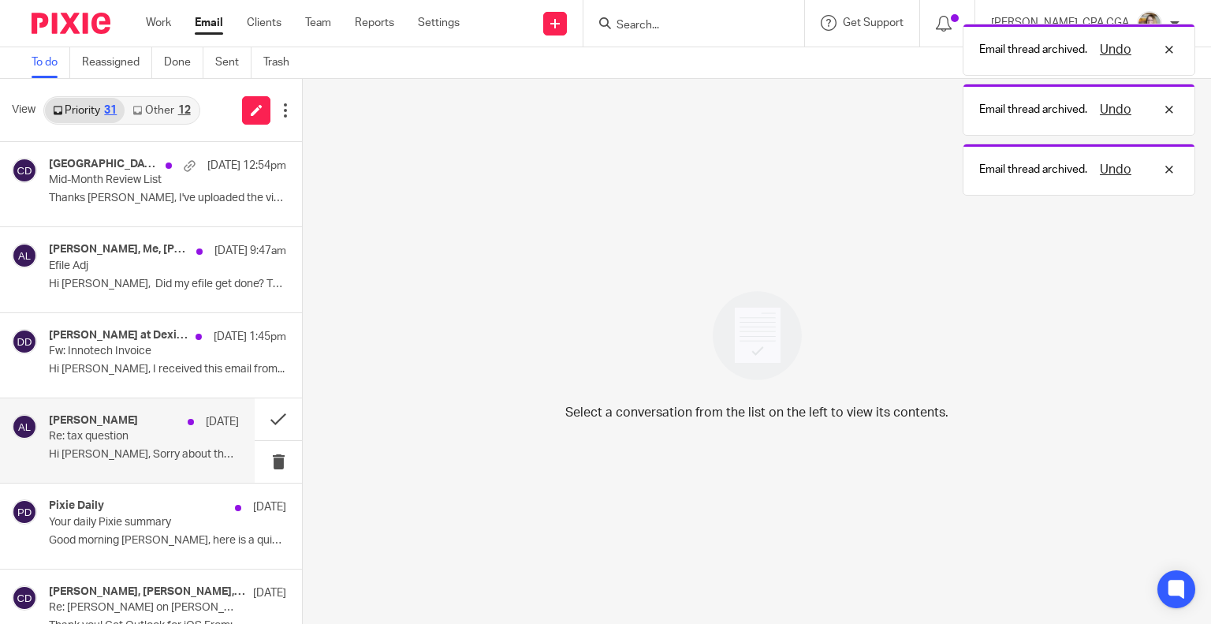
click at [166, 443] on div "[PERSON_NAME] [DATE] Re: tax question Hi [PERSON_NAME], Sorry about that, we ar…" at bounding box center [144, 440] width 190 height 53
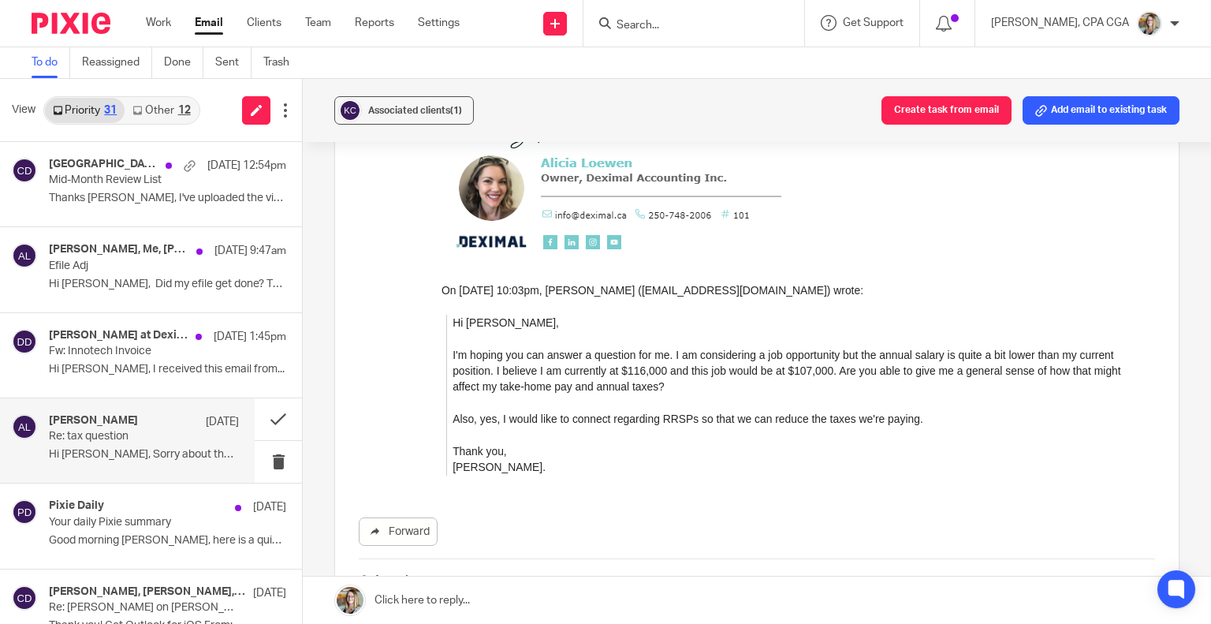
scroll to position [710, 0]
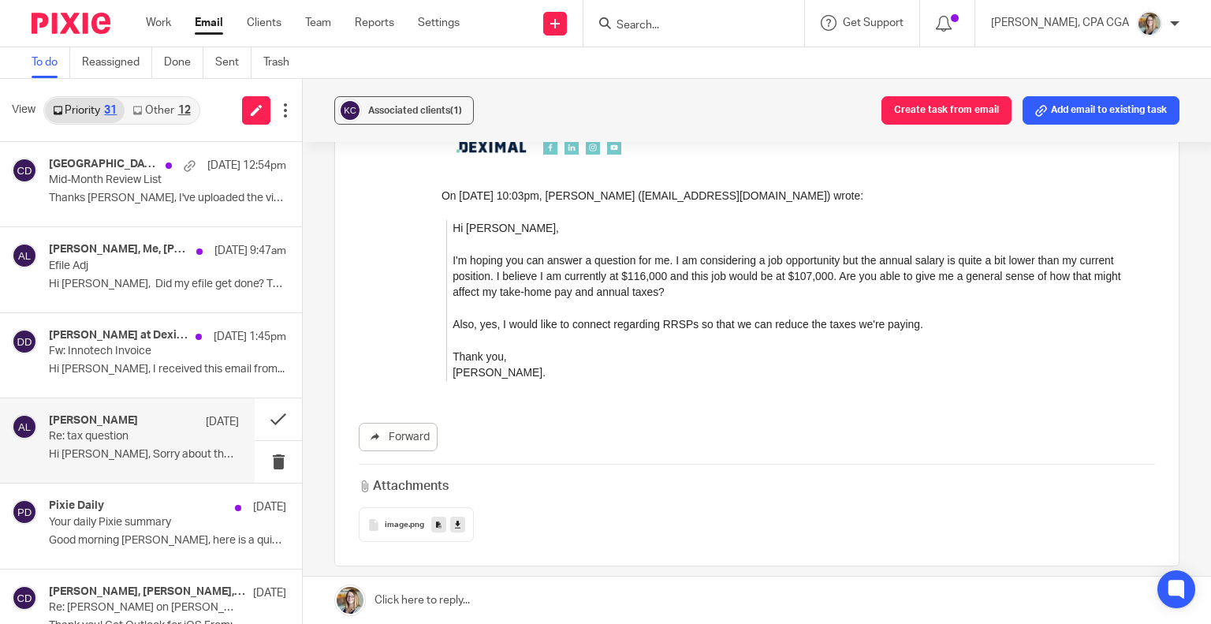
click at [171, 118] on link "Other 12" at bounding box center [161, 110] width 73 height 25
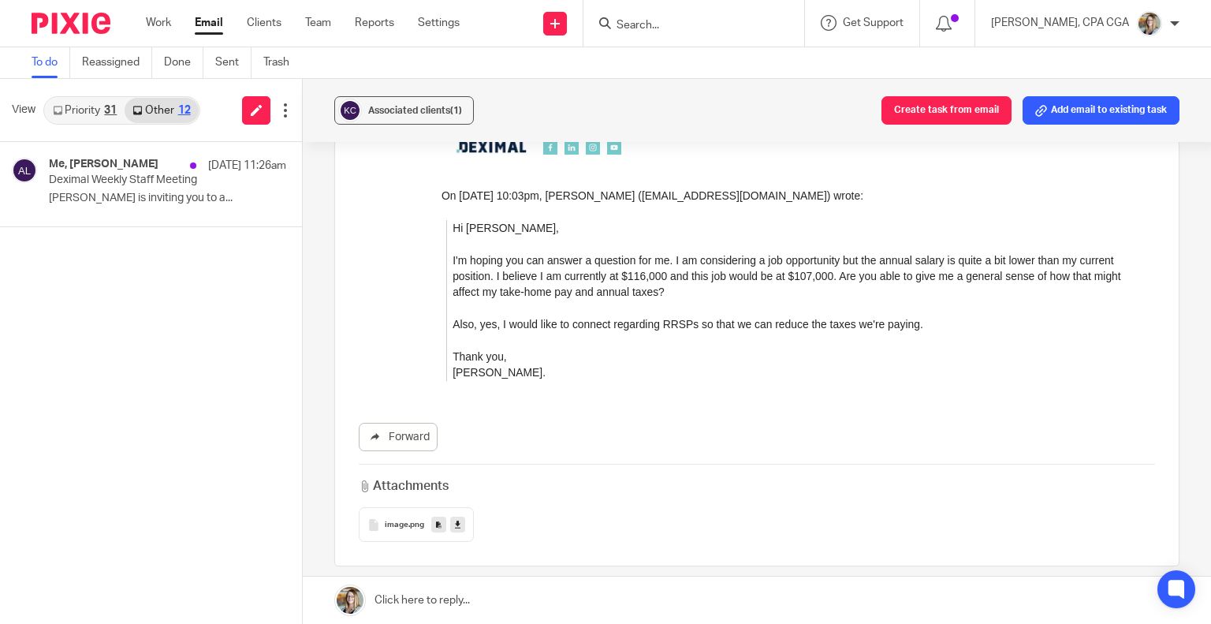
click at [100, 119] on link "Priority 31" at bounding box center [85, 110] width 80 height 25
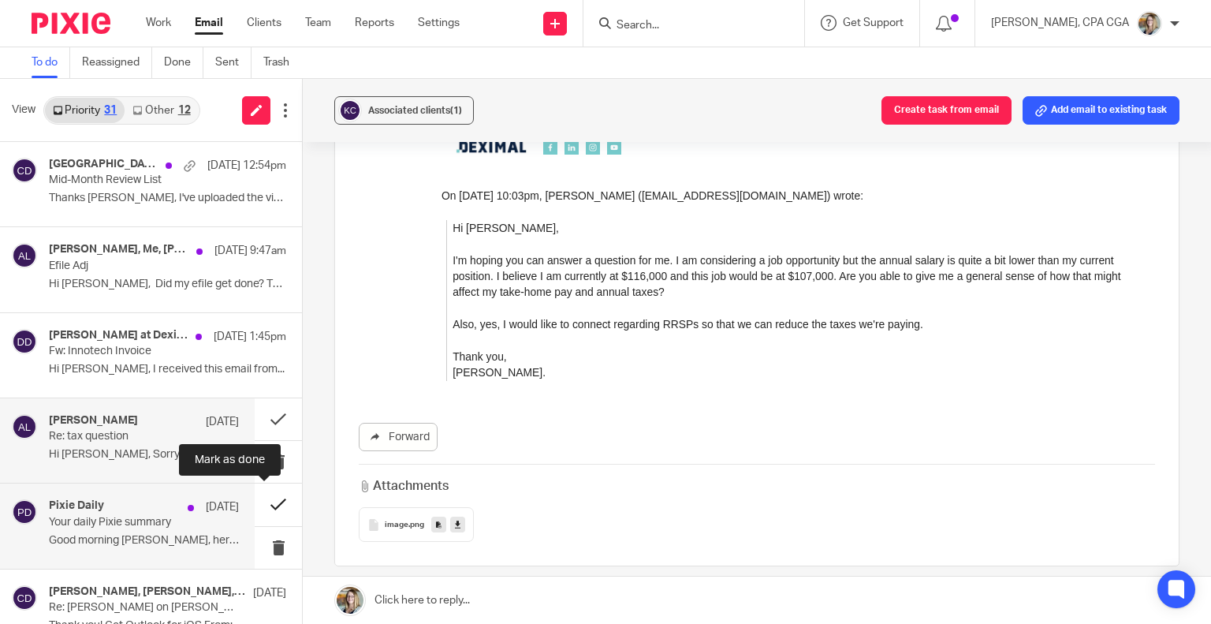
click at [261, 509] on button at bounding box center [278, 504] width 47 height 42
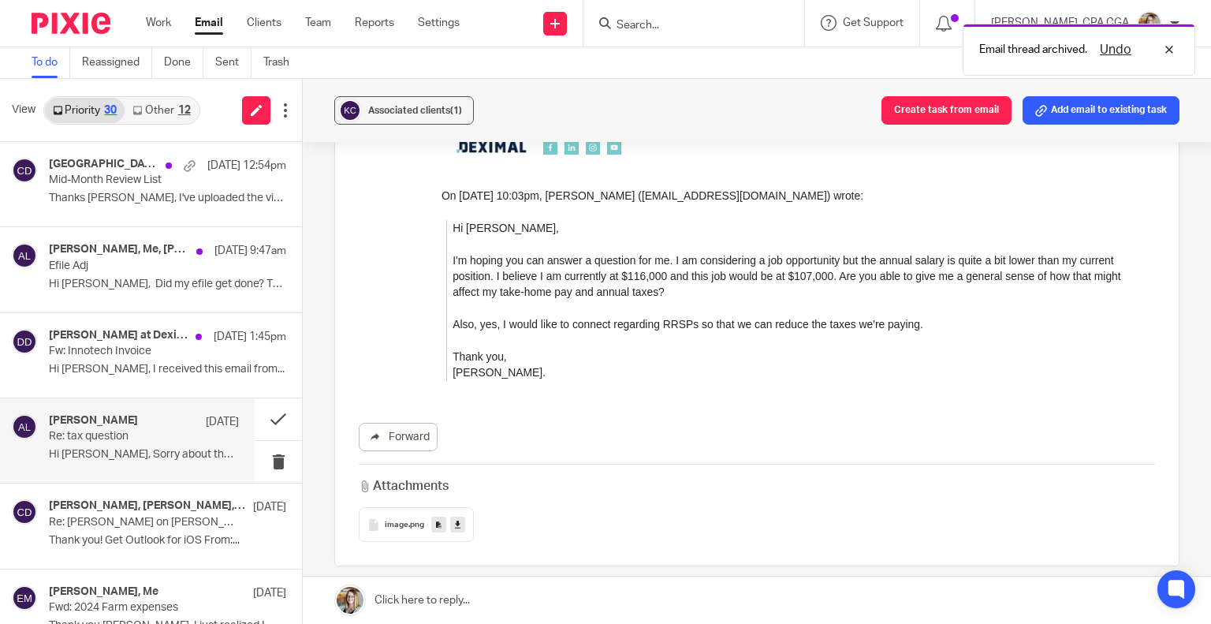
click at [148, 113] on link "Other 12" at bounding box center [161, 110] width 73 height 25
